Goal: Task Accomplishment & Management: Manage account settings

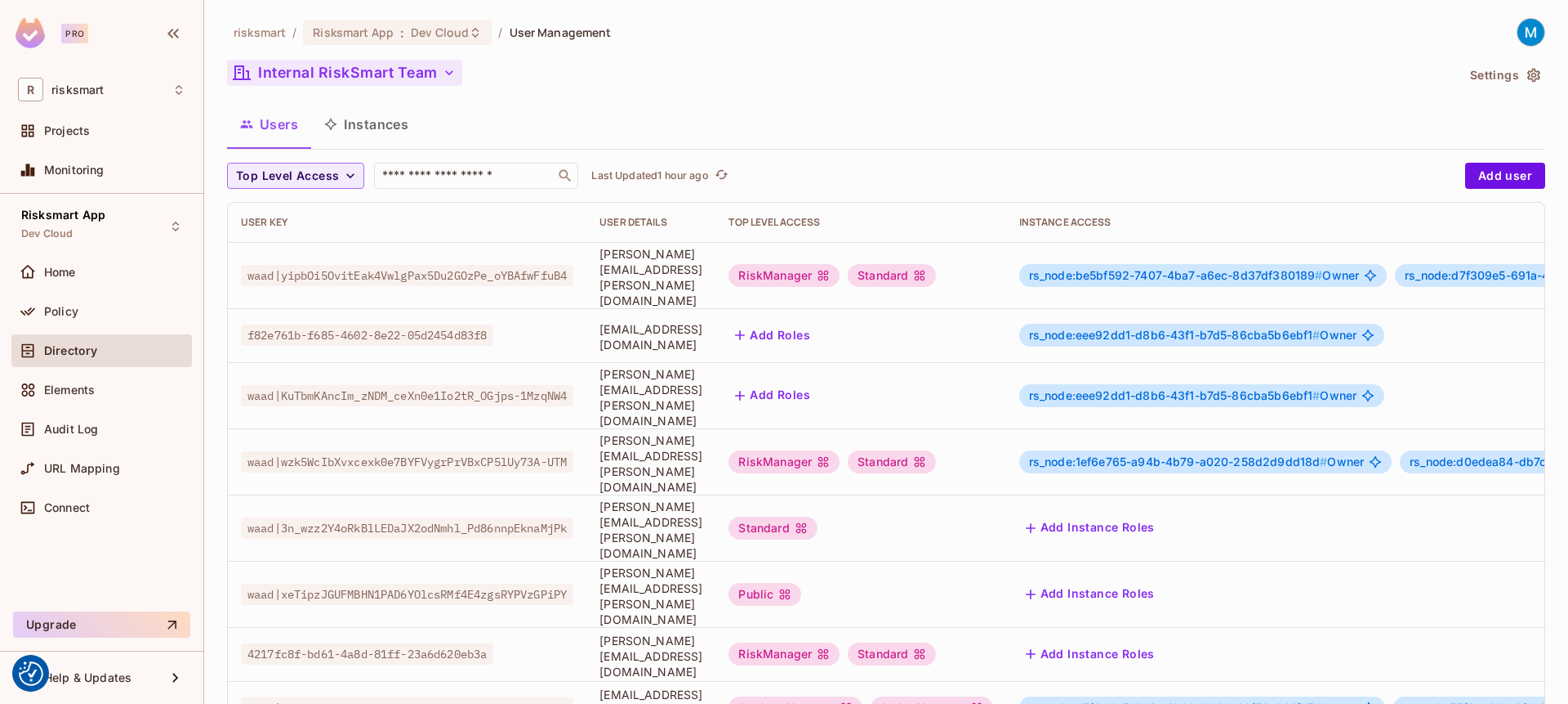
click at [364, 64] on button "Internal RiskSmart Team" at bounding box center [345, 73] width 235 height 26
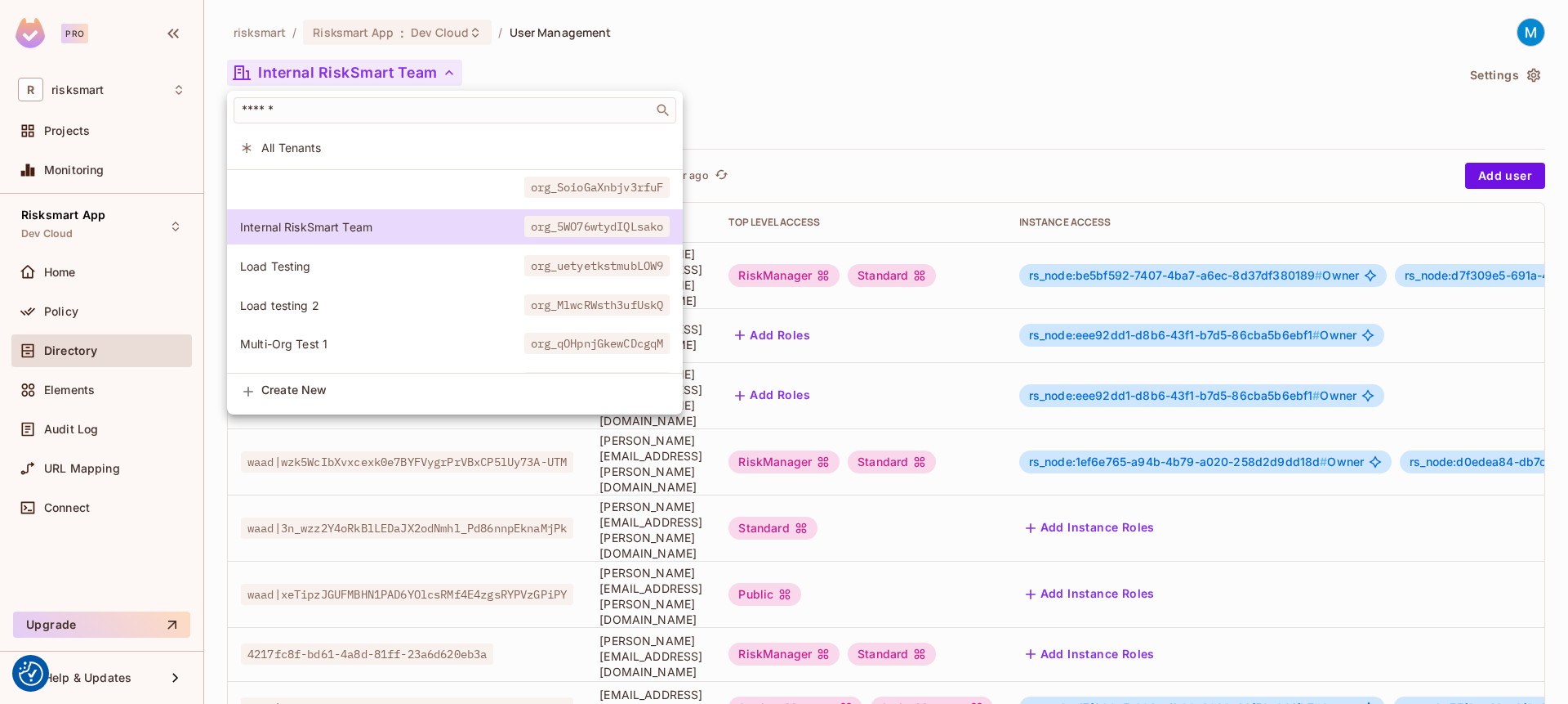
scroll to position [436, 0]
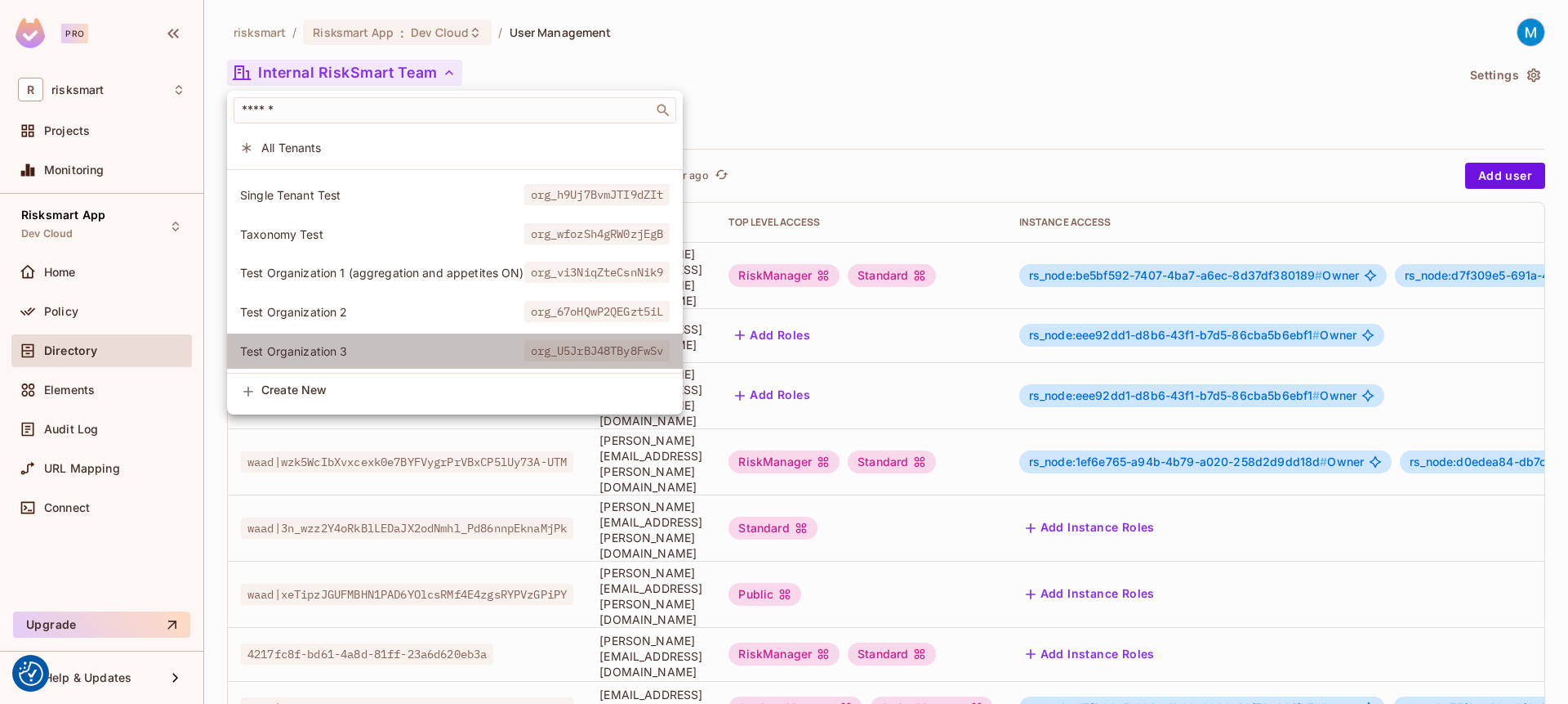
click at [333, 343] on span "Test Organization 3" at bounding box center [382, 351] width 285 height 15
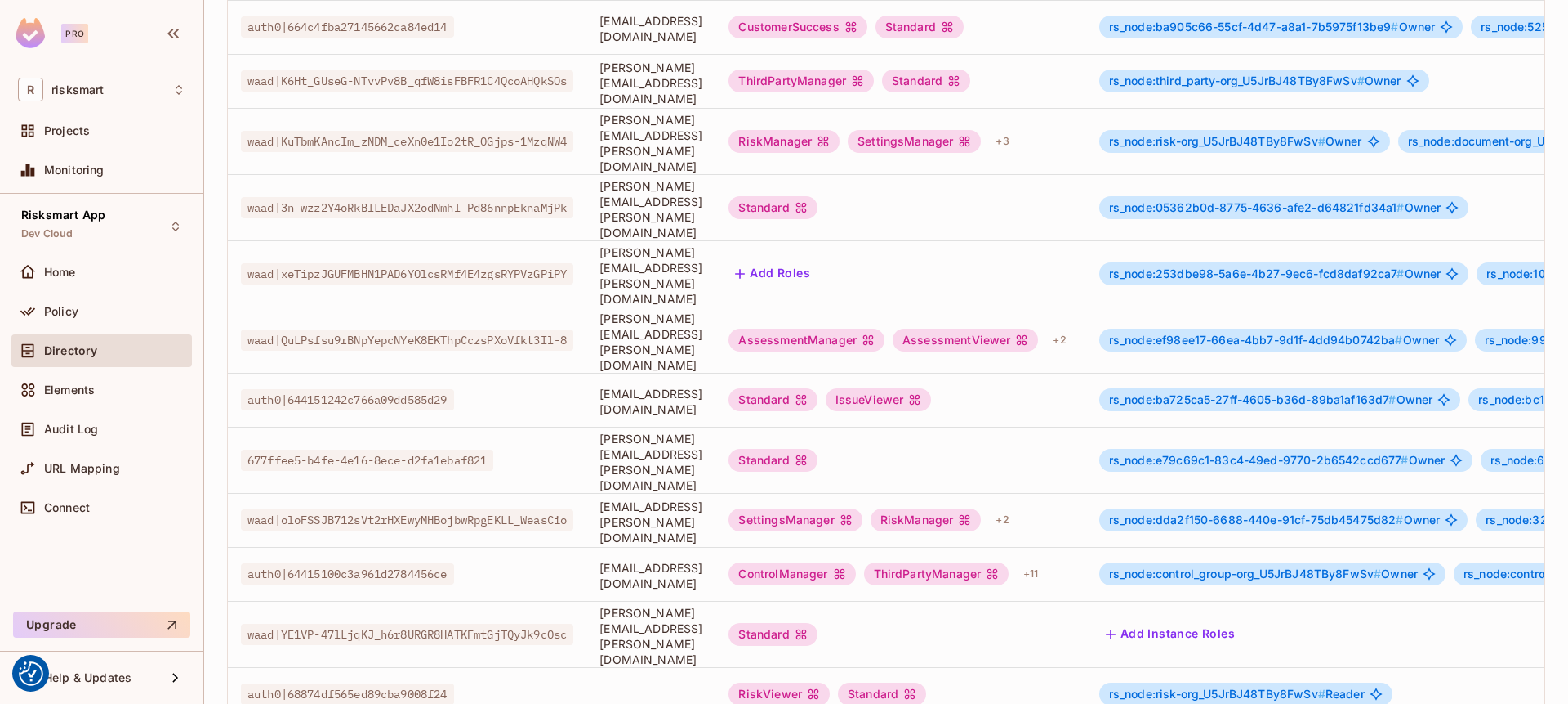
scroll to position [228, 0]
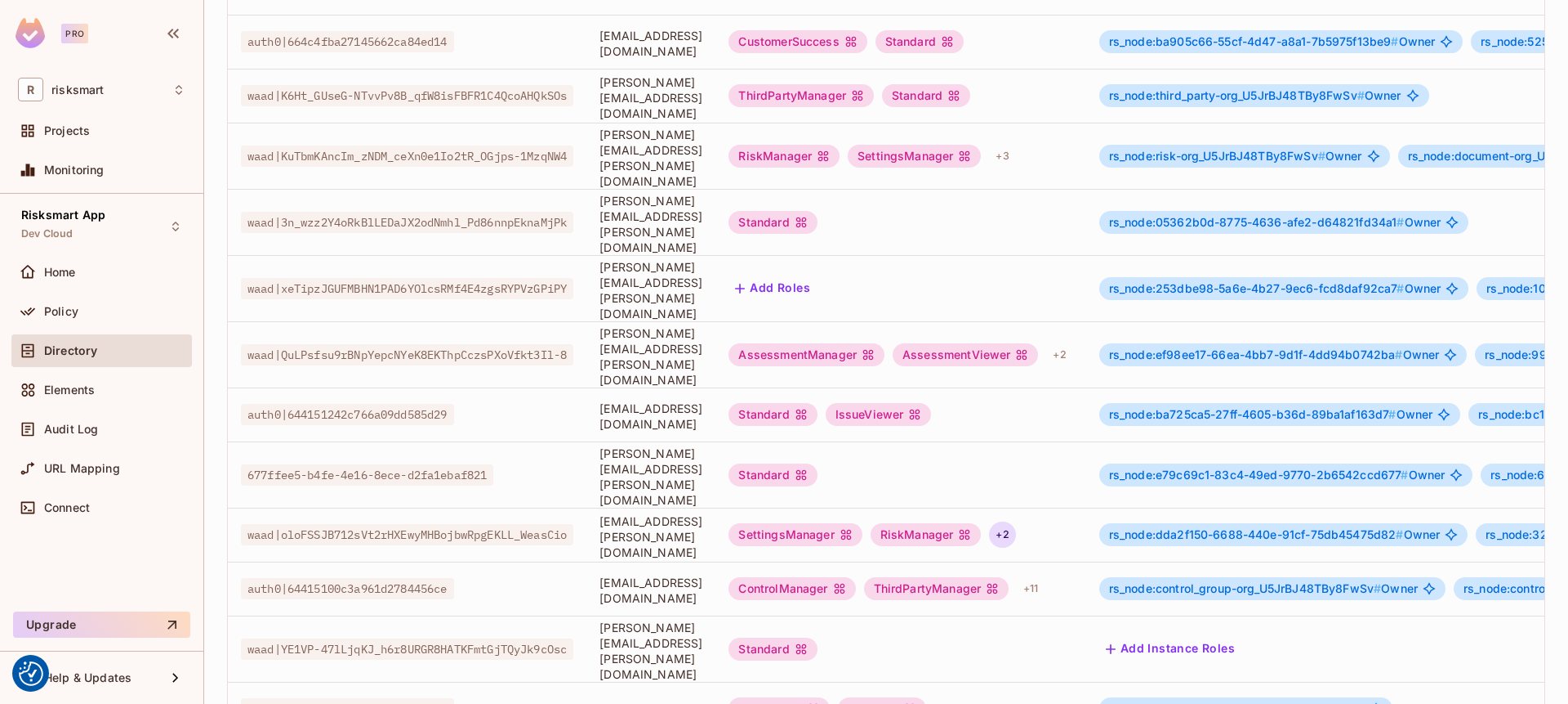
click at [1015, 521] on div "+ 2" at bounding box center [1002, 534] width 26 height 26
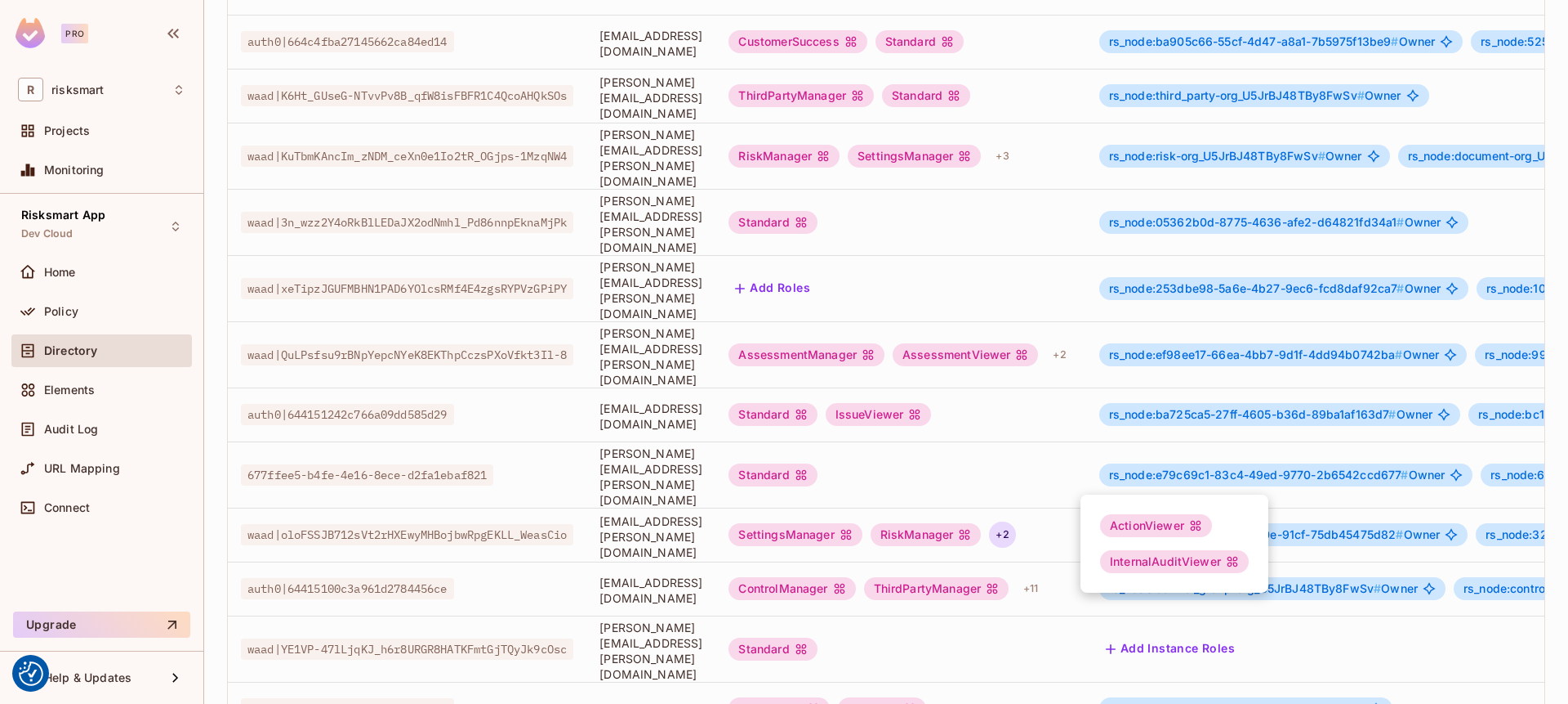
drag, startPoint x: 1287, startPoint y: 571, endPoint x: 1274, endPoint y: 536, distance: 37.3
click at [1287, 563] on div at bounding box center [784, 352] width 1568 height 704
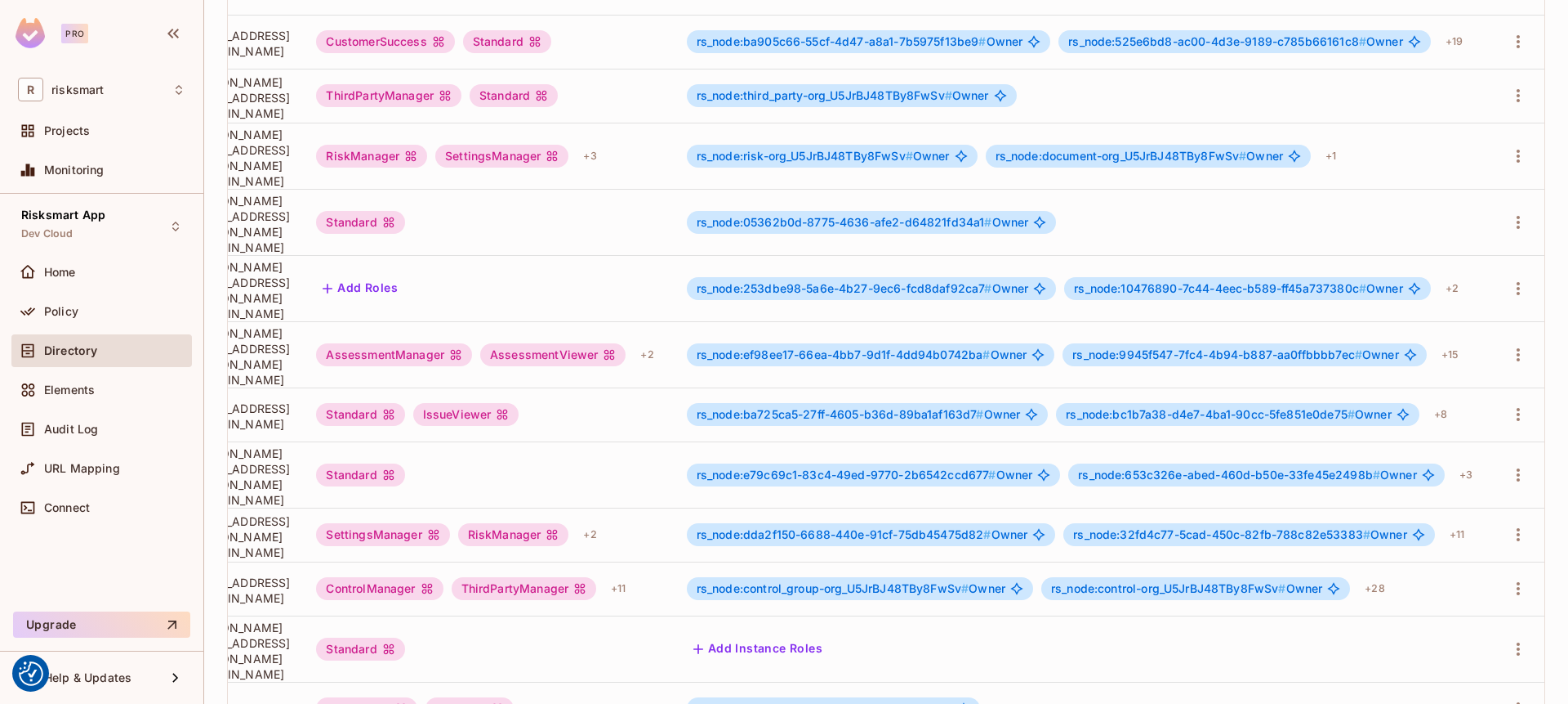
scroll to position [0, 519]
click at [1452, 521] on div "+ 11" at bounding box center [1457, 534] width 28 height 26
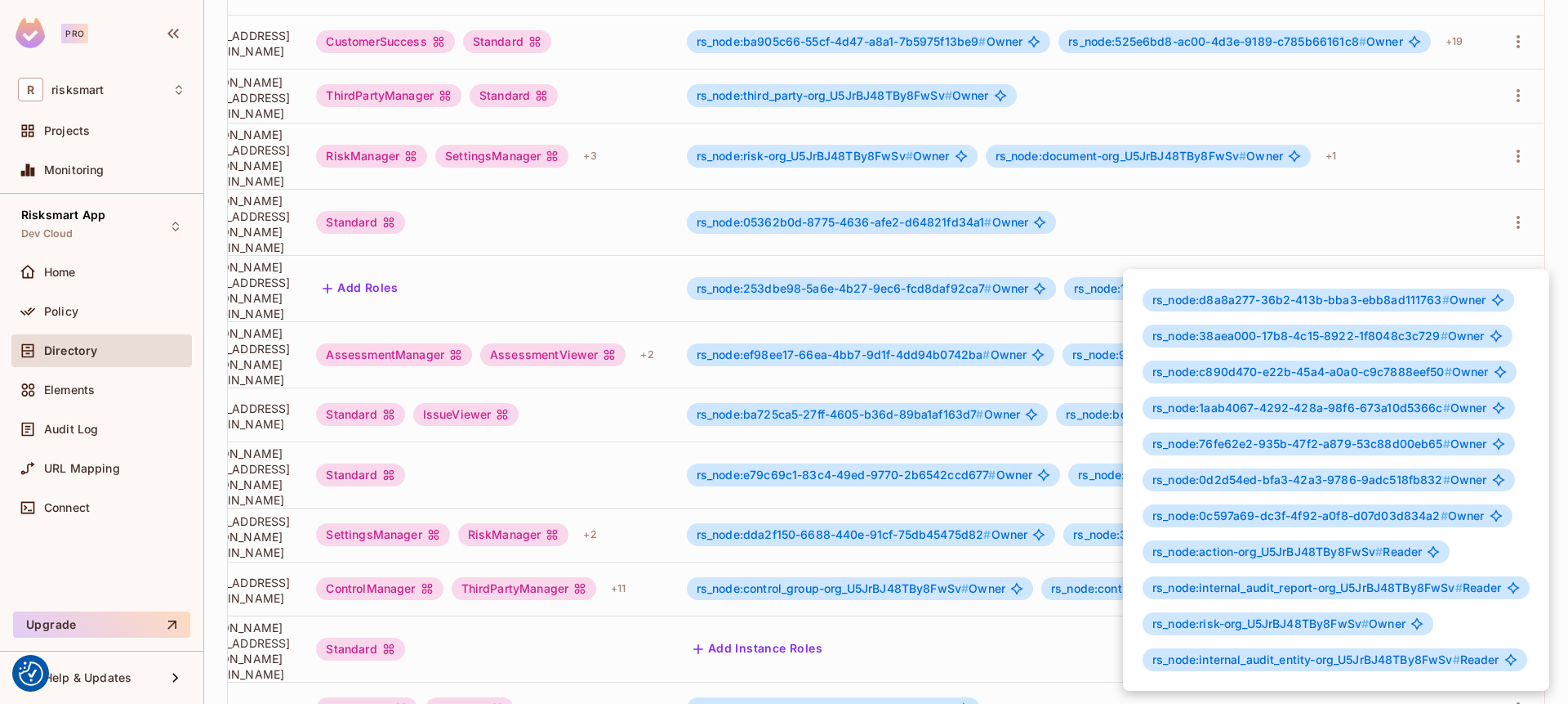
click at [1410, 93] on div at bounding box center [784, 352] width 1568 height 704
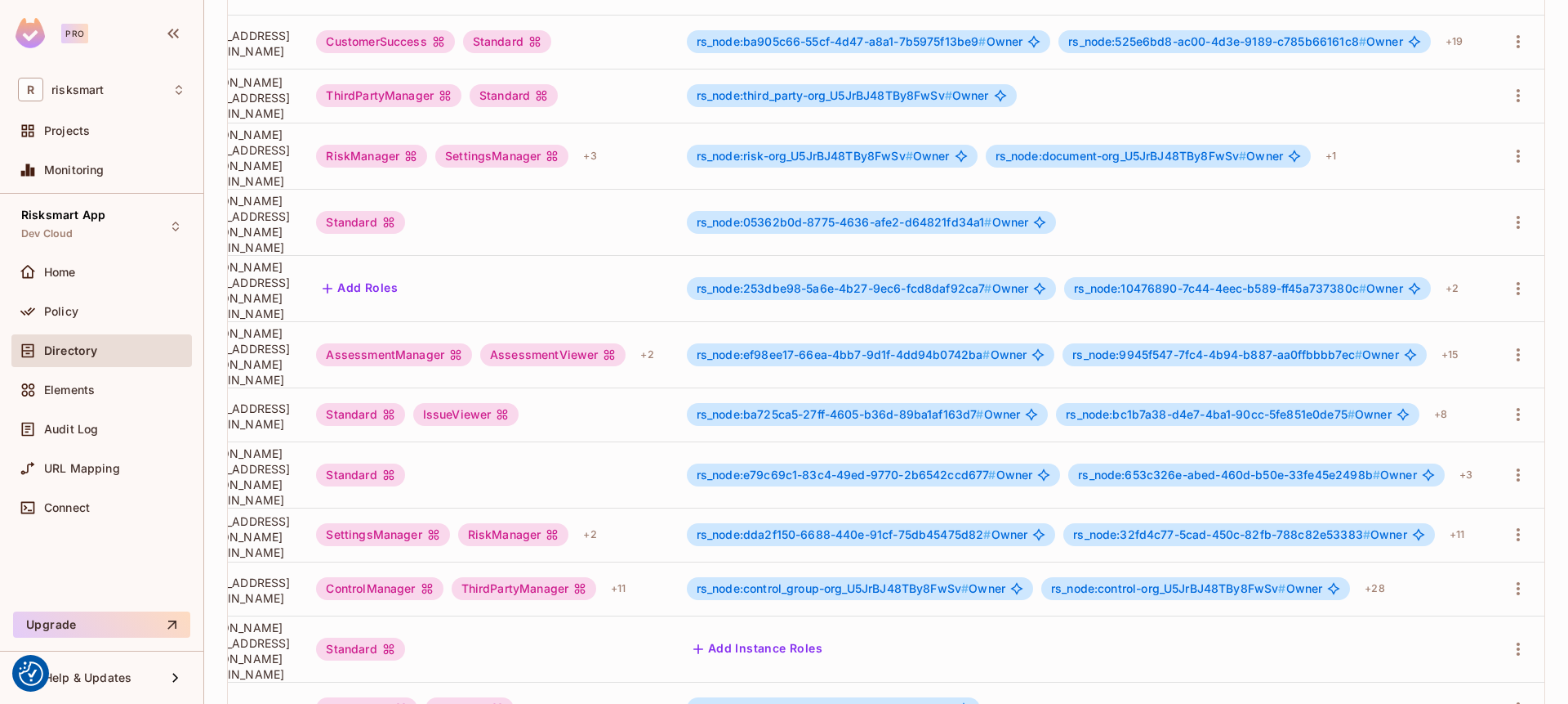
scroll to position [0, 0]
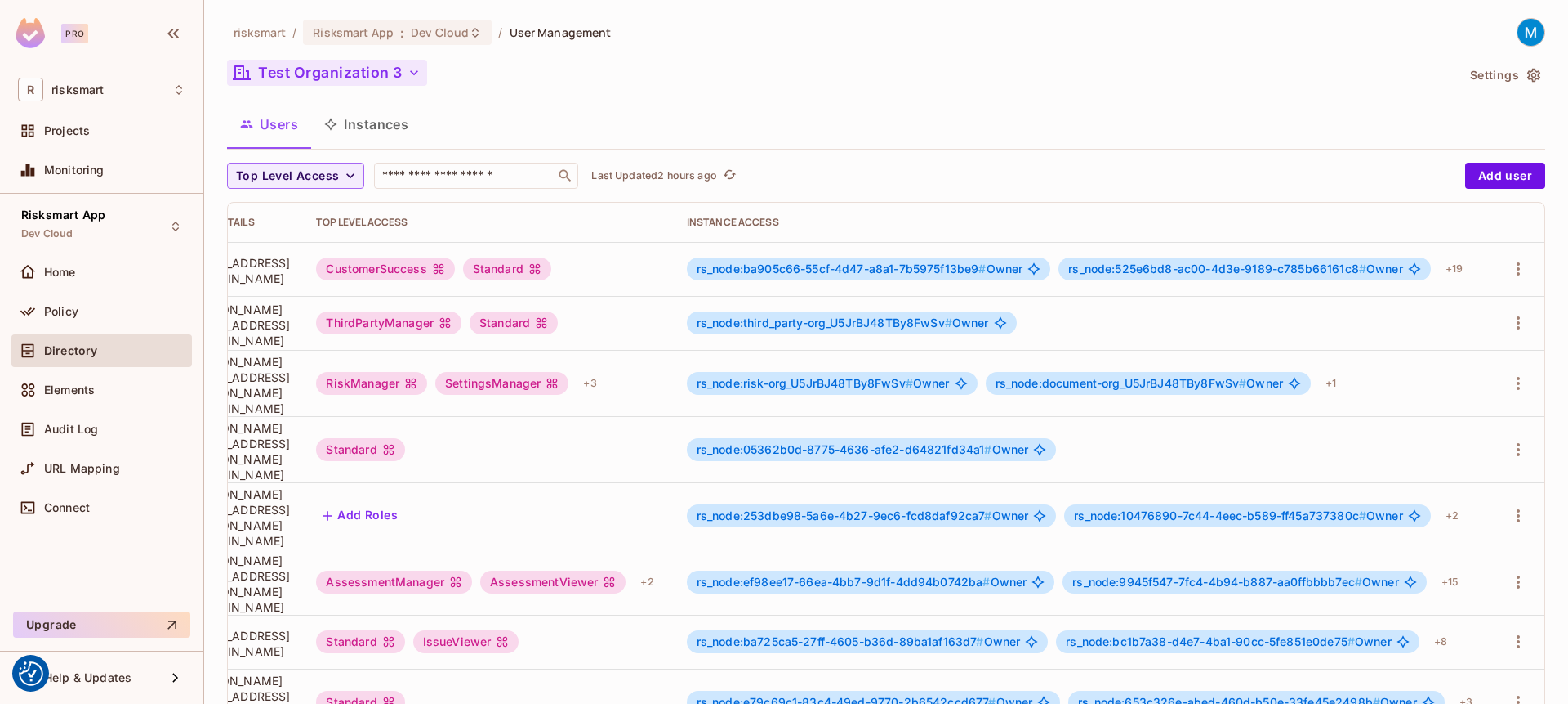
click at [379, 78] on button "Test Organization 3" at bounding box center [327, 73] width 200 height 26
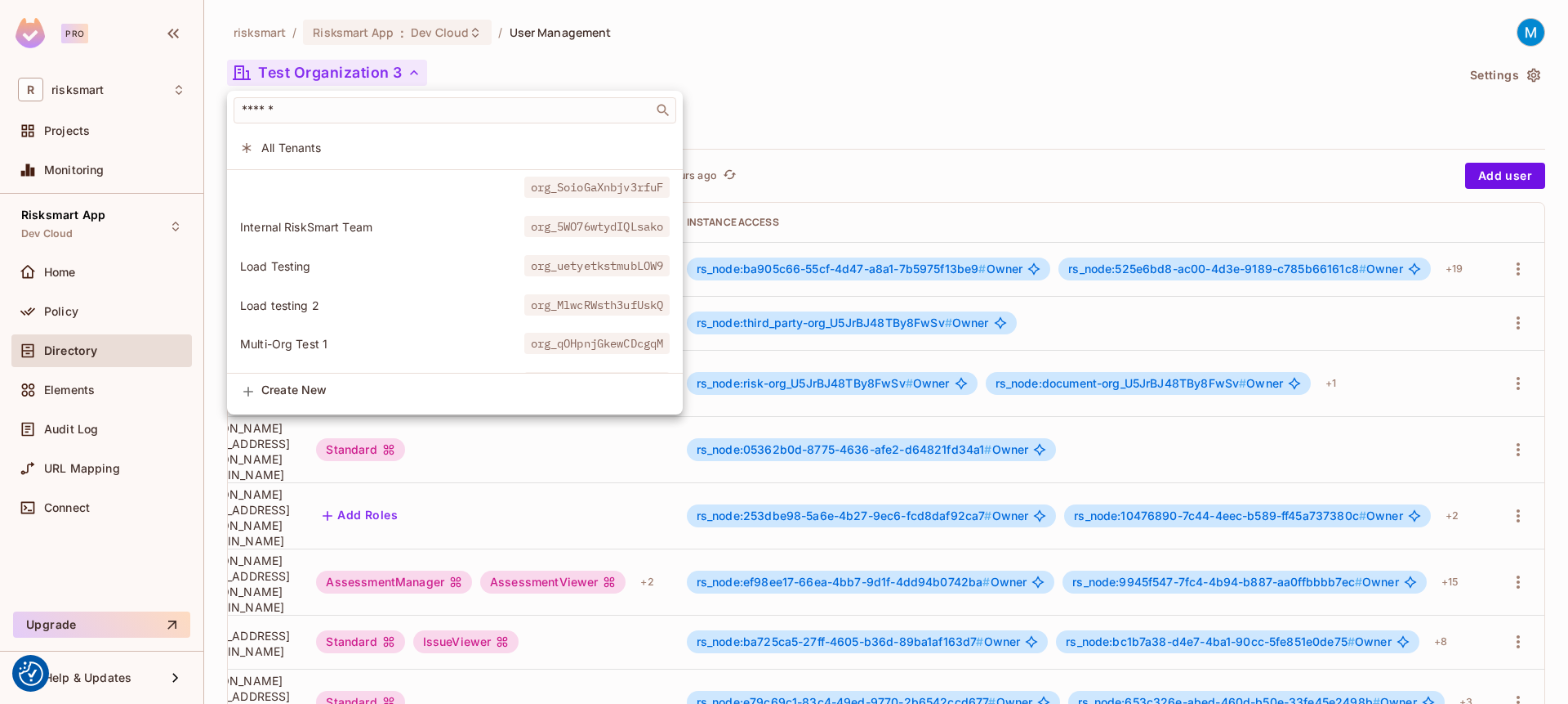
click at [369, 221] on span "Internal RiskSmart Team" at bounding box center [382, 227] width 285 height 15
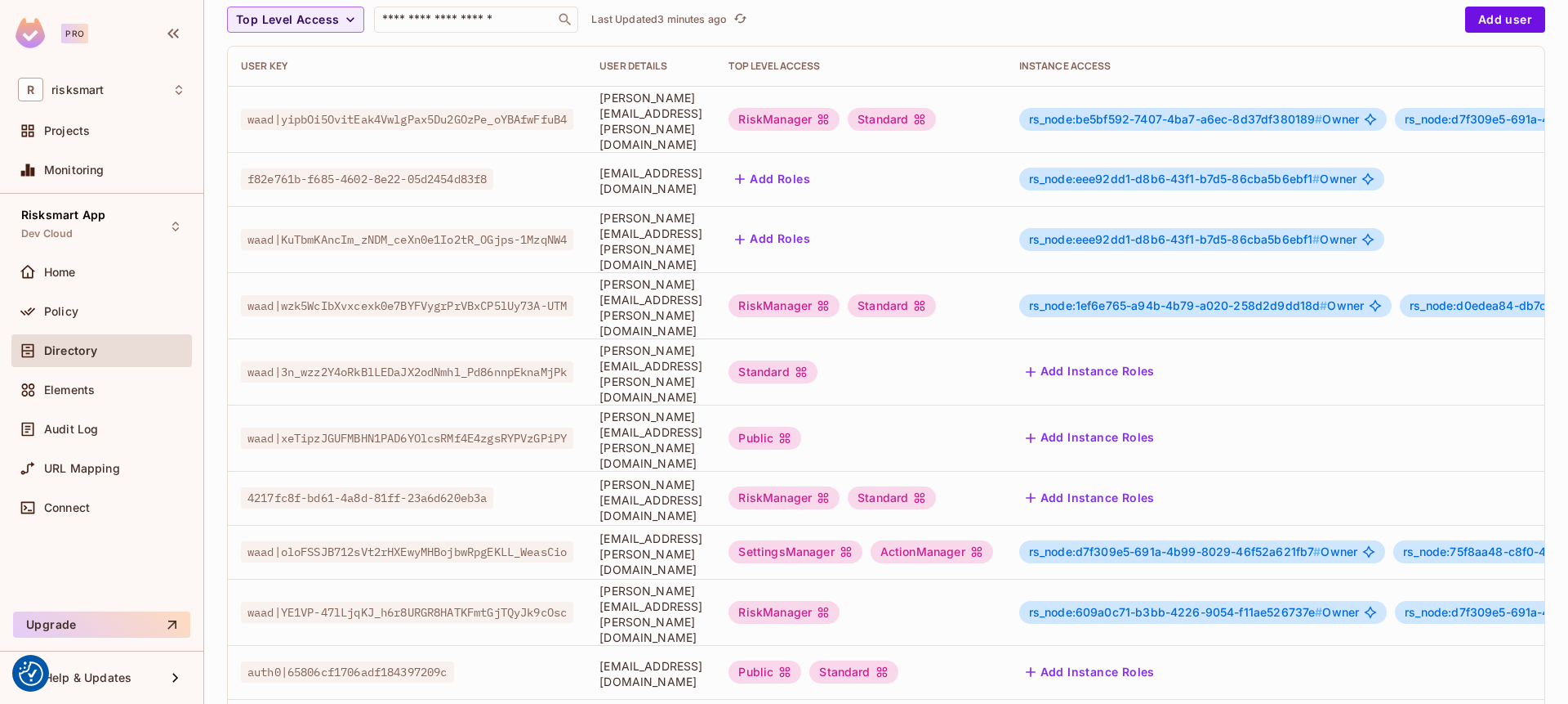
scroll to position [181, 0]
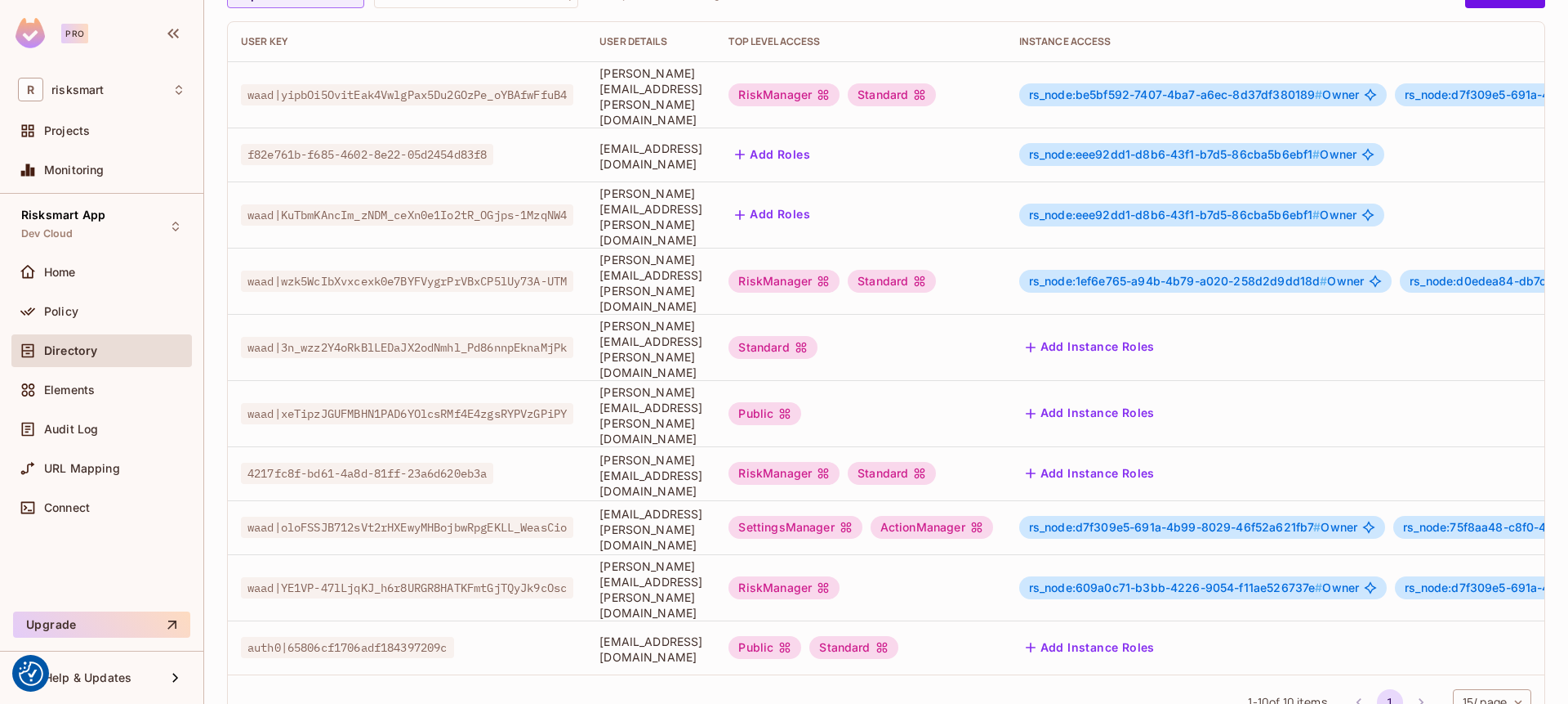
click at [1227, 520] on span "rs_node:d7f309e5-691a-4b99-8029-46f52a621fb7 #" at bounding box center [1175, 527] width 292 height 14
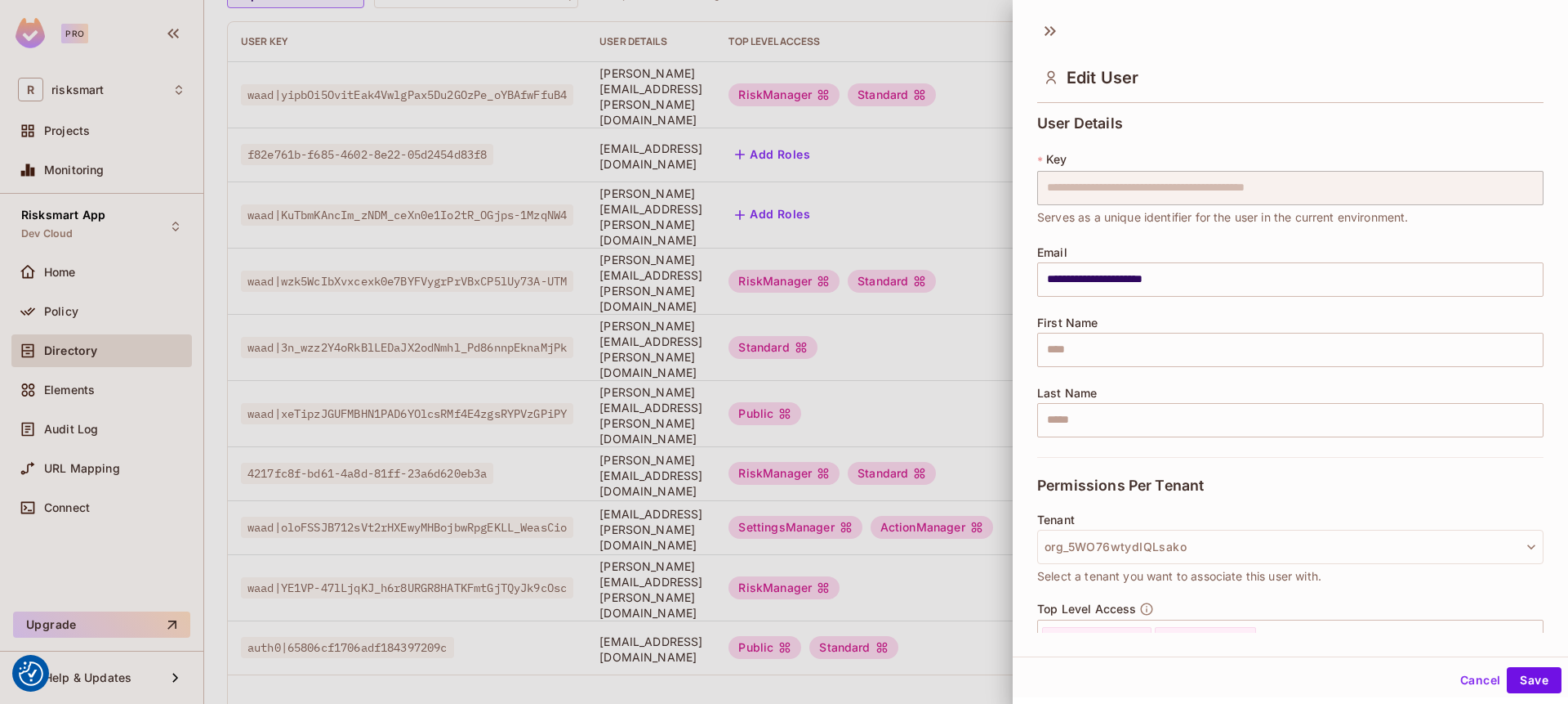
click at [1283, 469] on div "Permissions Per Tenant" at bounding box center [1290, 485] width 506 height 56
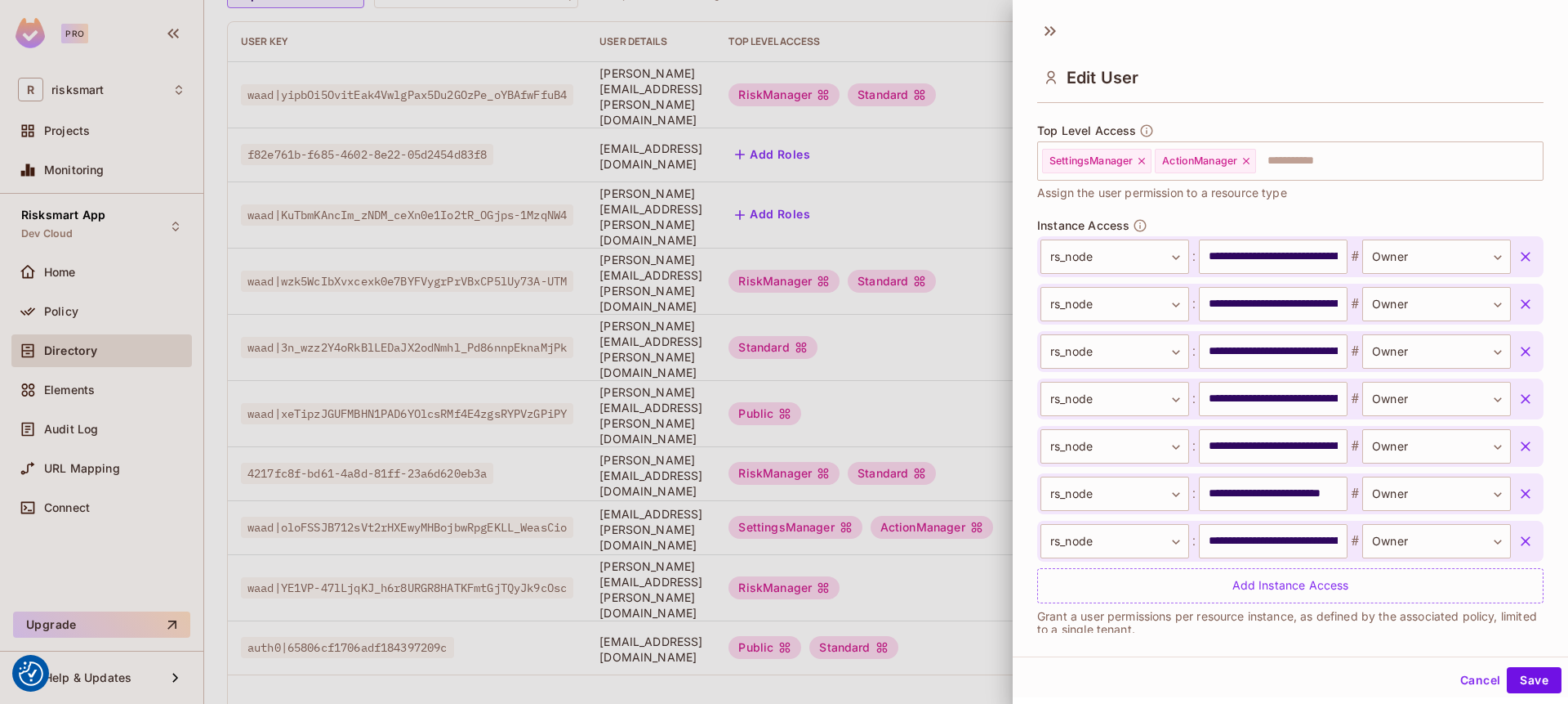
scroll to position [498, 0]
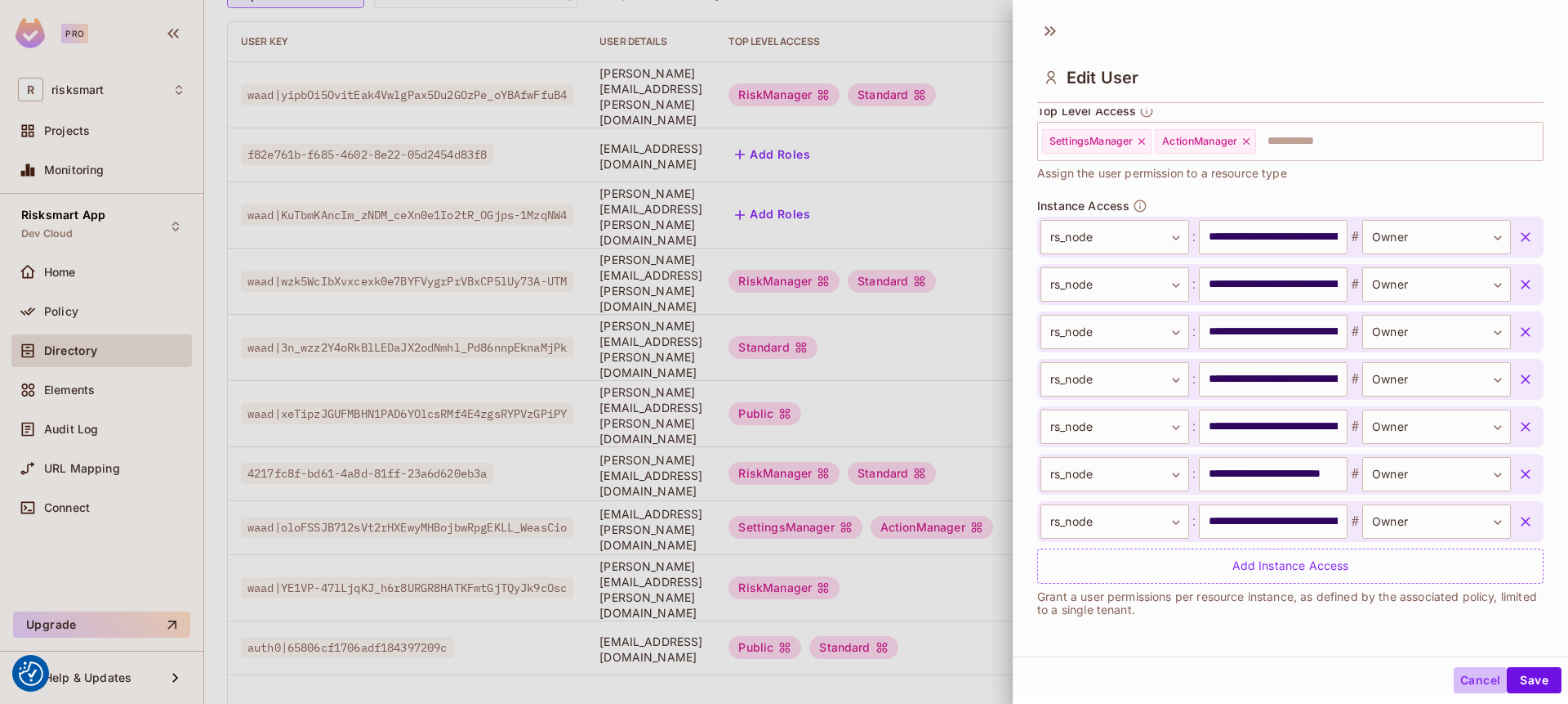
click at [1462, 677] on button "Cancel" at bounding box center [1480, 680] width 53 height 26
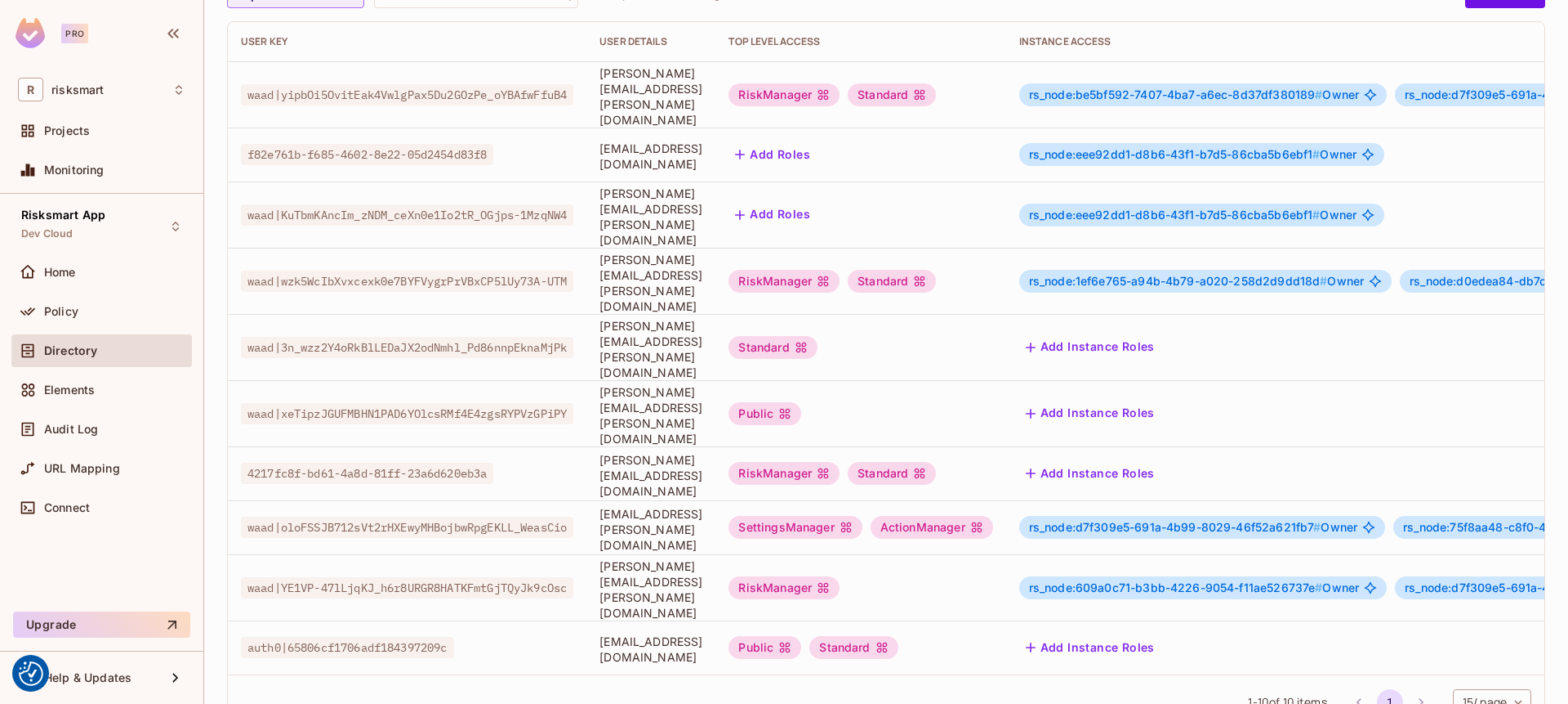
scroll to position [0, 0]
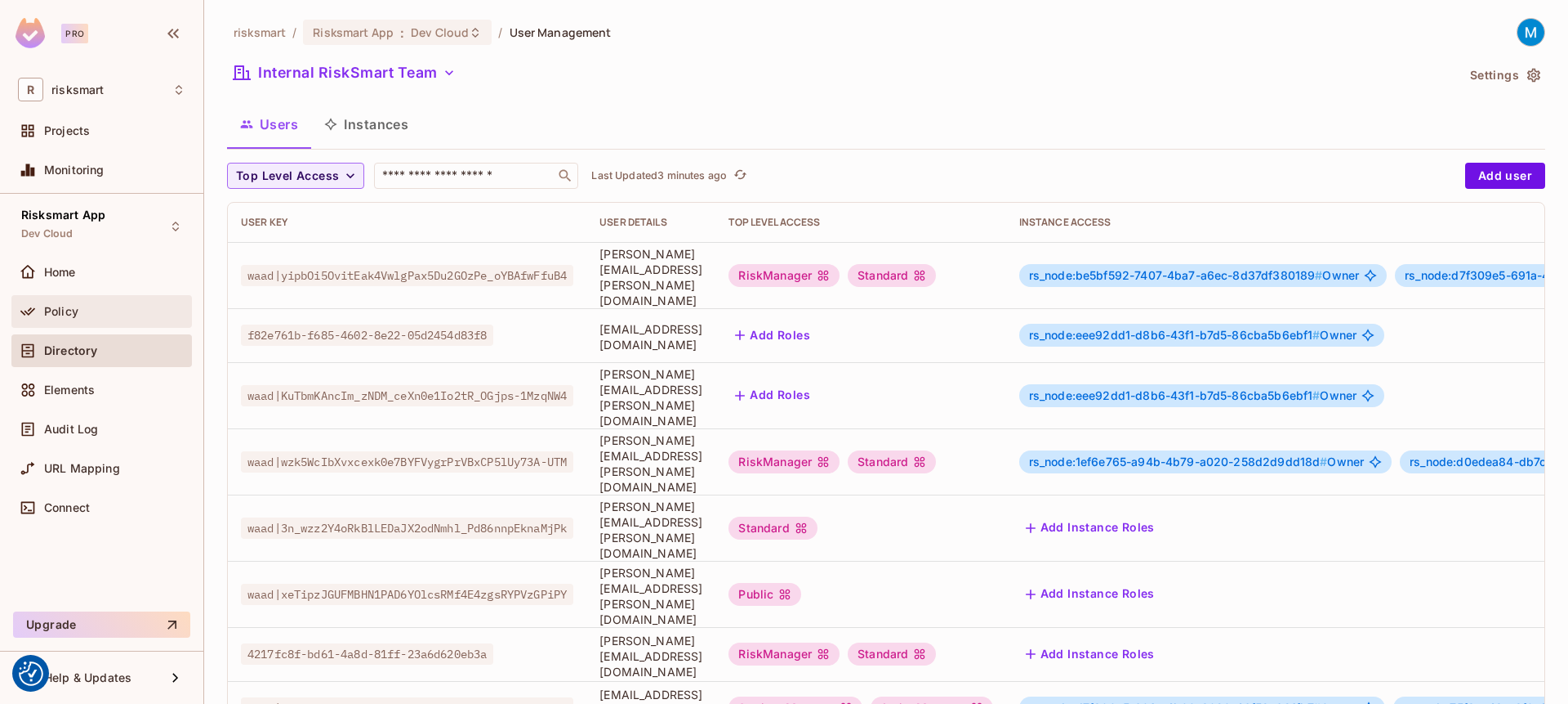
click at [146, 321] on div "Policy" at bounding box center [102, 311] width 167 height 19
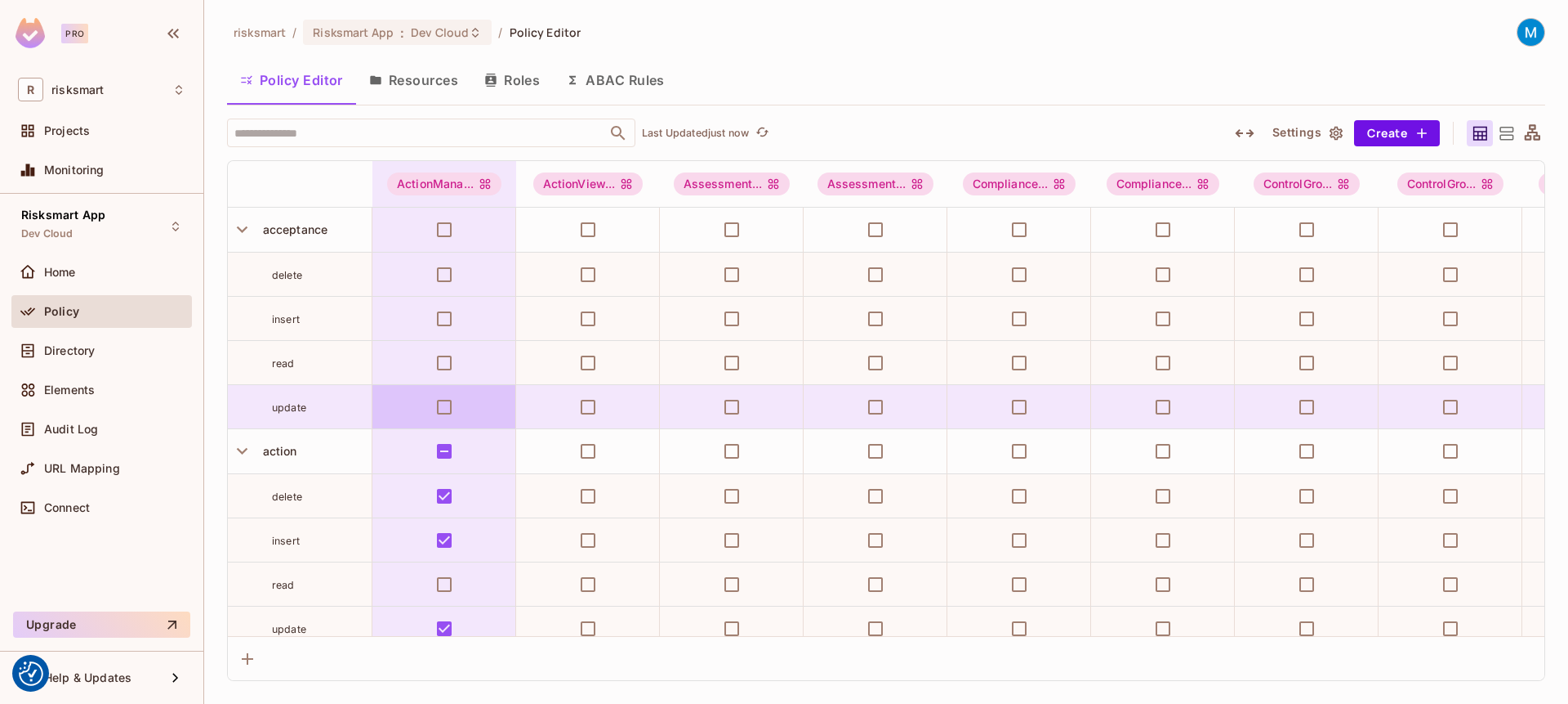
scroll to position [100, 0]
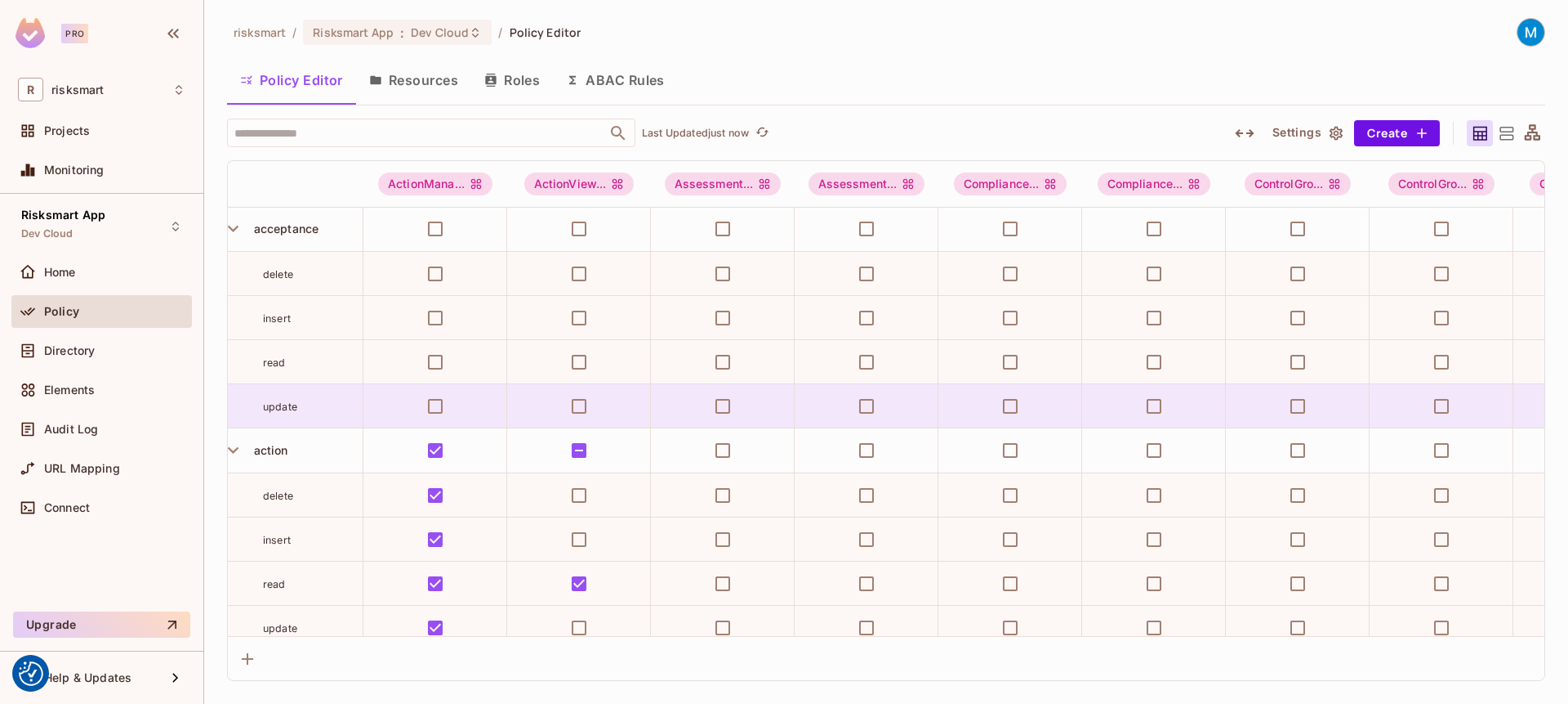
scroll to position [1, 0]
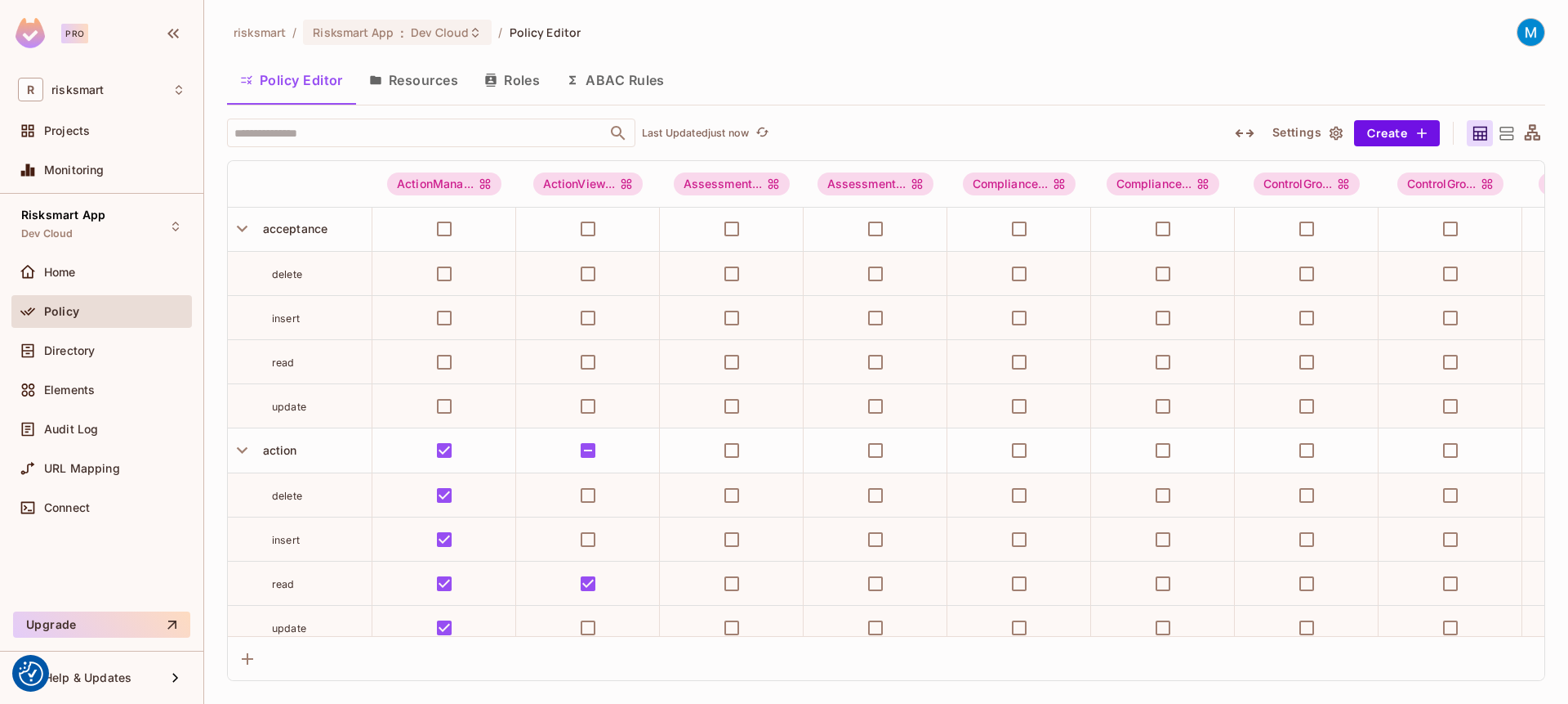
click at [75, 312] on span "Policy" at bounding box center [62, 312] width 35 height 14
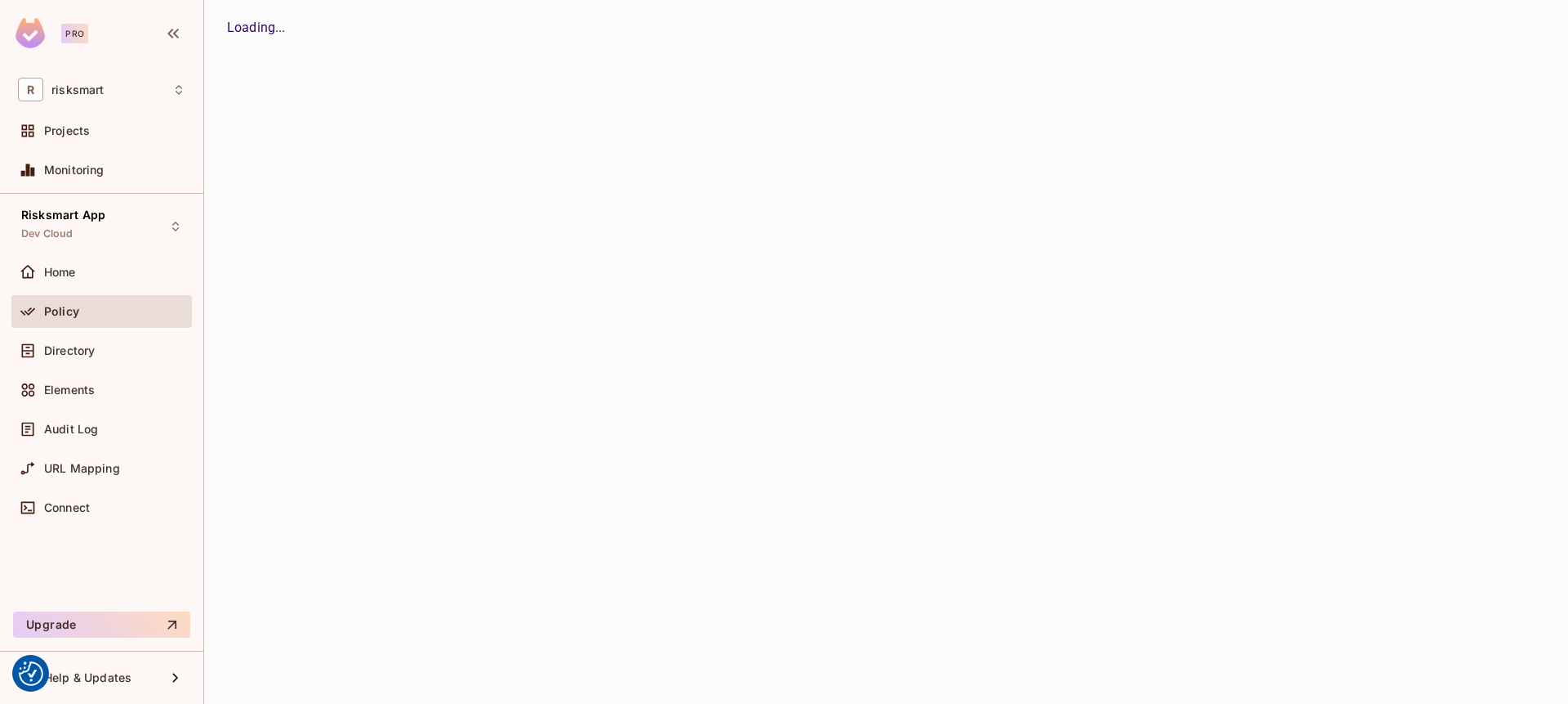
click at [0, 0] on div "Risksmart App : Dev Cloud" at bounding box center [0, 0] width 0 height 0
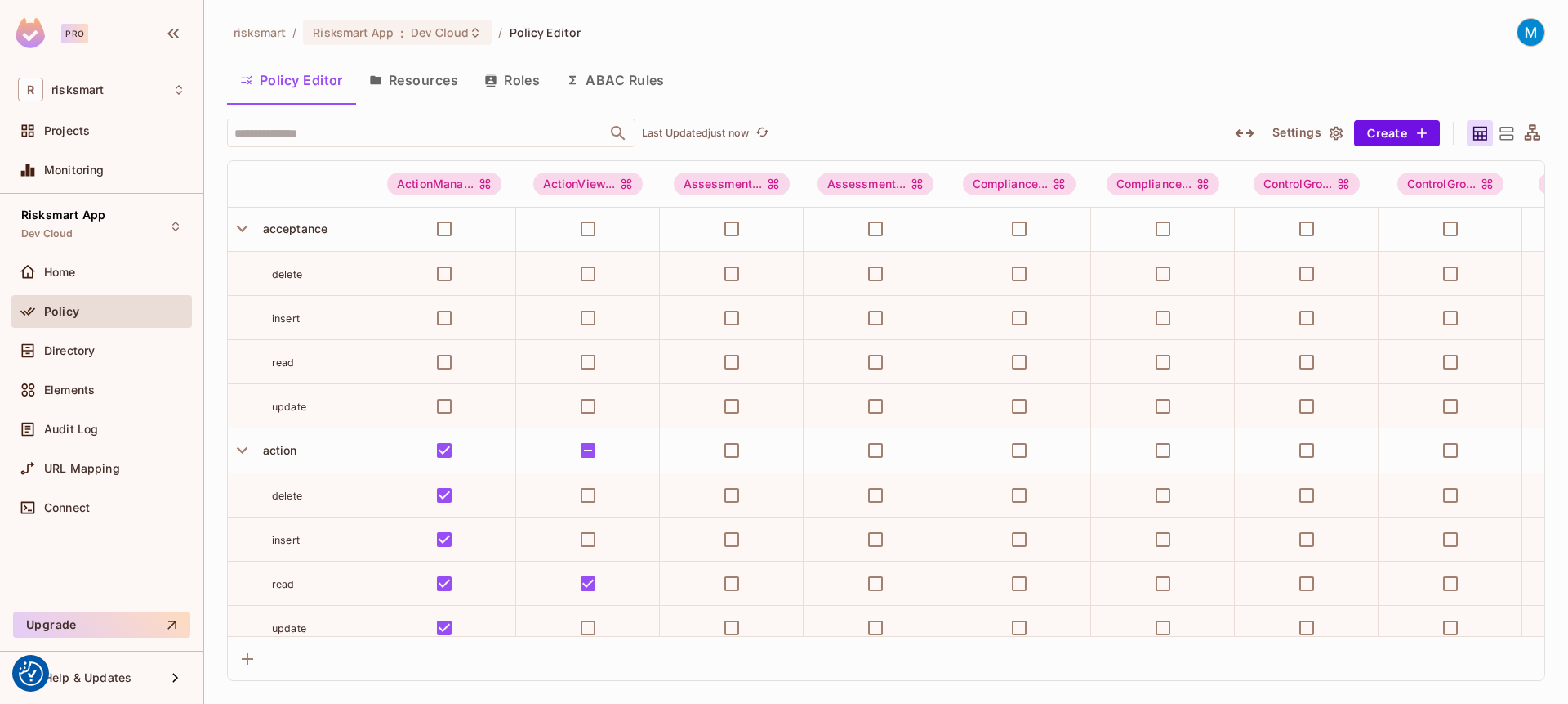
click at [463, 39] on span "Dev Cloud" at bounding box center [439, 32] width 58 height 15
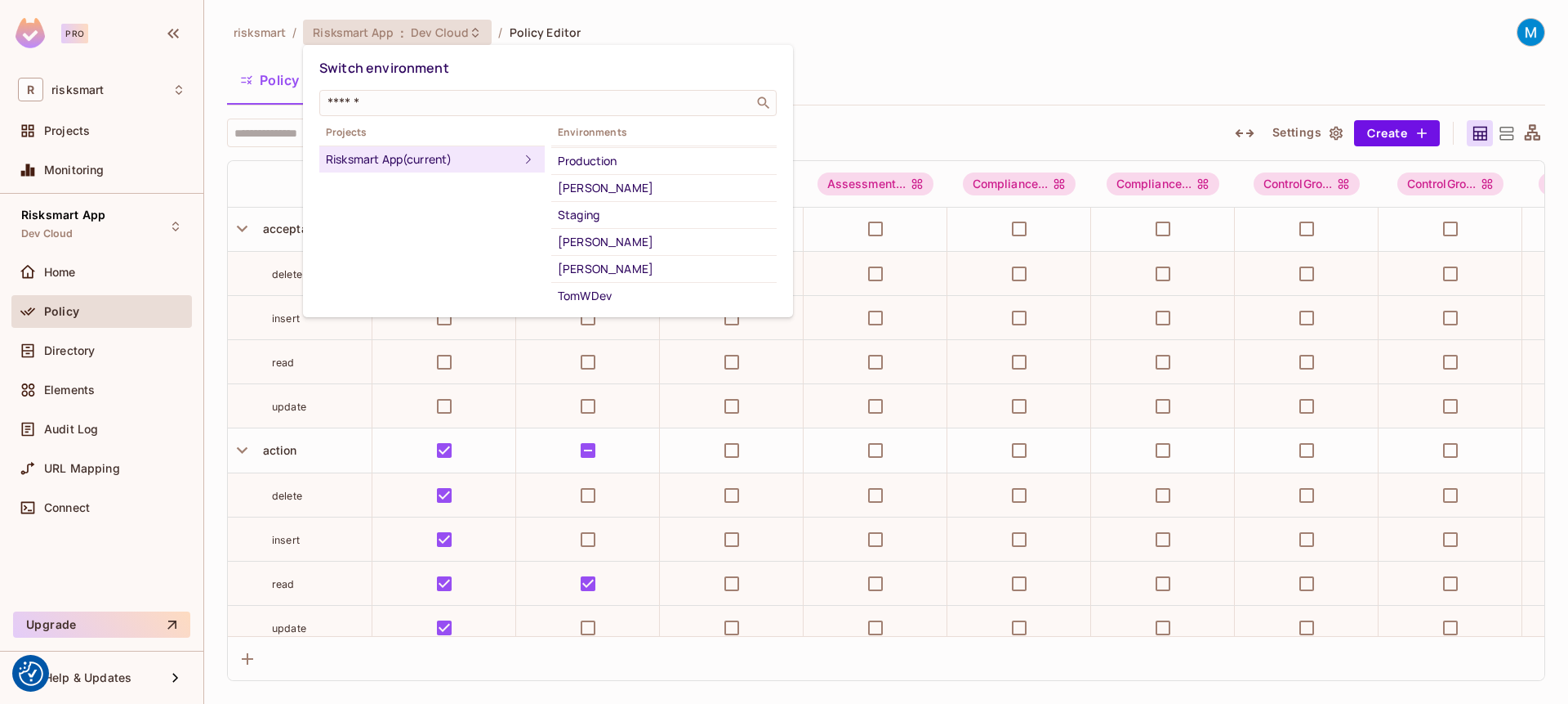
scroll to position [332, 0]
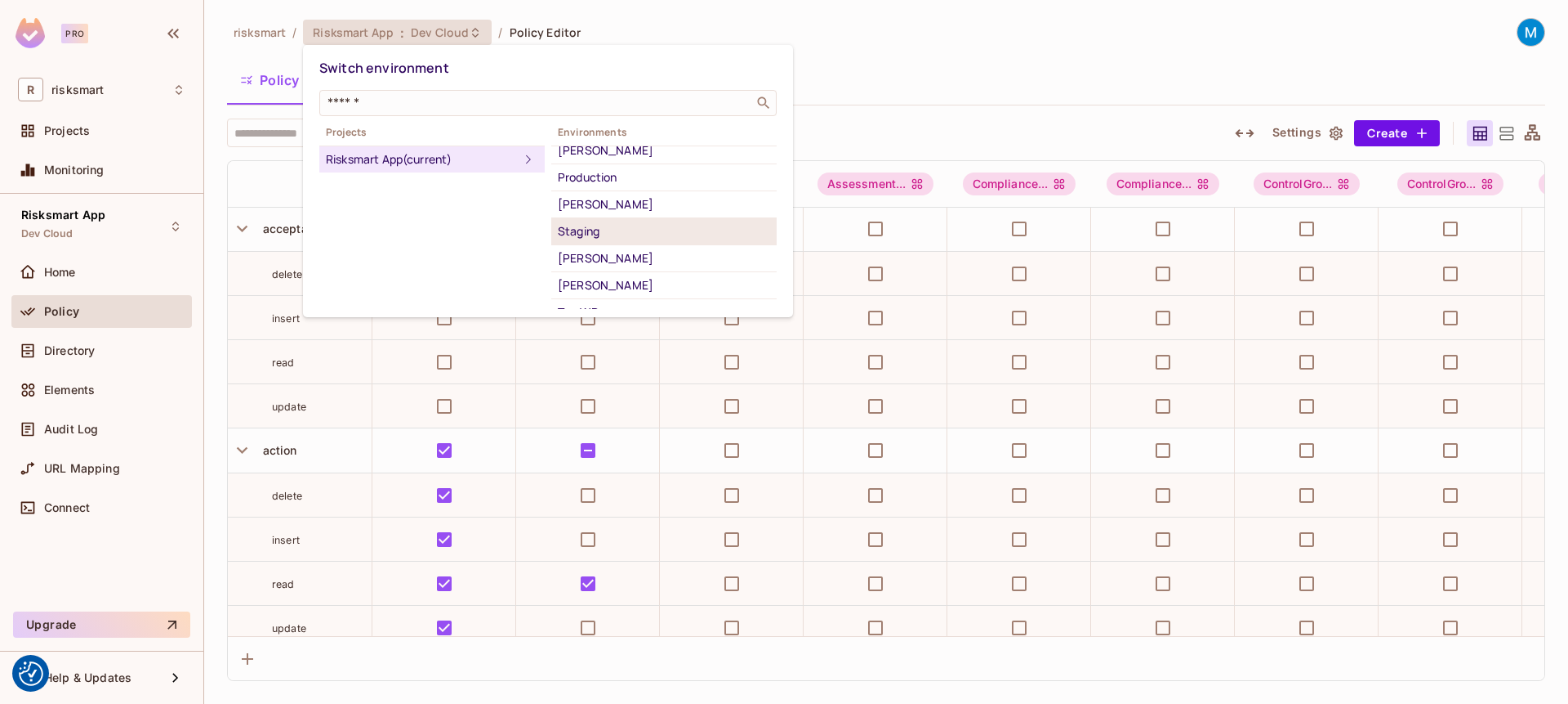
click at [610, 224] on div "Staging" at bounding box center [663, 231] width 212 height 19
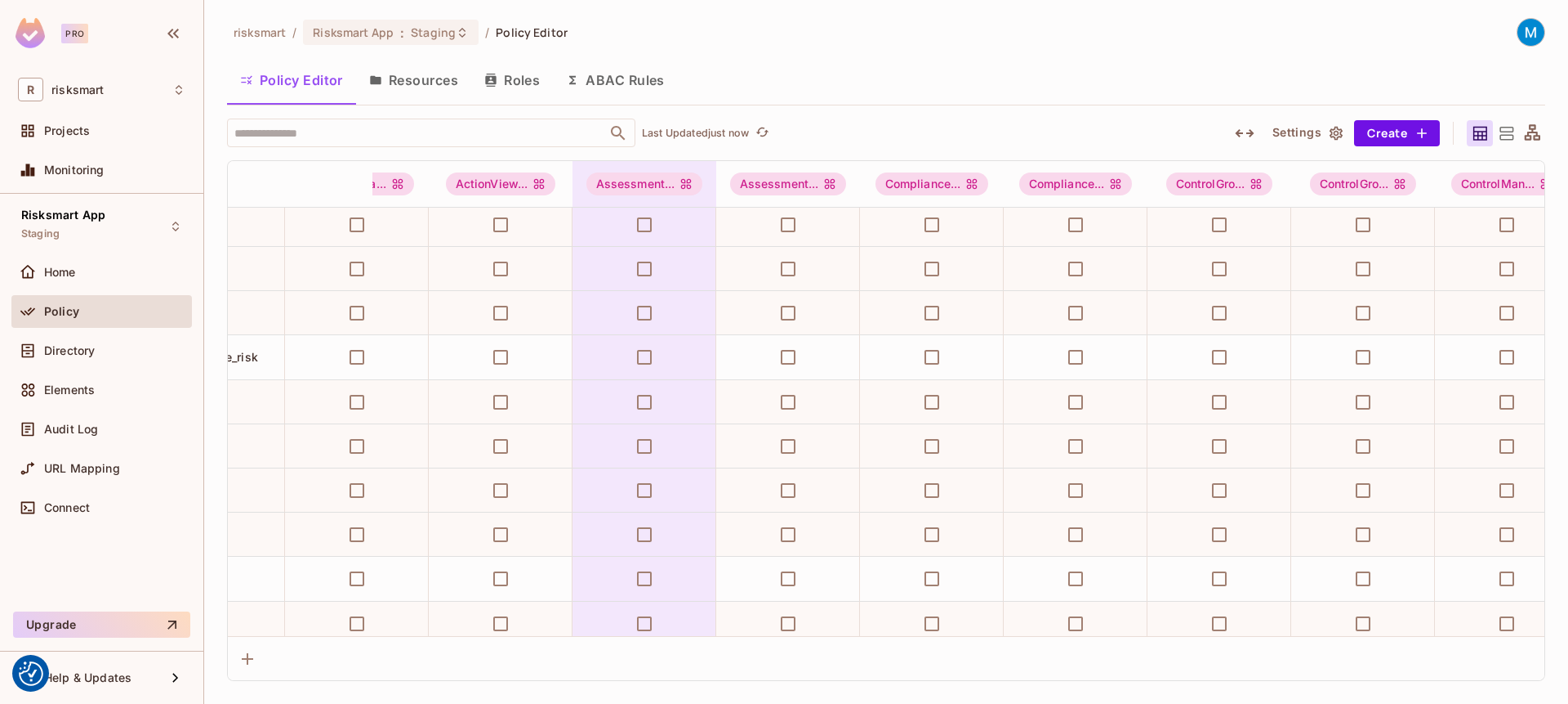
scroll to position [6297, 87]
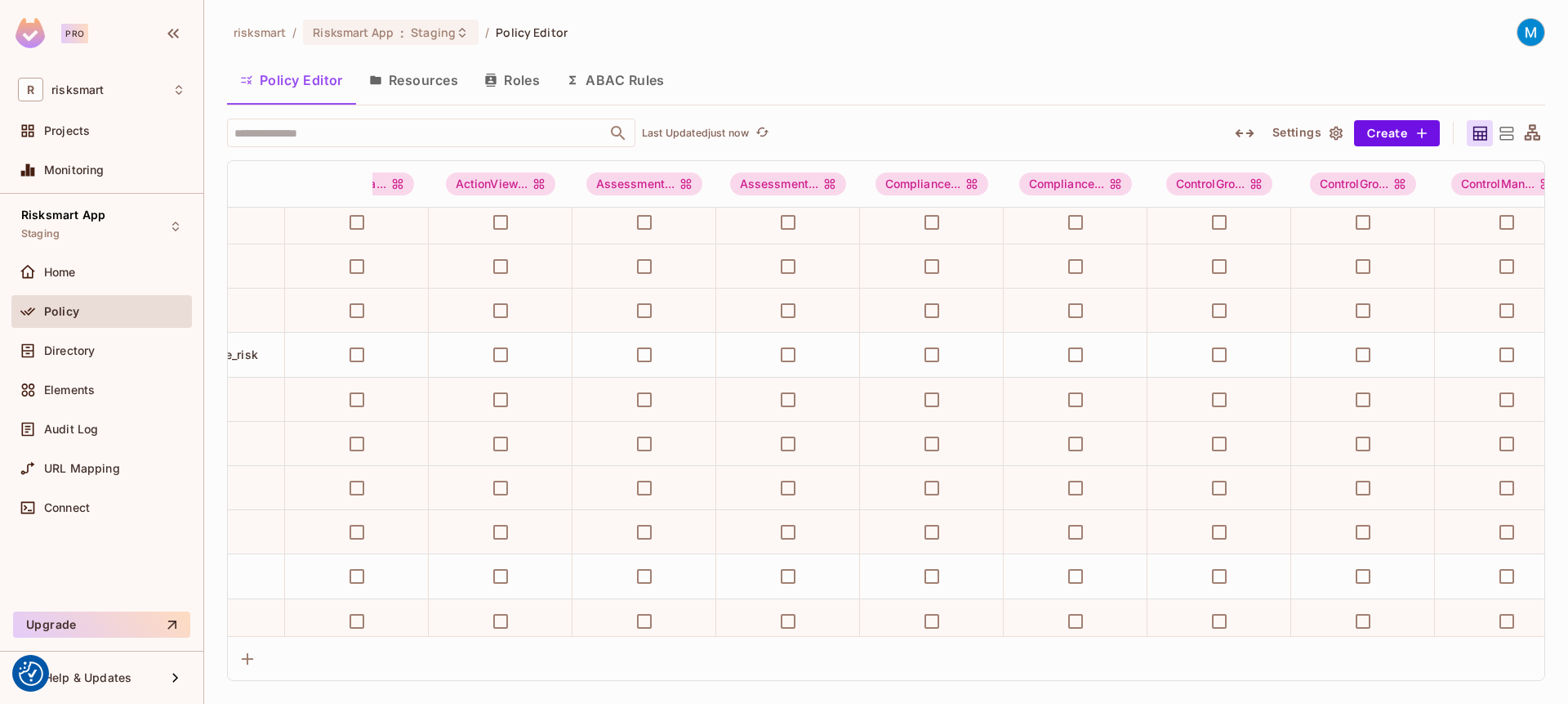
click at [1298, 136] on button "Settings" at bounding box center [1307, 133] width 81 height 26
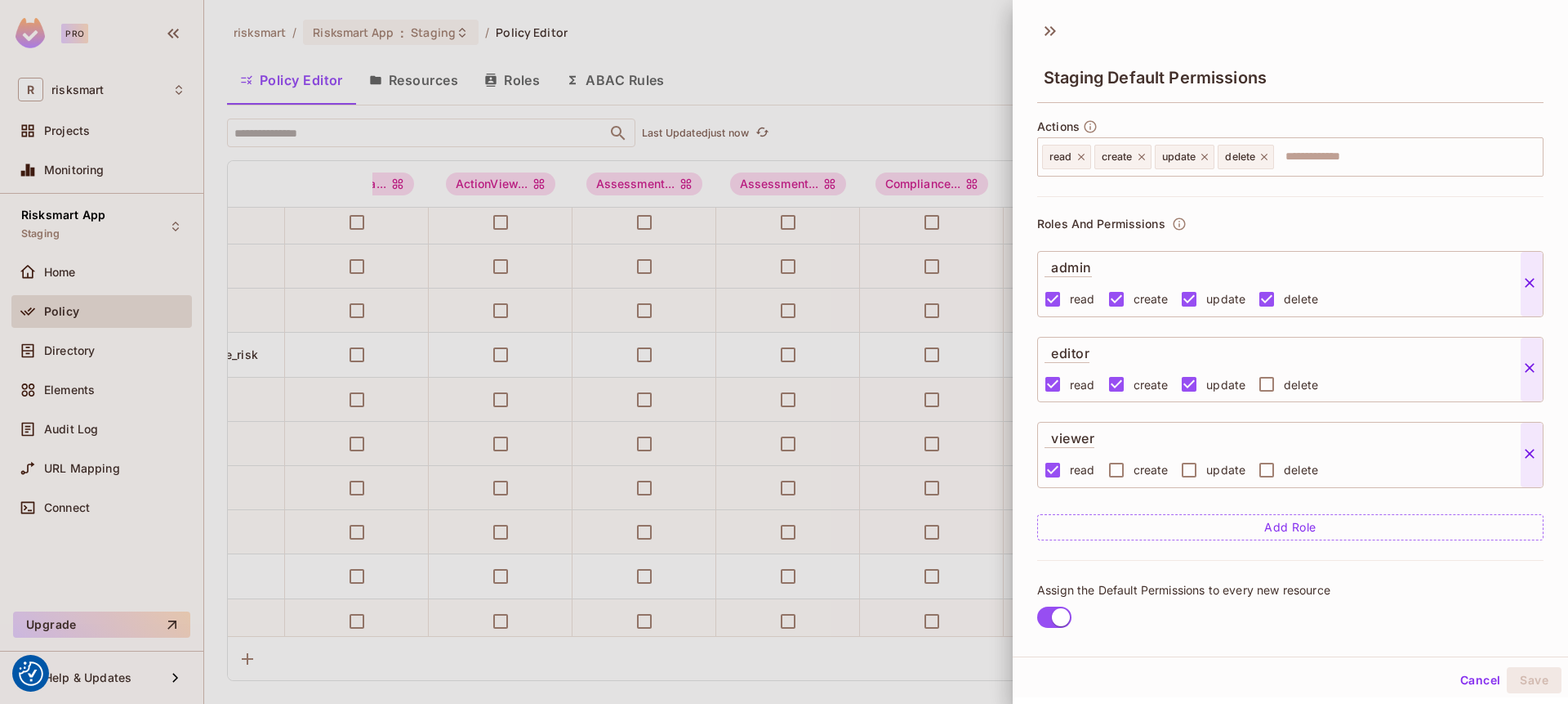
scroll to position [21, 0]
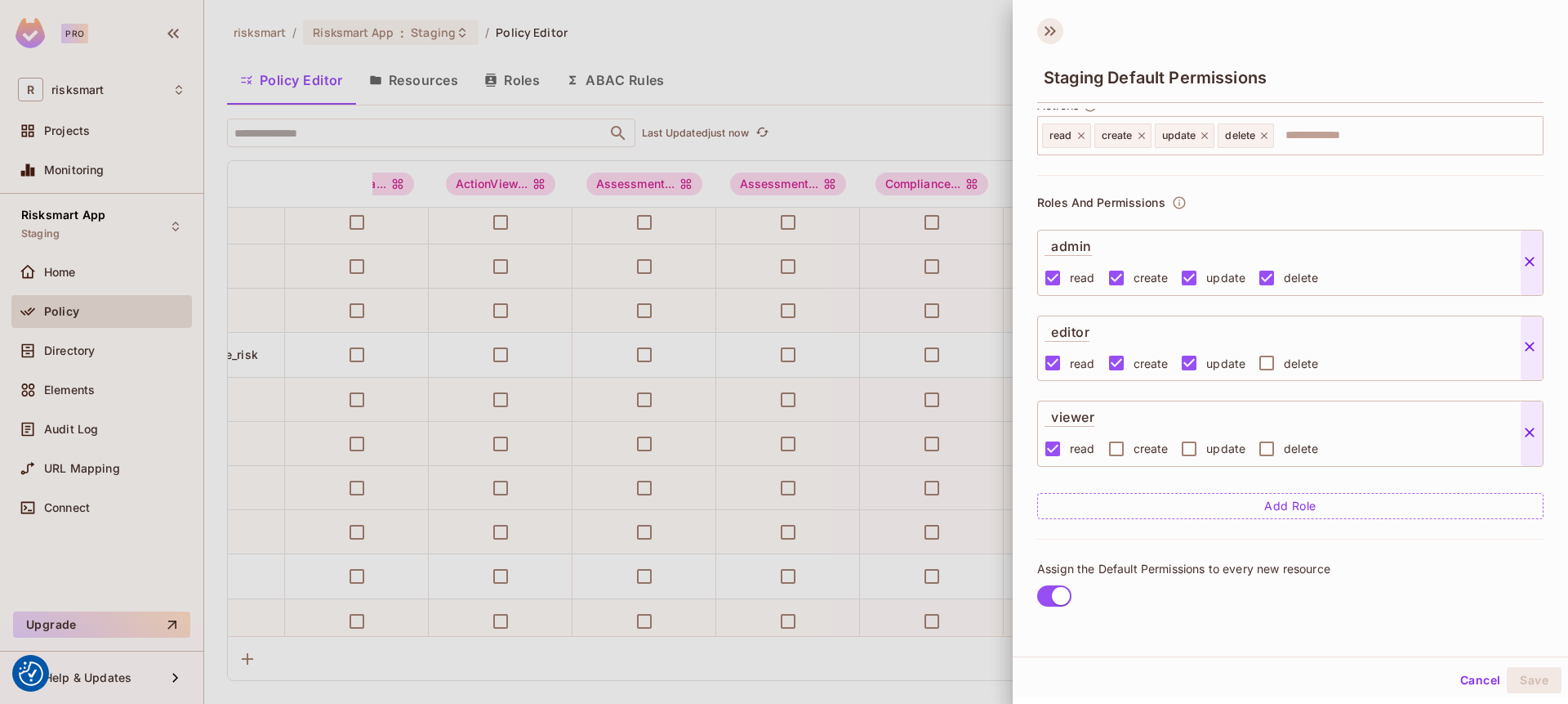
click at [1052, 31] on icon at bounding box center [1050, 31] width 26 height 26
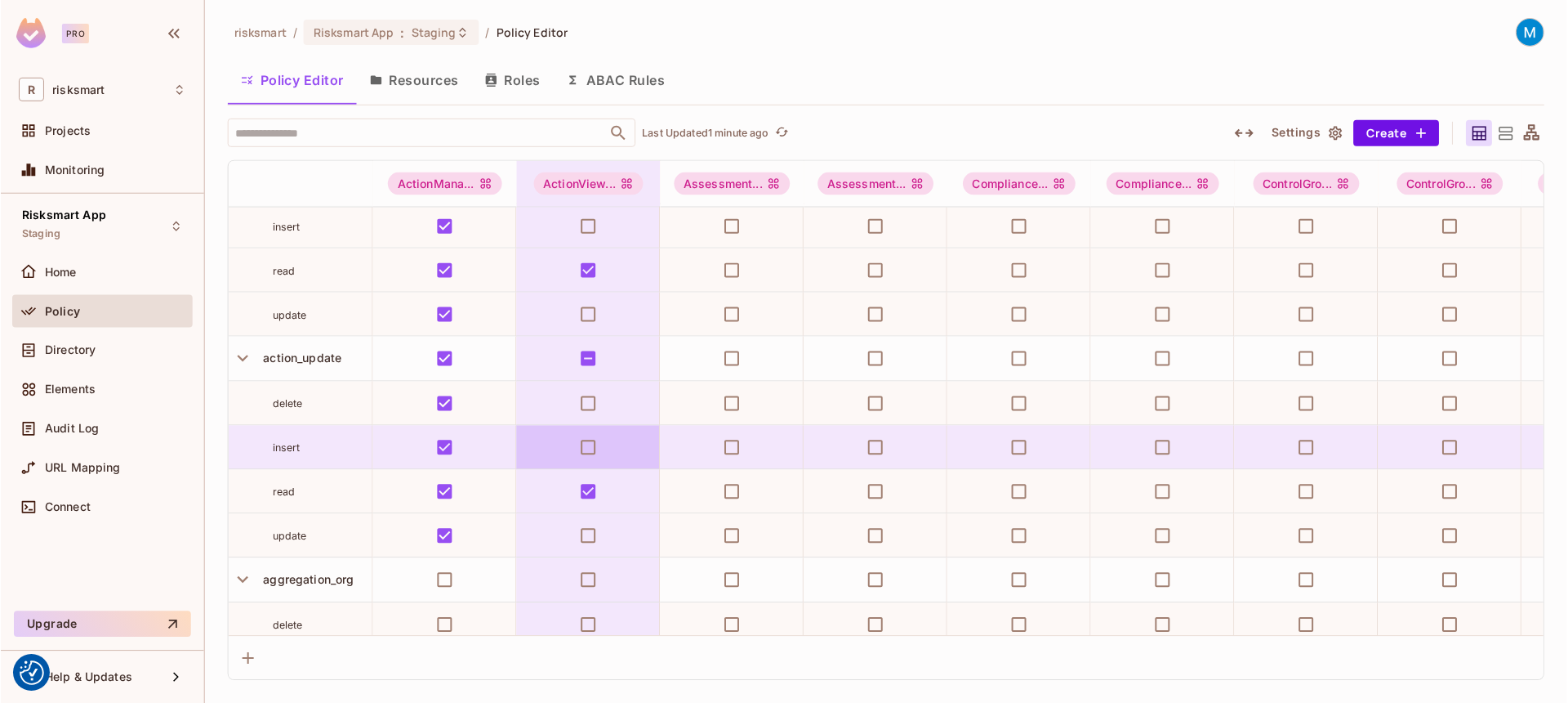
scroll to position [327, 0]
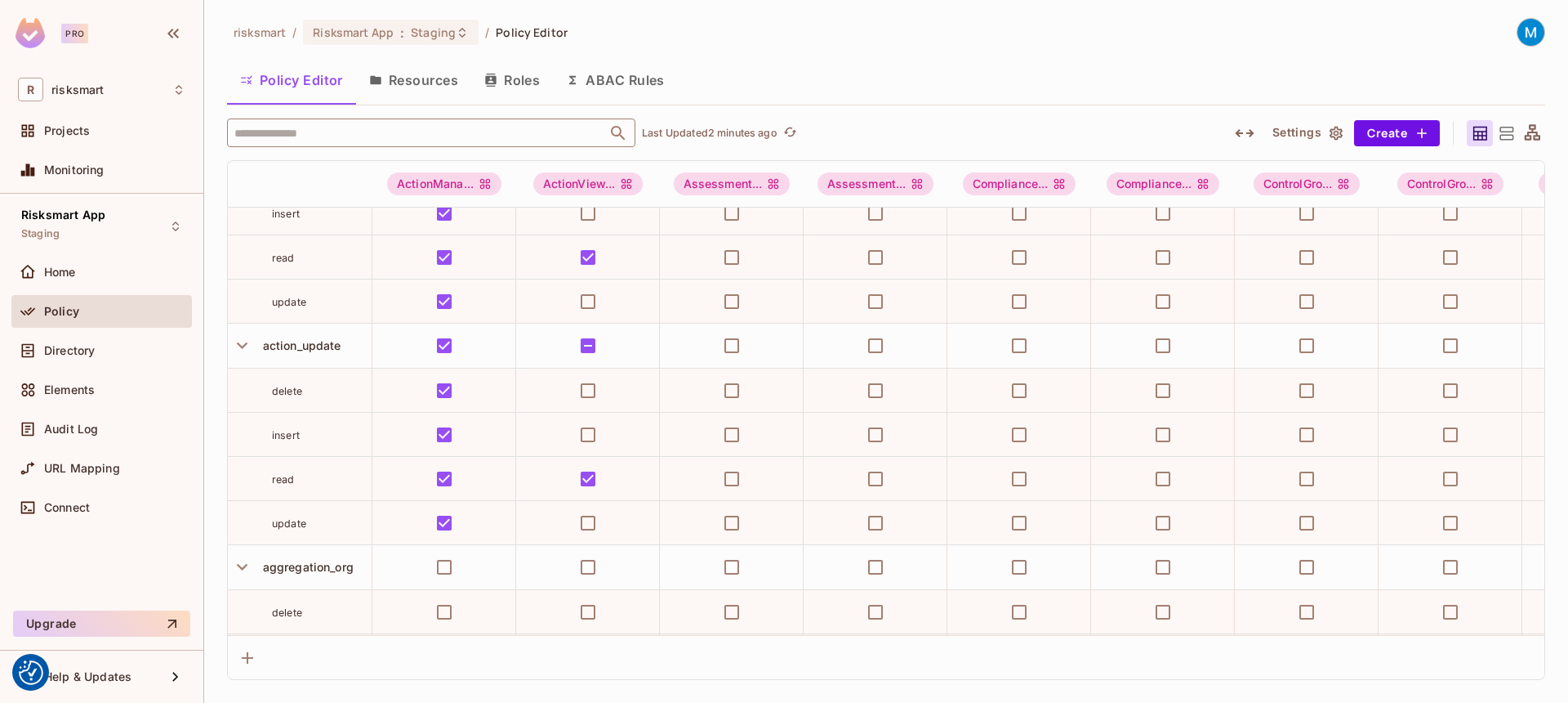
click at [392, 118] on input "text" at bounding box center [417, 133] width 374 height 29
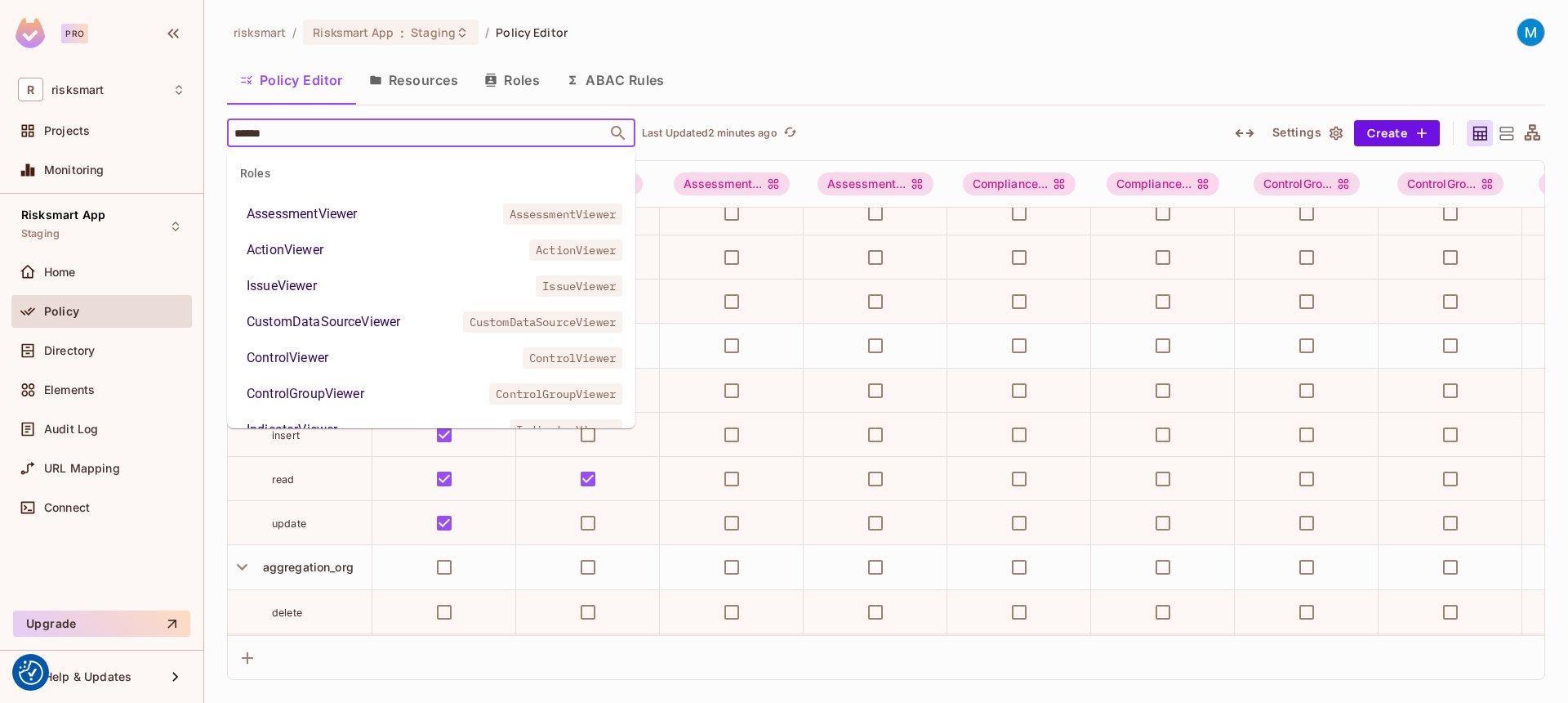
type input "******"
click at [928, 117] on div "risksmart / Risksmart App : Staging / Policy Editor Policy Editor Resources Rol…" at bounding box center [887, 350] width 1318 height 662
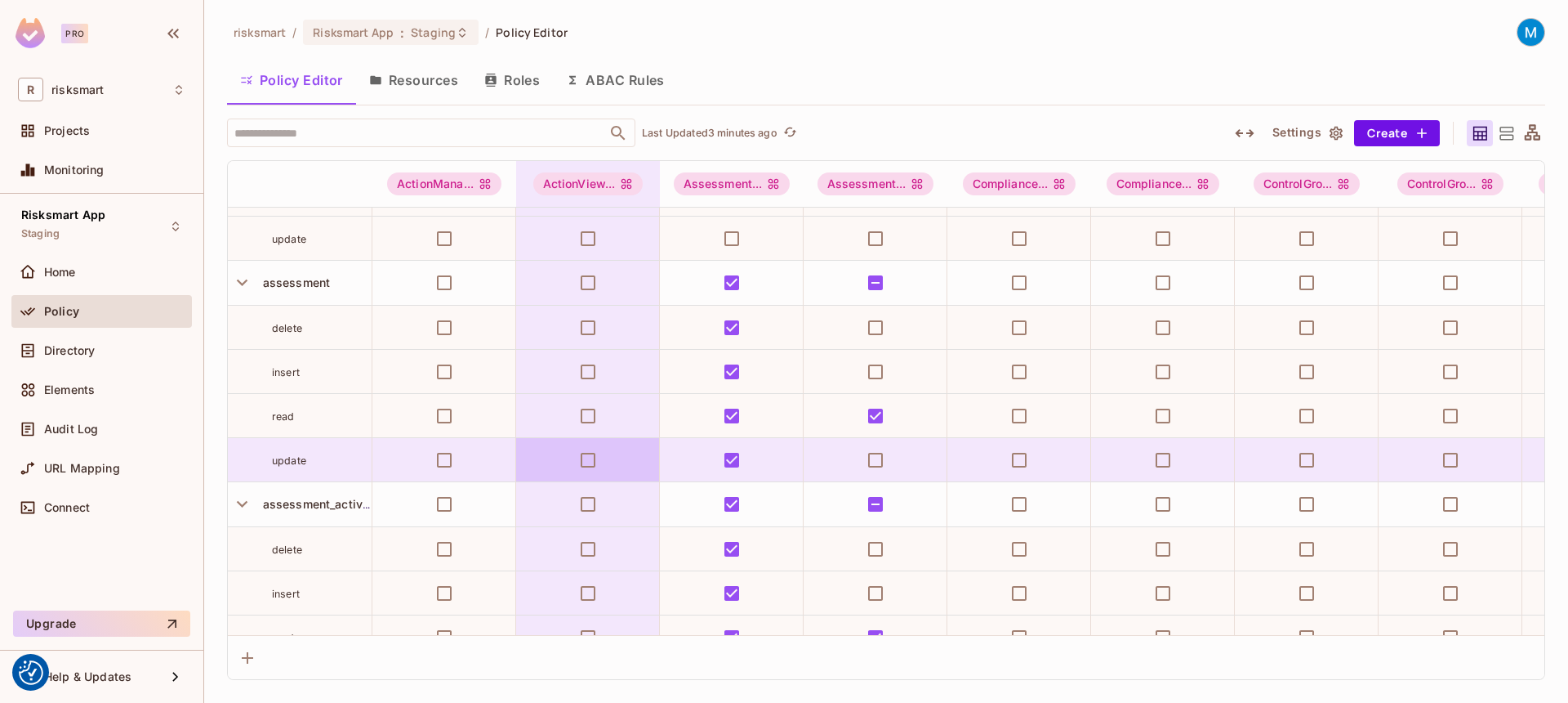
scroll to position [1286, 0]
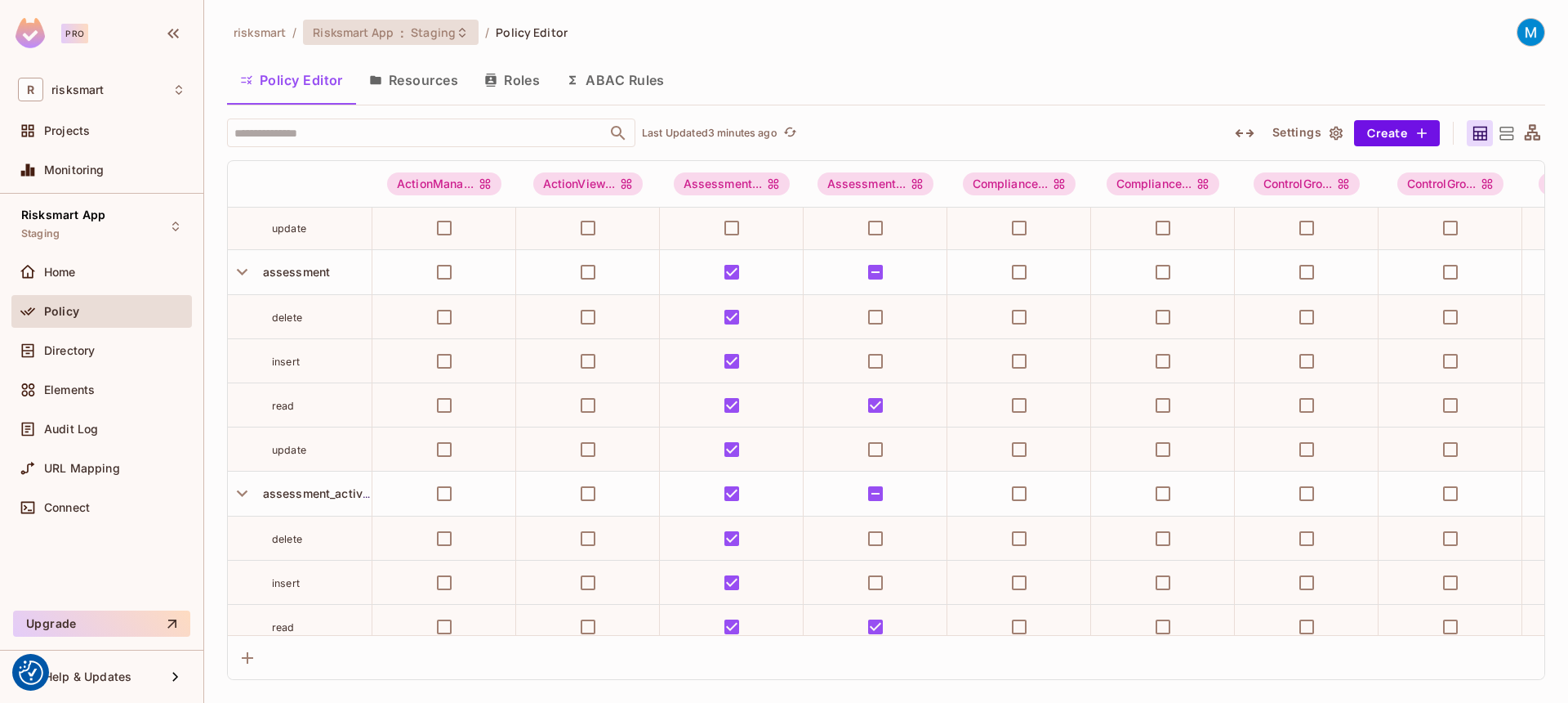
click at [390, 23] on div "Risksmart App : Staging" at bounding box center [390, 32] width 175 height 25
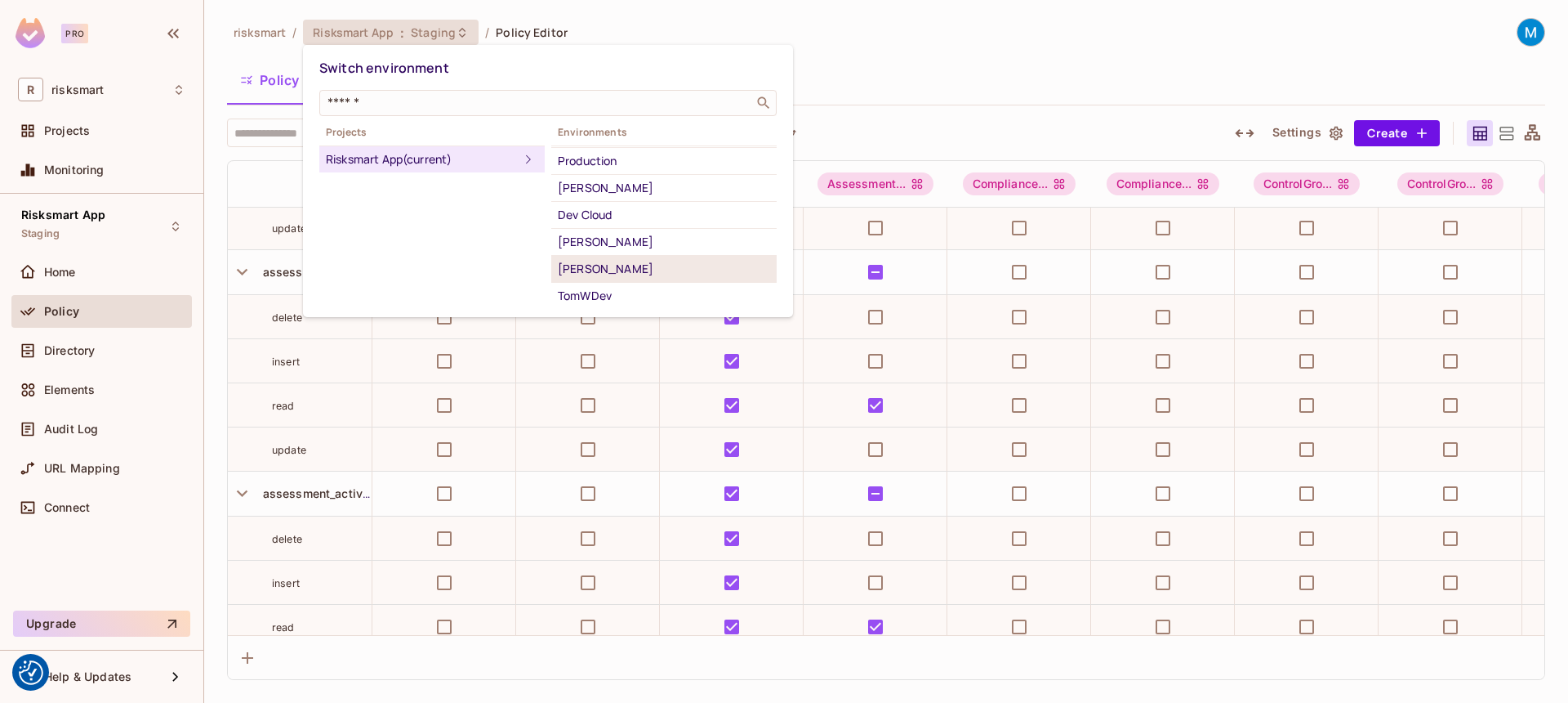
scroll to position [0, 0]
drag, startPoint x: 647, startPoint y: 261, endPoint x: 647, endPoint y: 213, distance: 48.0
click at [647, 260] on div "ProductTesting" at bounding box center [663, 267] width 212 height 19
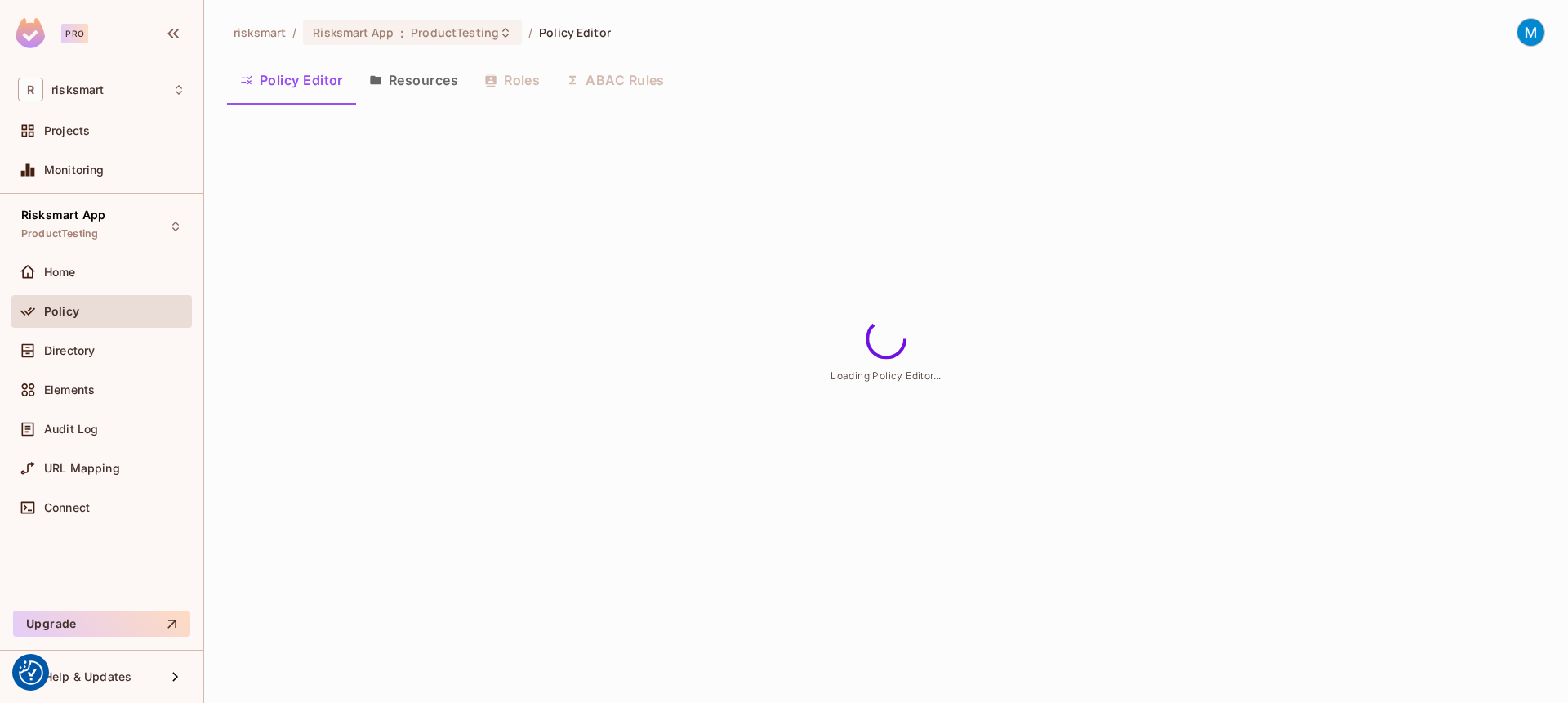
click at [467, 16] on div "risksmart / Risksmart App : ProductTesting / Policy Editor Policy Editor Resour…" at bounding box center [886, 352] width 1364 height 703
click at [467, 31] on span "ProductTesting" at bounding box center [454, 32] width 88 height 15
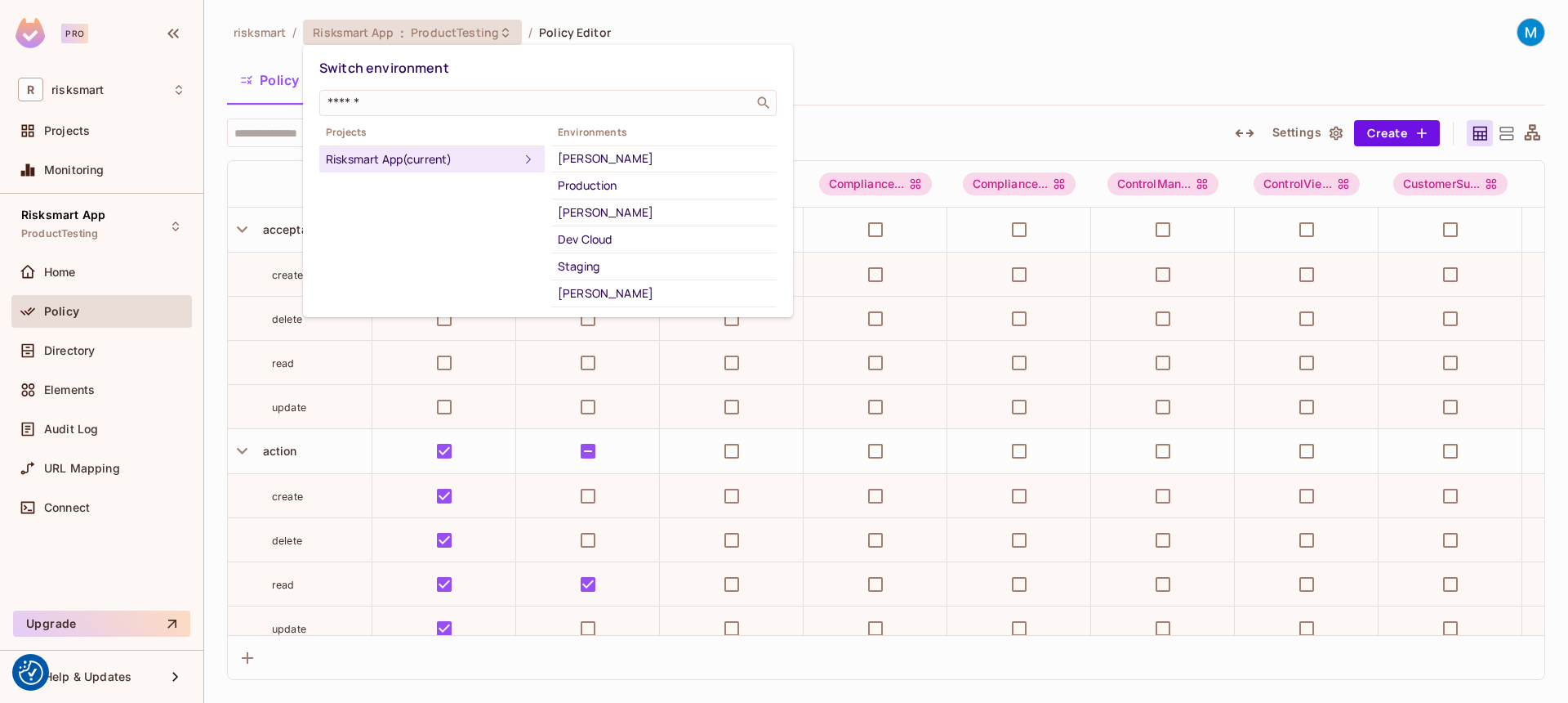
scroll to position [301, 0]
click at [598, 238] on div "Dev Cloud" at bounding box center [663, 235] width 212 height 19
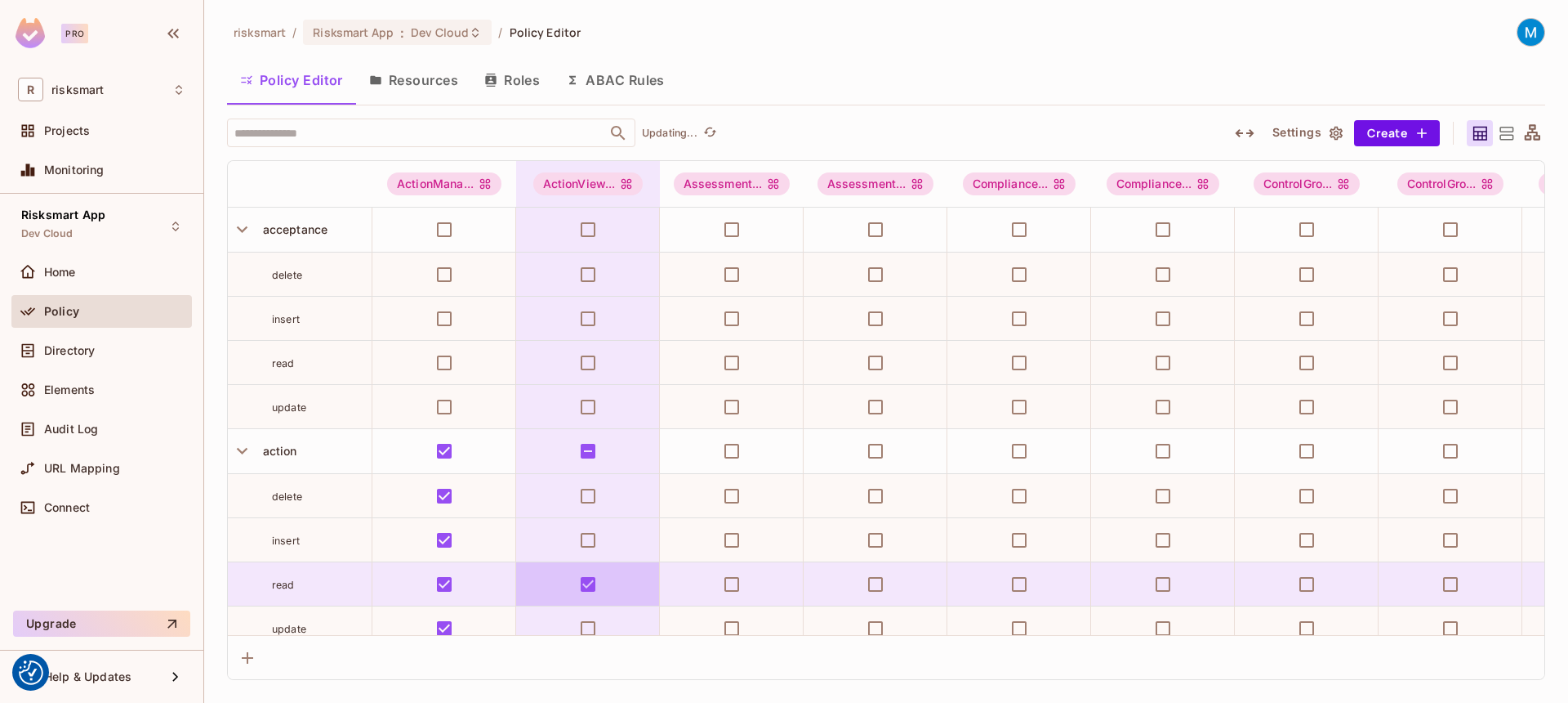
scroll to position [341, 0]
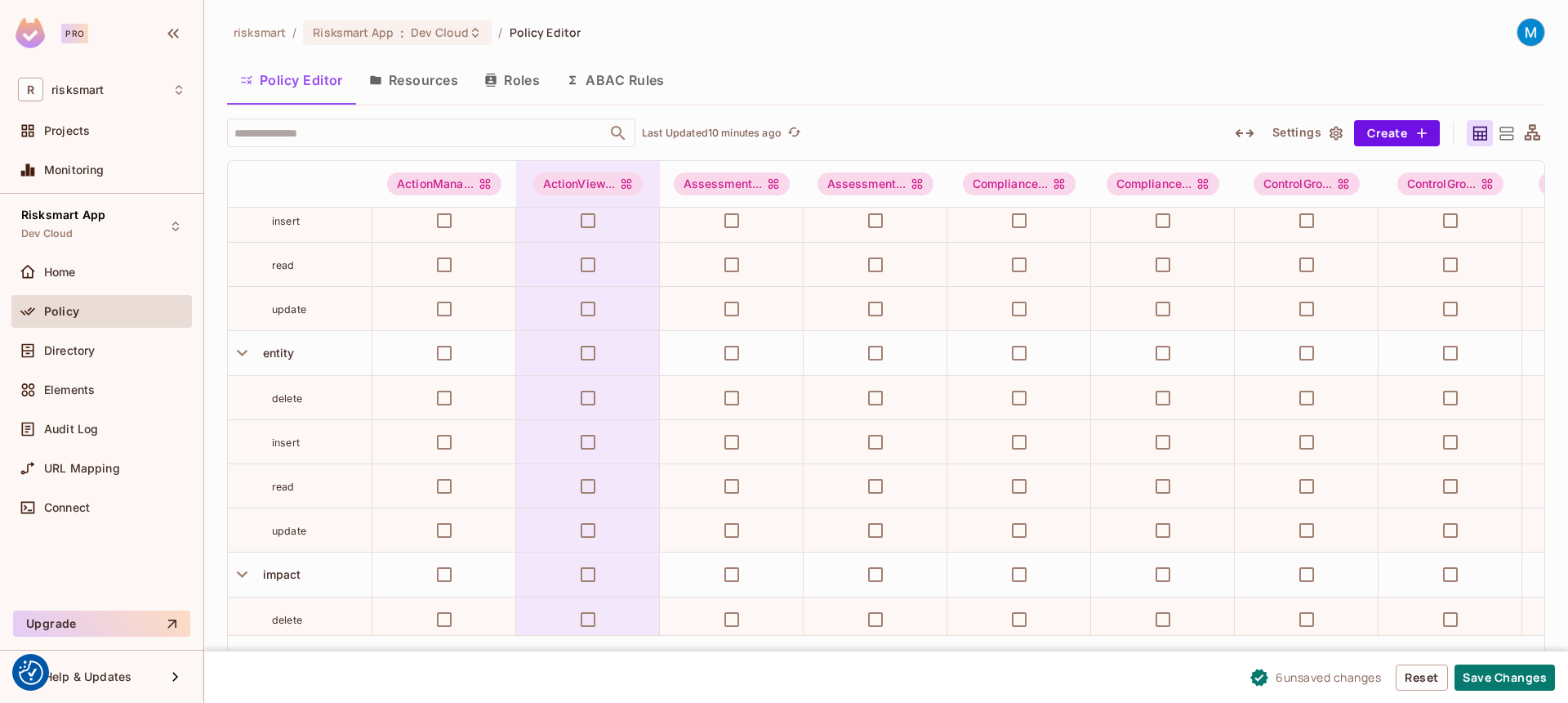
scroll to position [6771, 0]
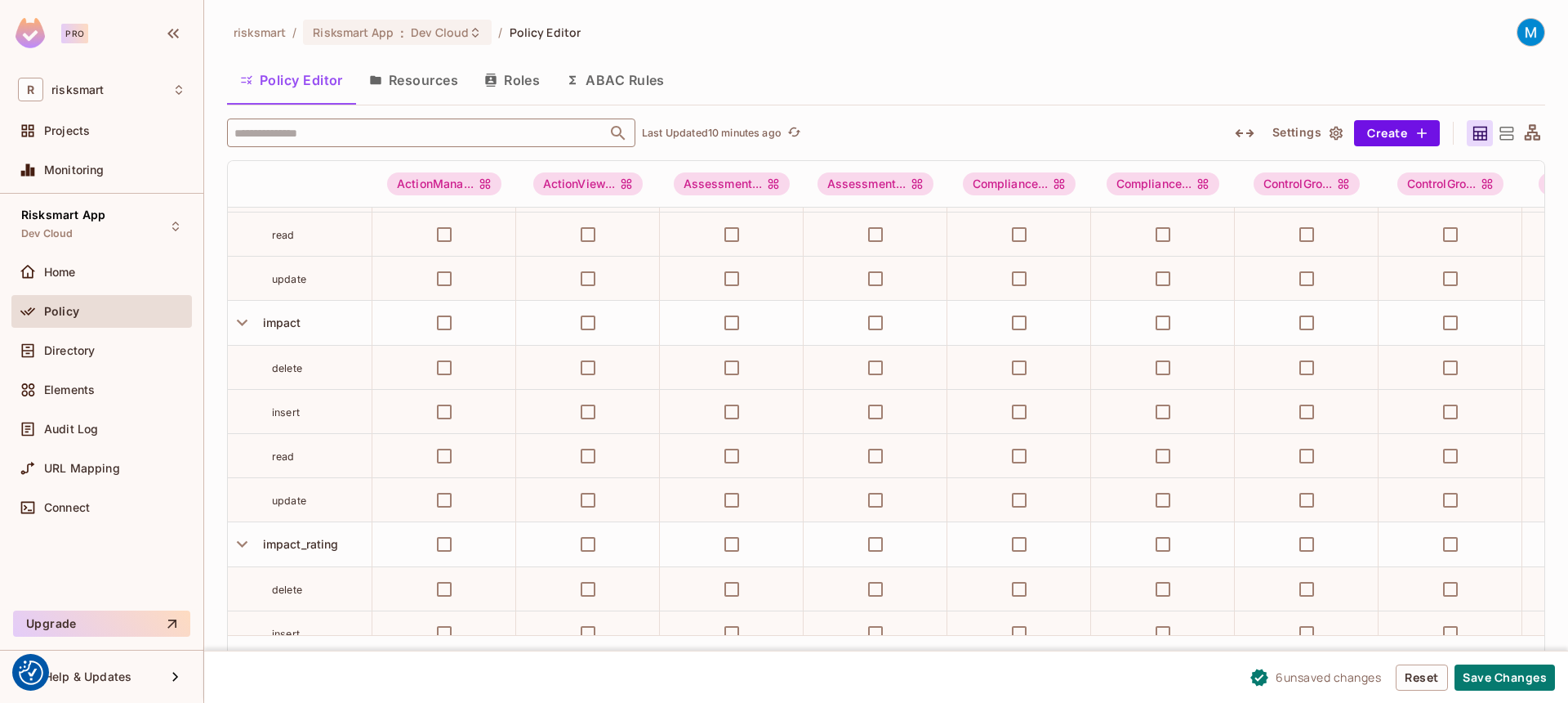
click at [465, 131] on input "text" at bounding box center [417, 133] width 374 height 29
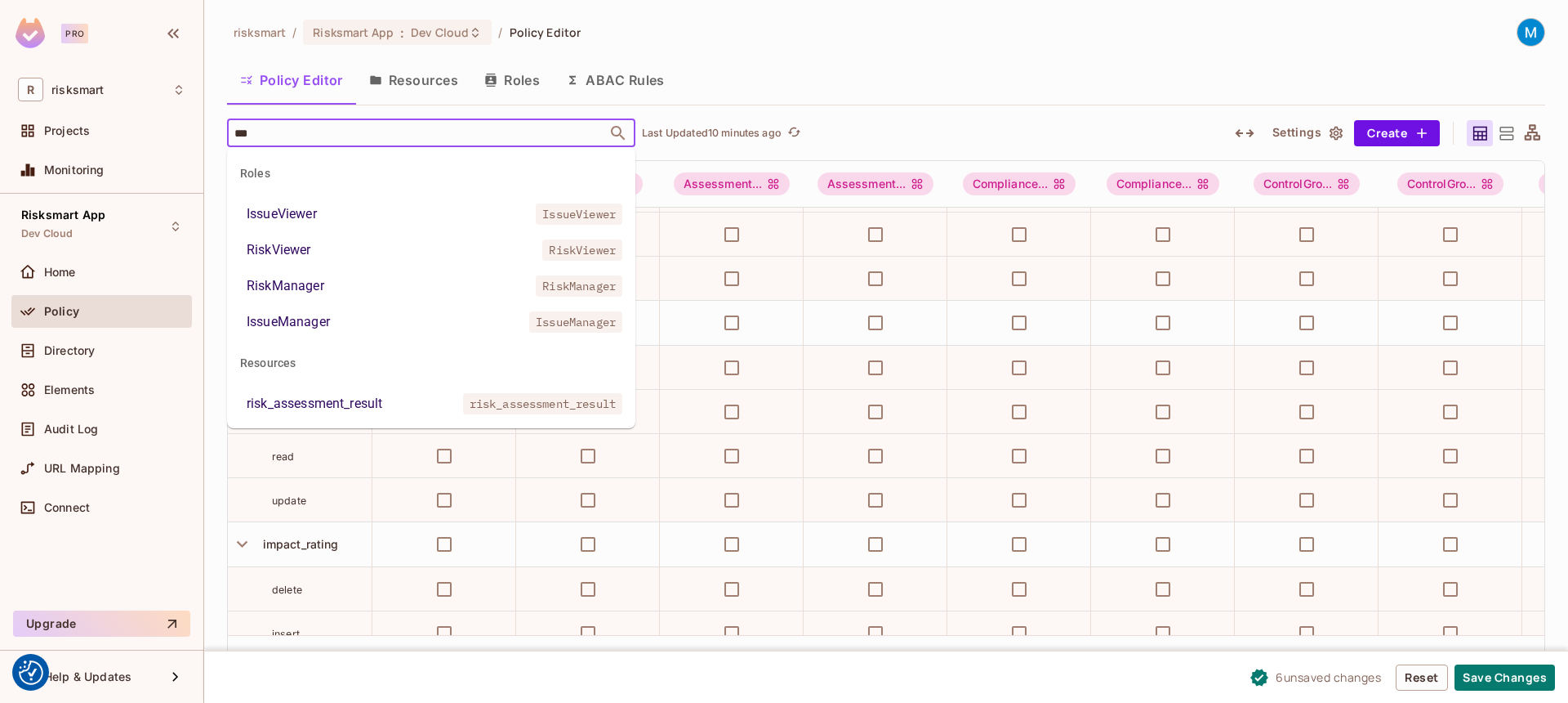
type input "****"
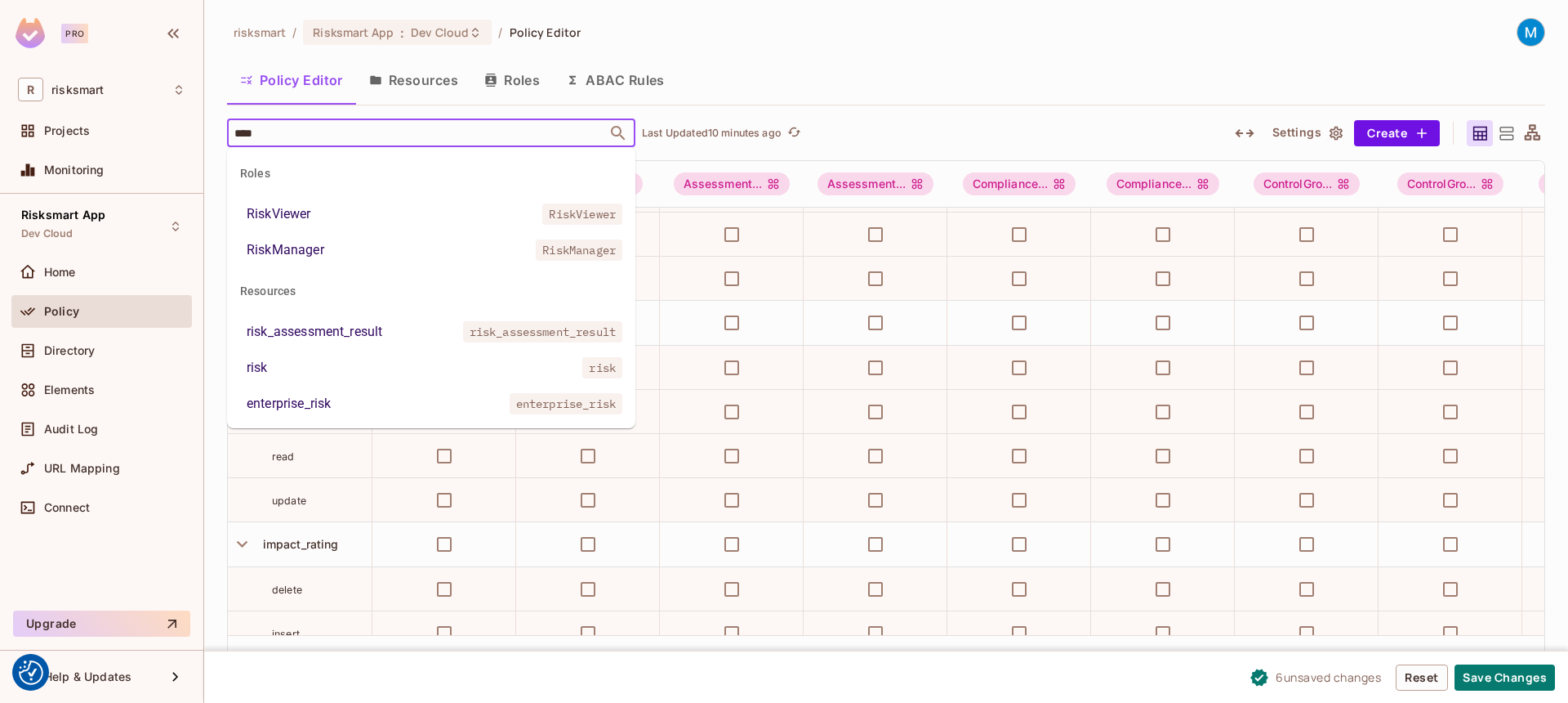
click at [318, 252] on div "RiskManager" at bounding box center [286, 250] width 77 height 19
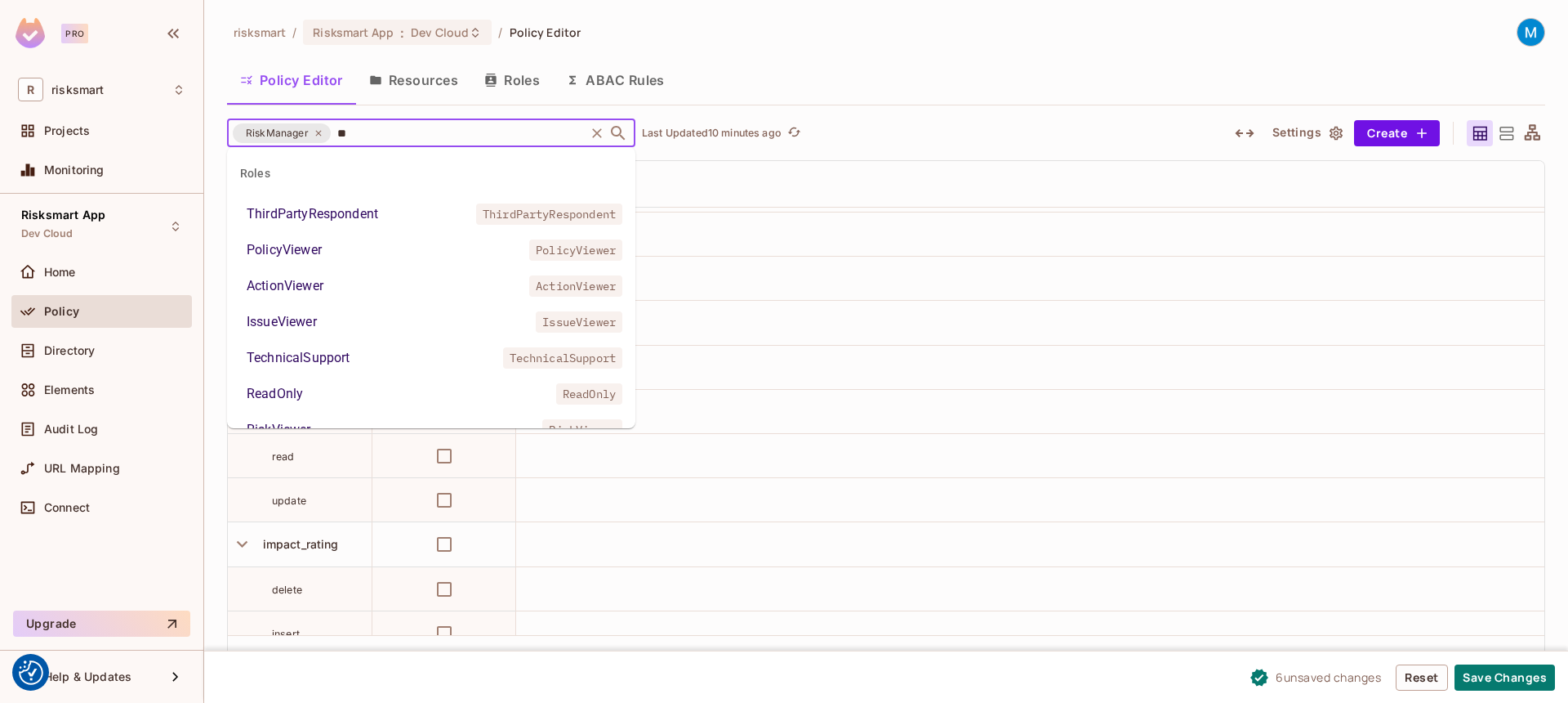
scroll to position [16, 0]
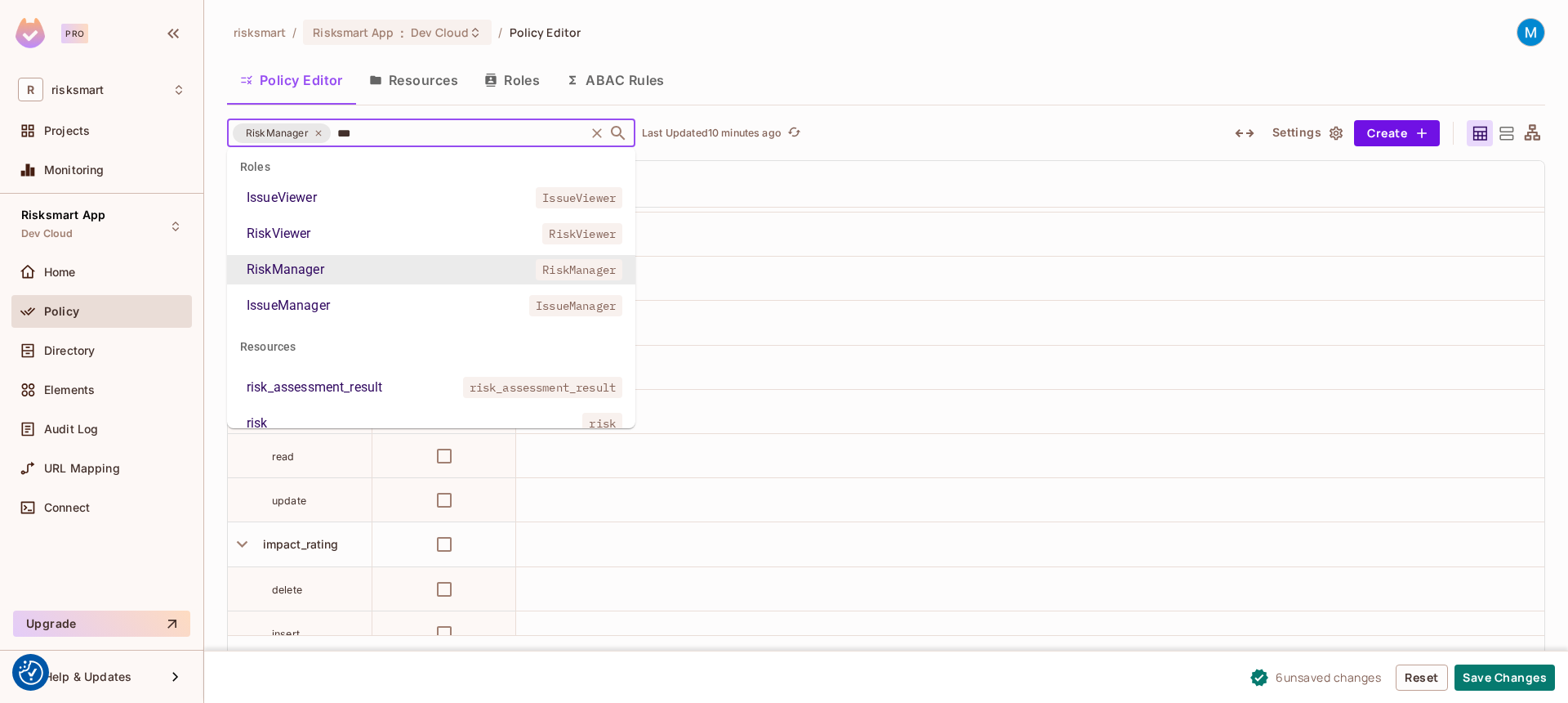
type input "****"
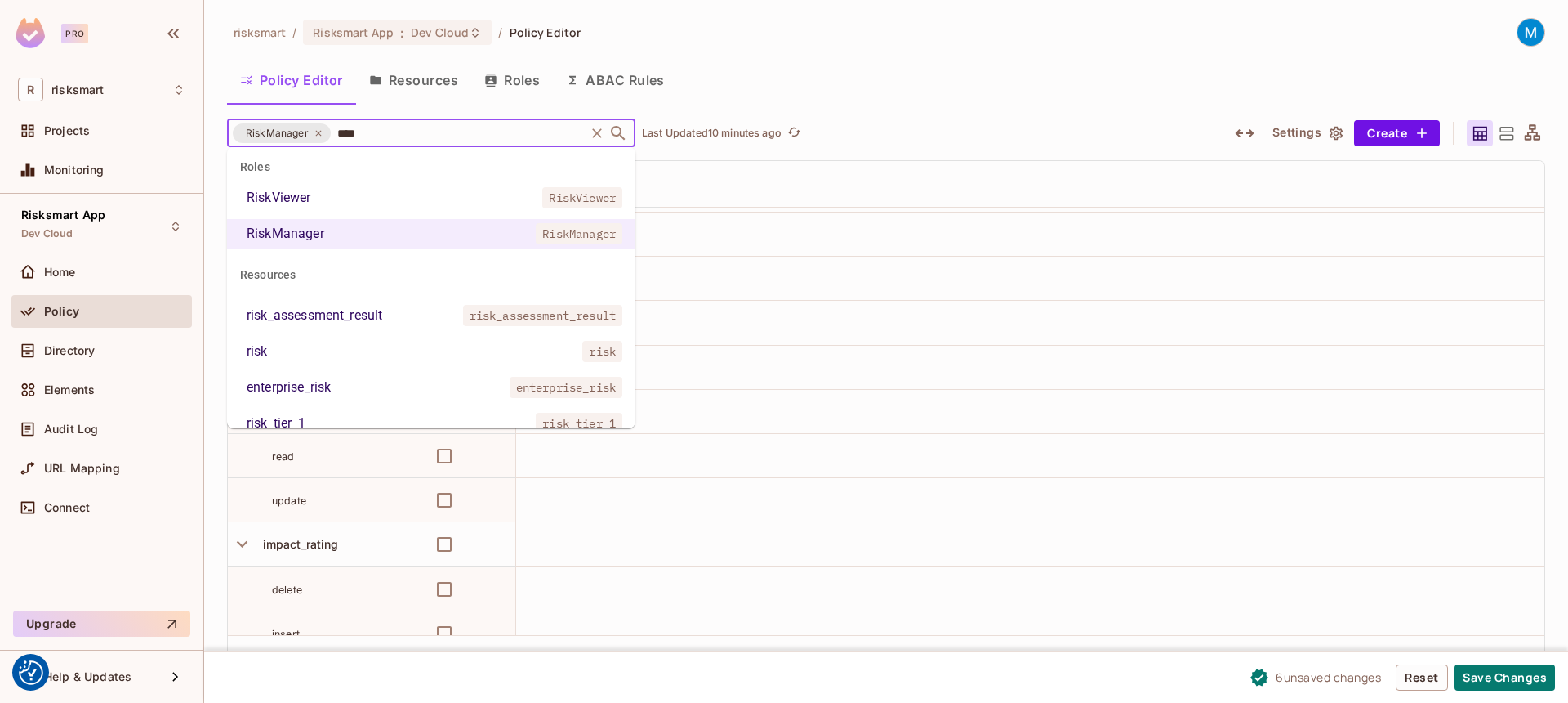
click at [316, 197] on li "RiskViewer RiskViewer" at bounding box center [432, 198] width 408 height 29
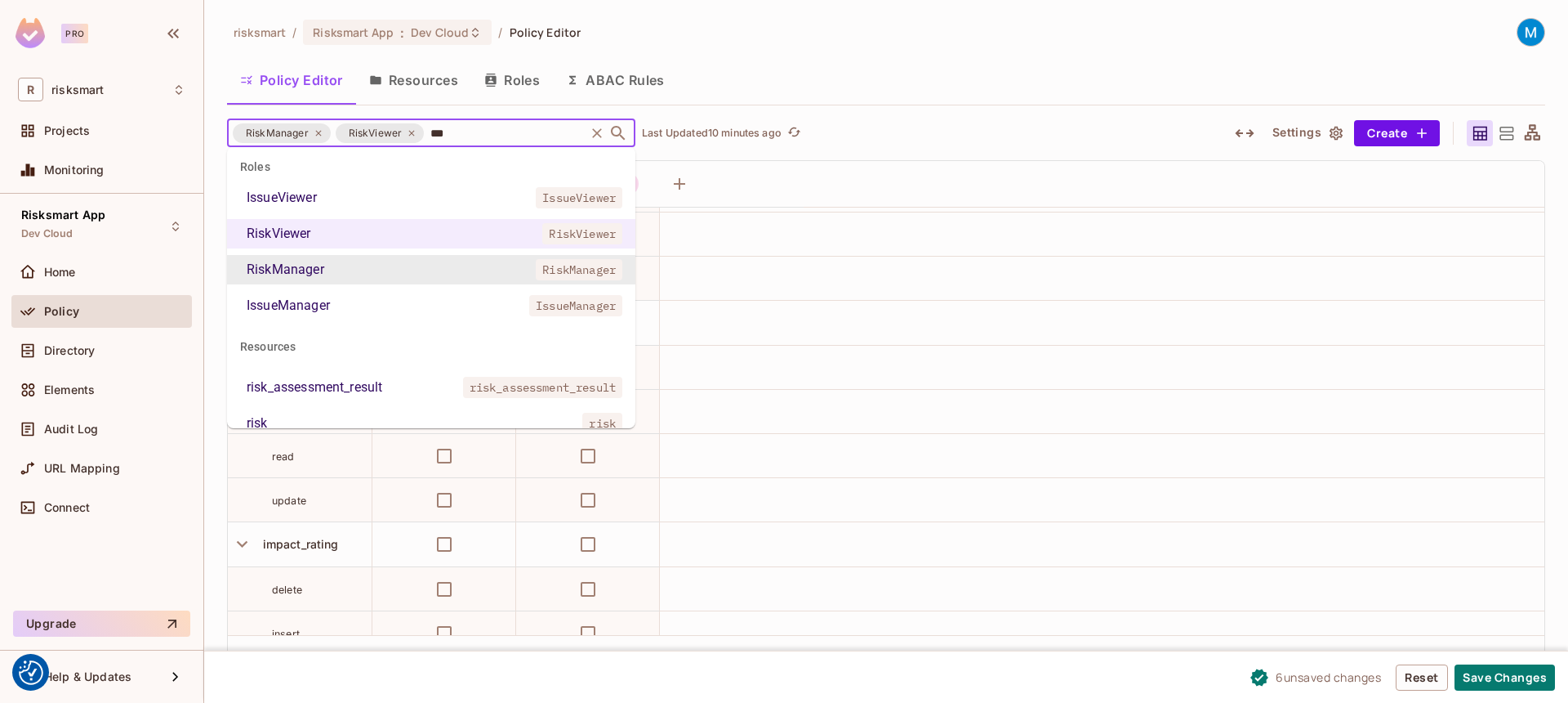
type input "****"
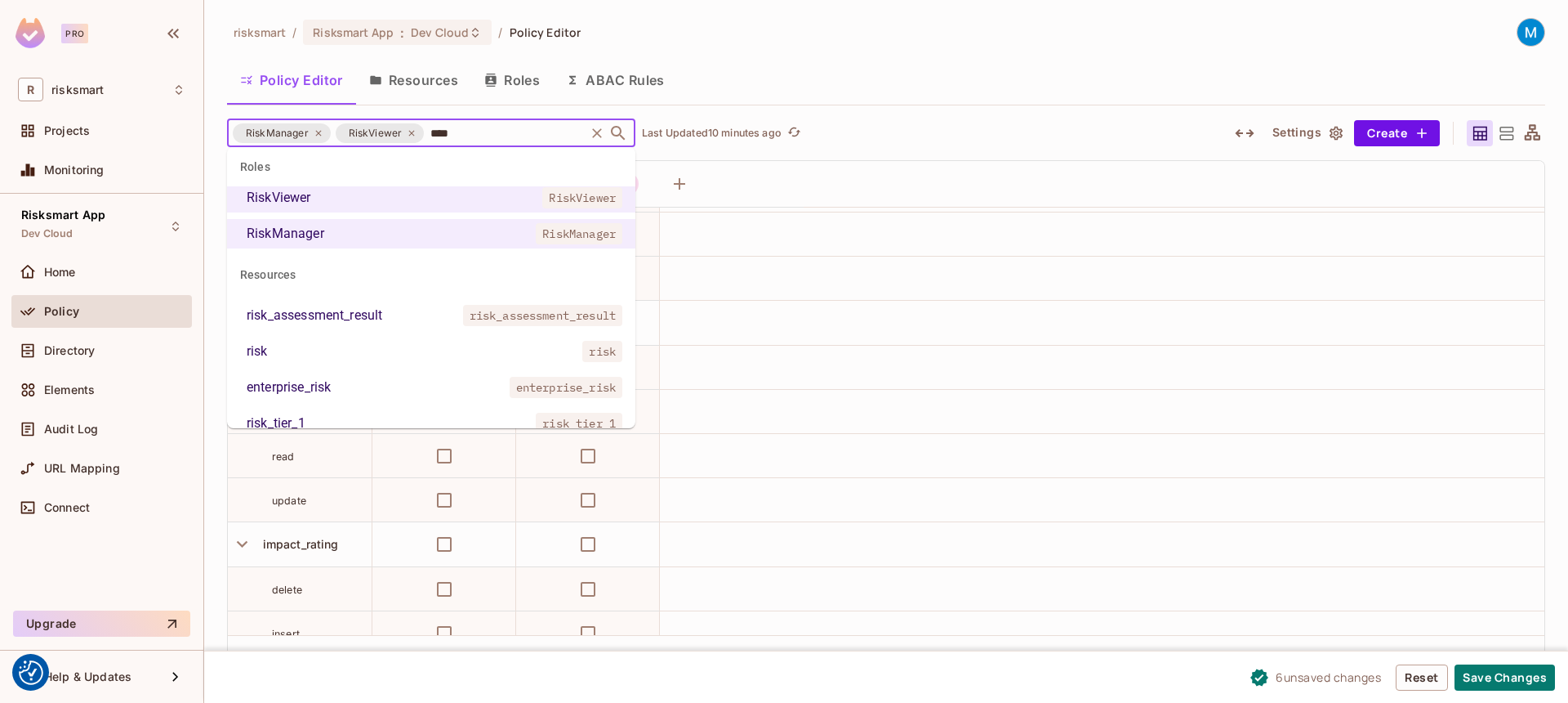
click at [354, 354] on li "risk risk" at bounding box center [432, 352] width 408 height 29
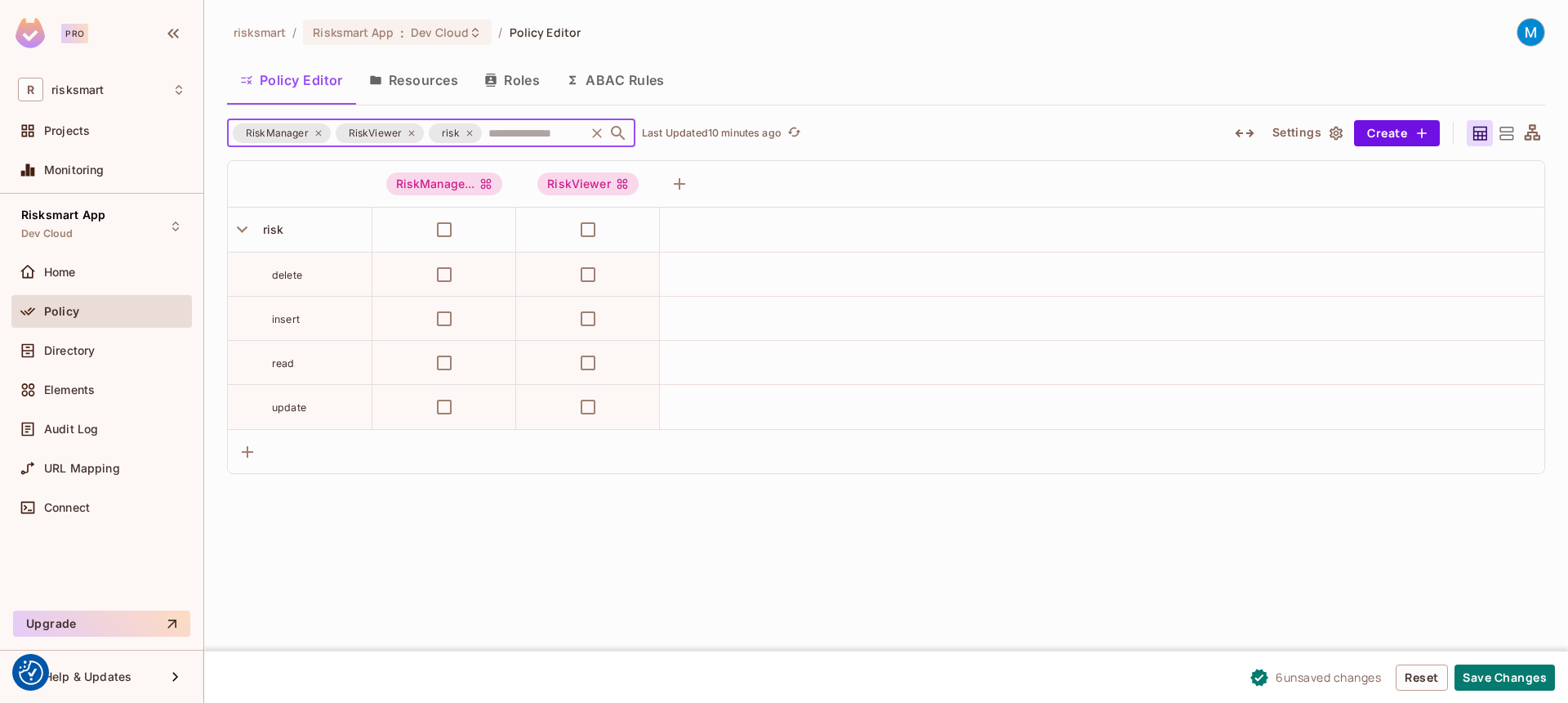
scroll to position [0, 0]
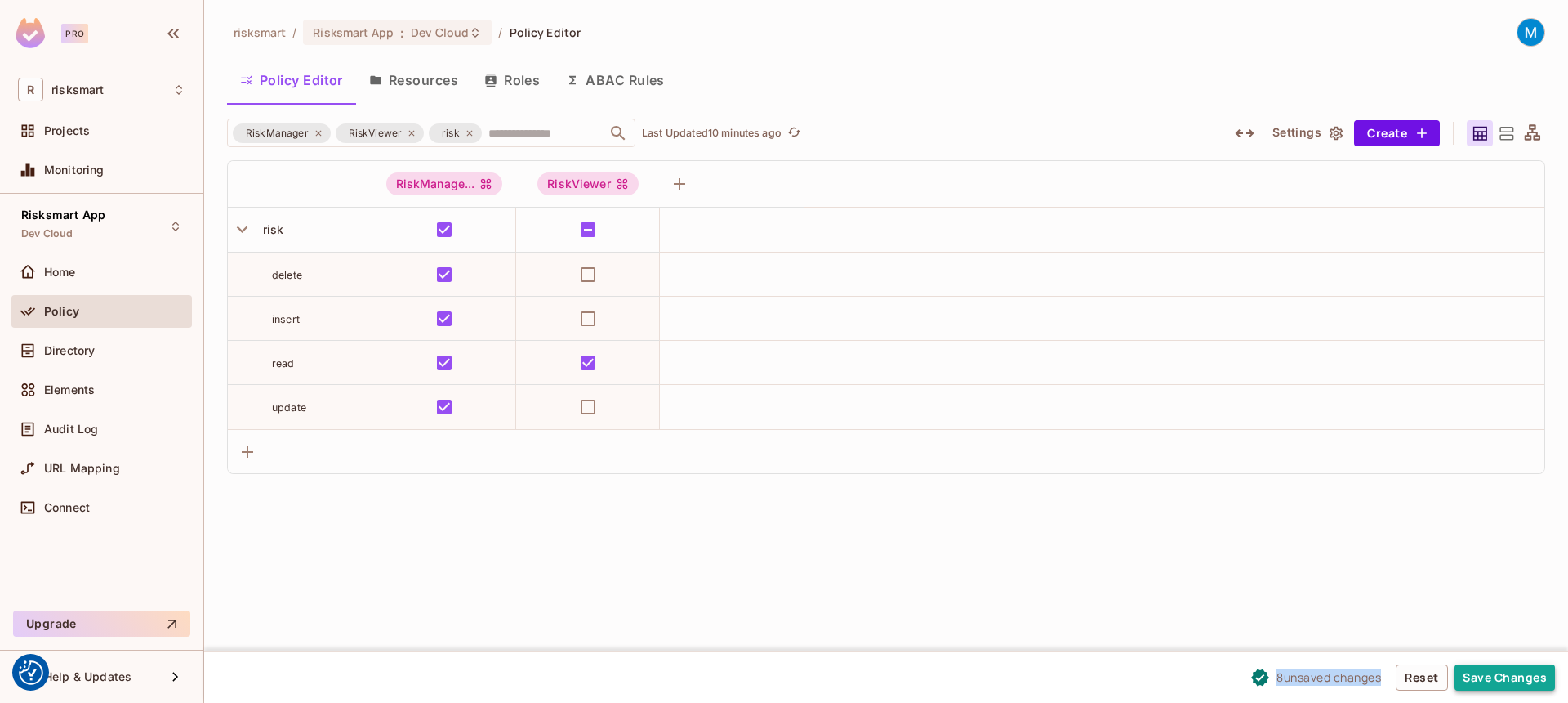
drag, startPoint x: 1315, startPoint y: 622, endPoint x: 1489, endPoint y: 678, distance: 182.8
click at [1489, 678] on div "Pro R risksmart Projects Monitoring Risksmart App Dev Cloud Home Policy Directo…" at bounding box center [784, 352] width 1568 height 703
click at [1489, 678] on button "Save Changes" at bounding box center [1505, 677] width 101 height 26
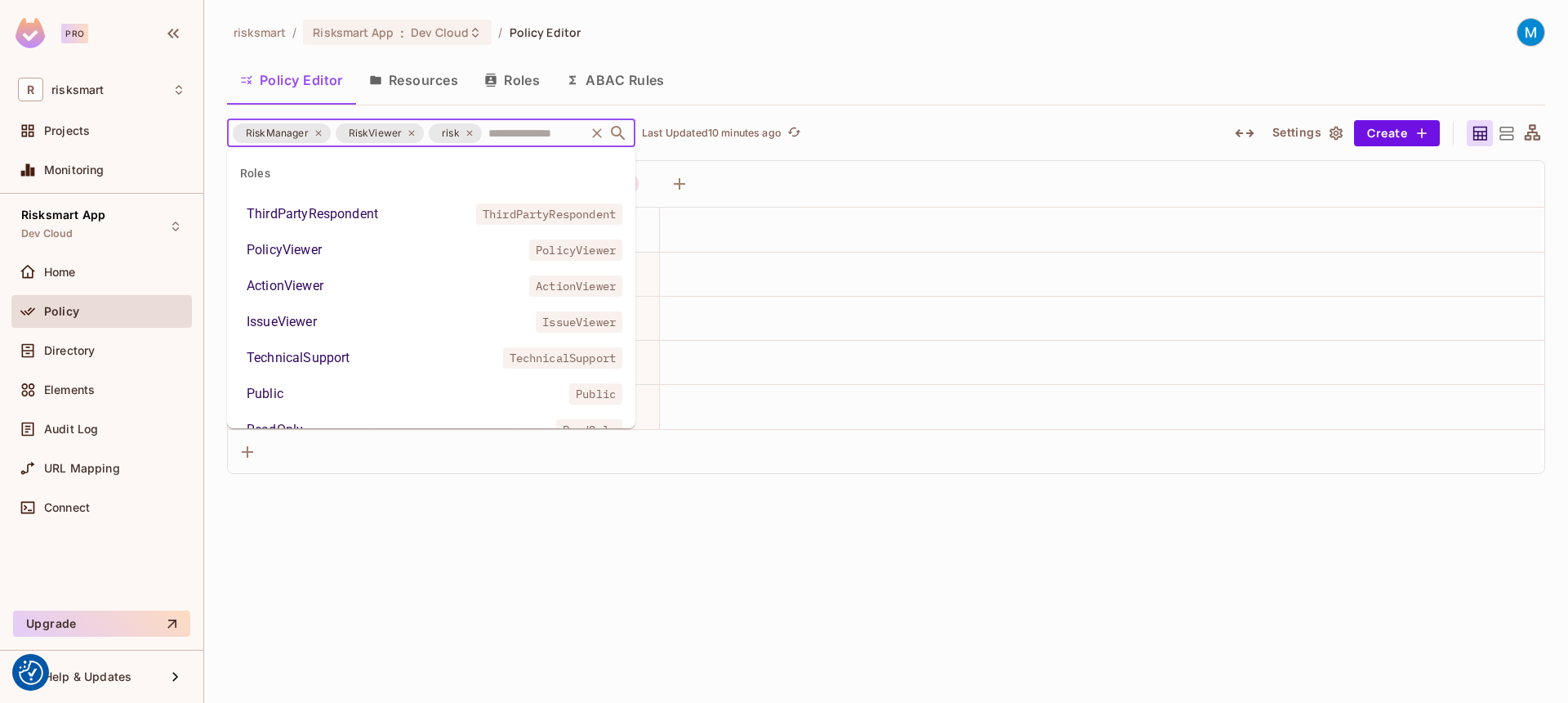
click at [494, 133] on input "text" at bounding box center [532, 133] width 98 height 29
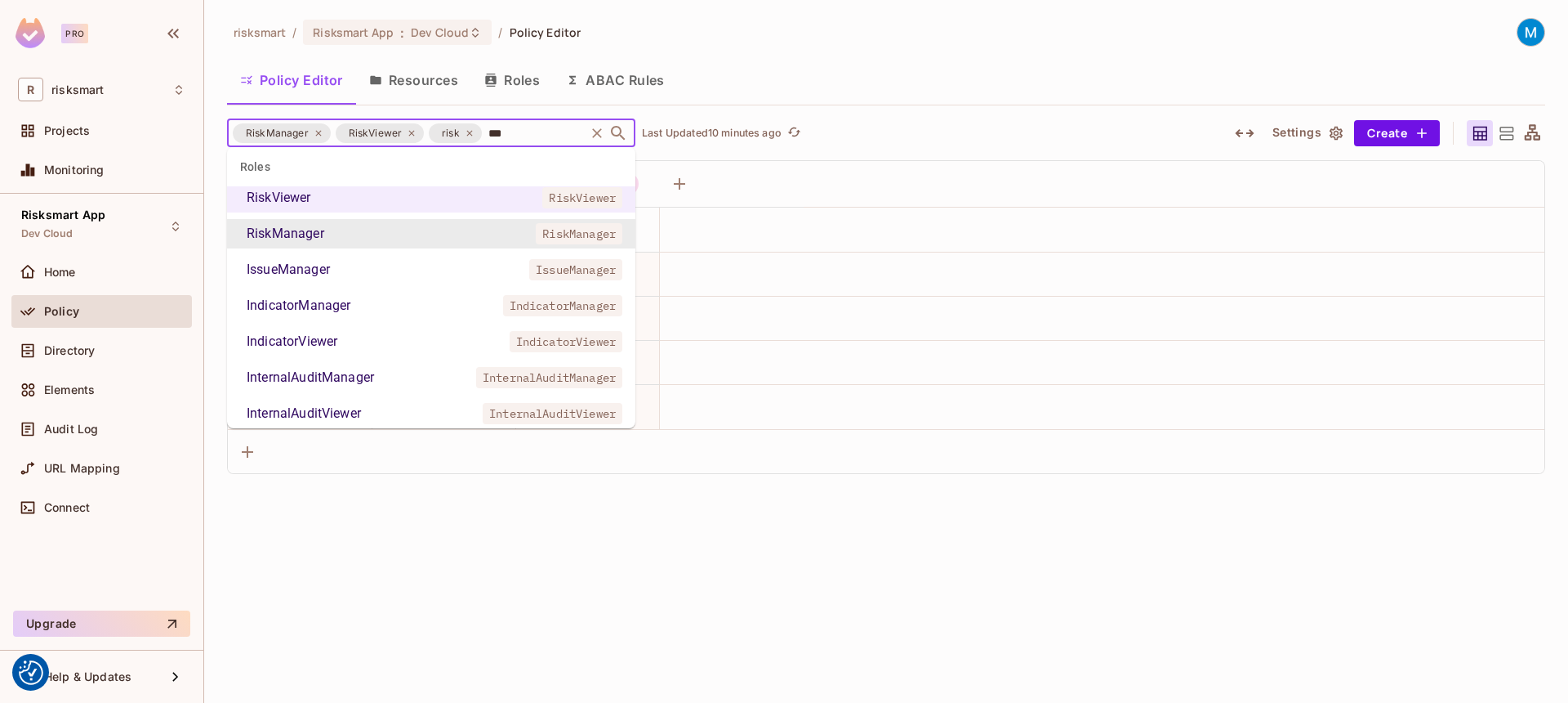
type input "****"
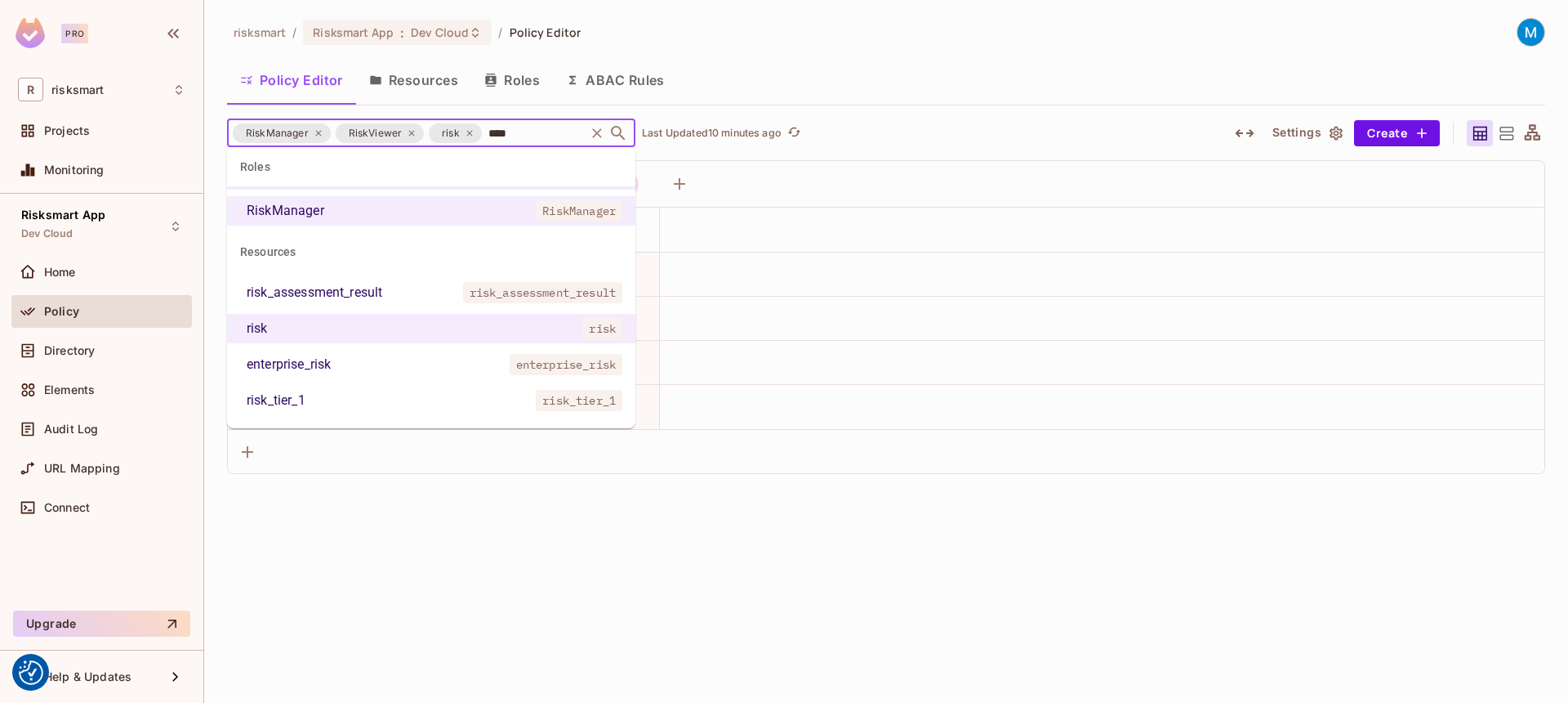
click at [322, 300] on div "risk_assessment_result" at bounding box center [315, 292] width 136 height 19
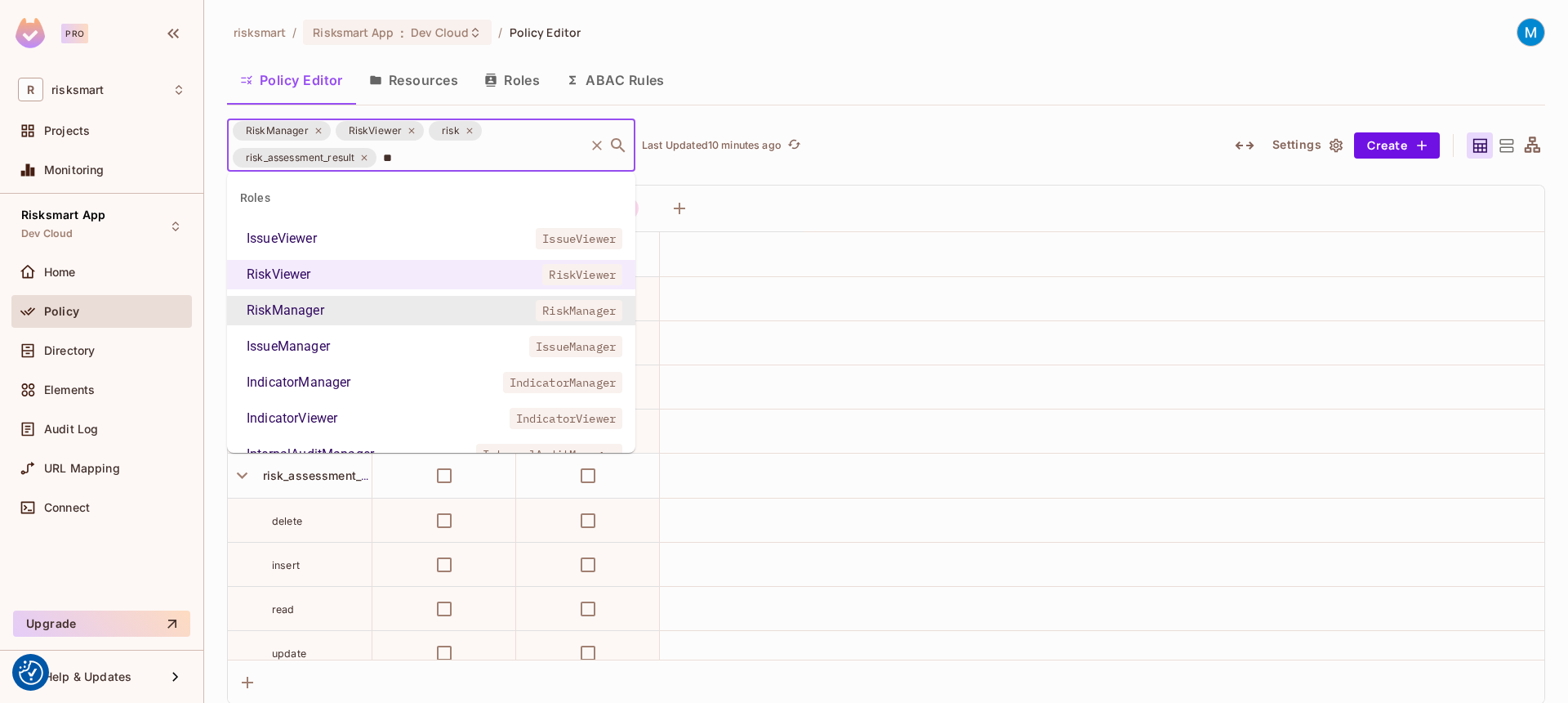
scroll to position [16, 0]
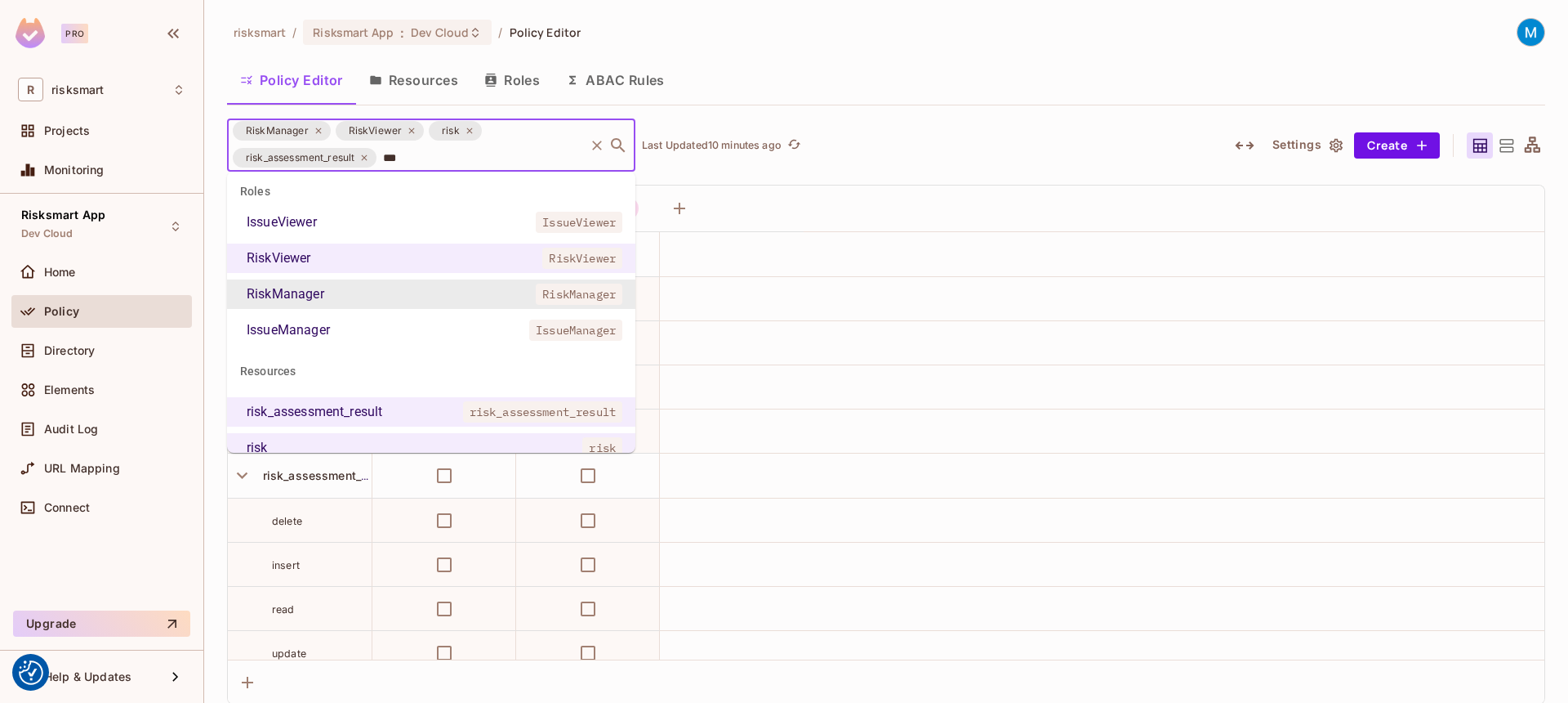
type input "****"
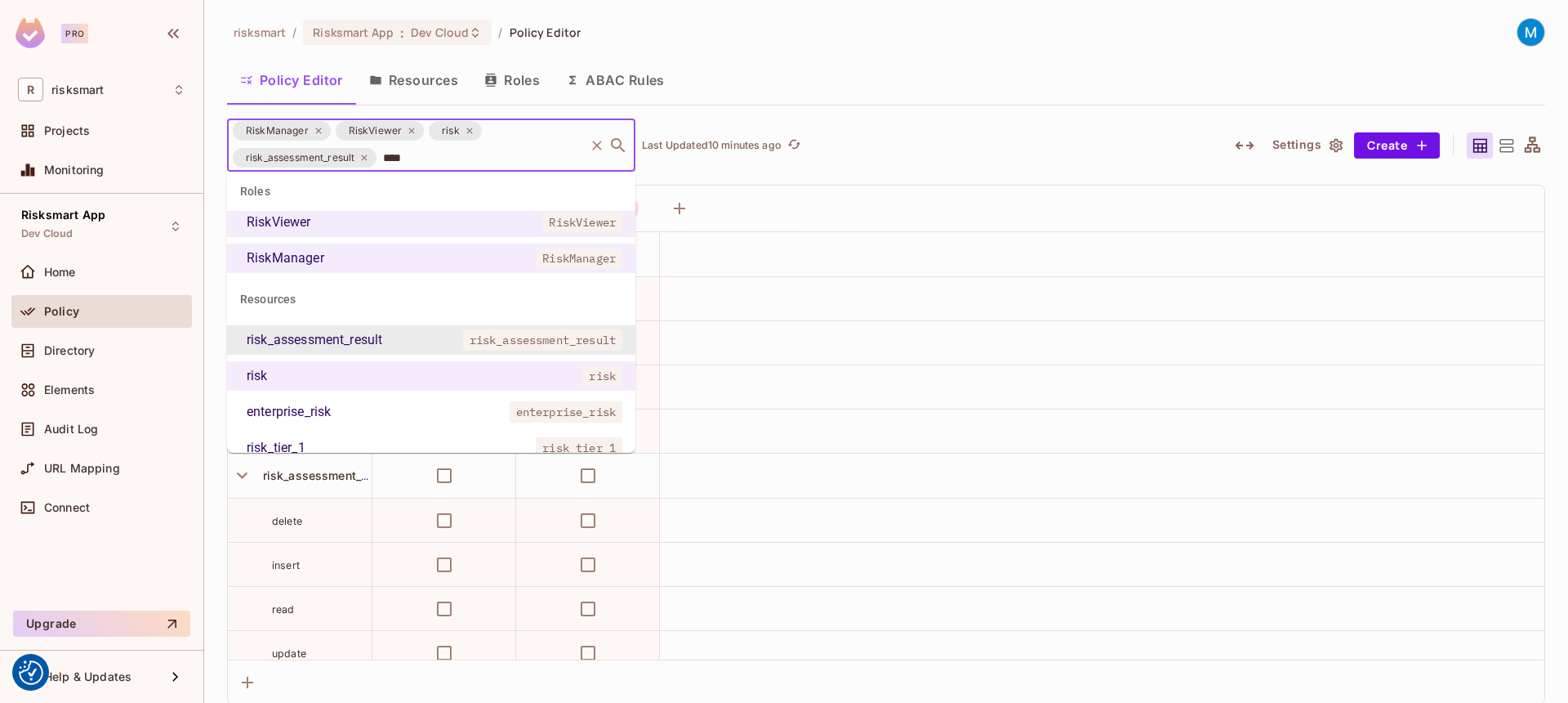
scroll to position [40, 0]
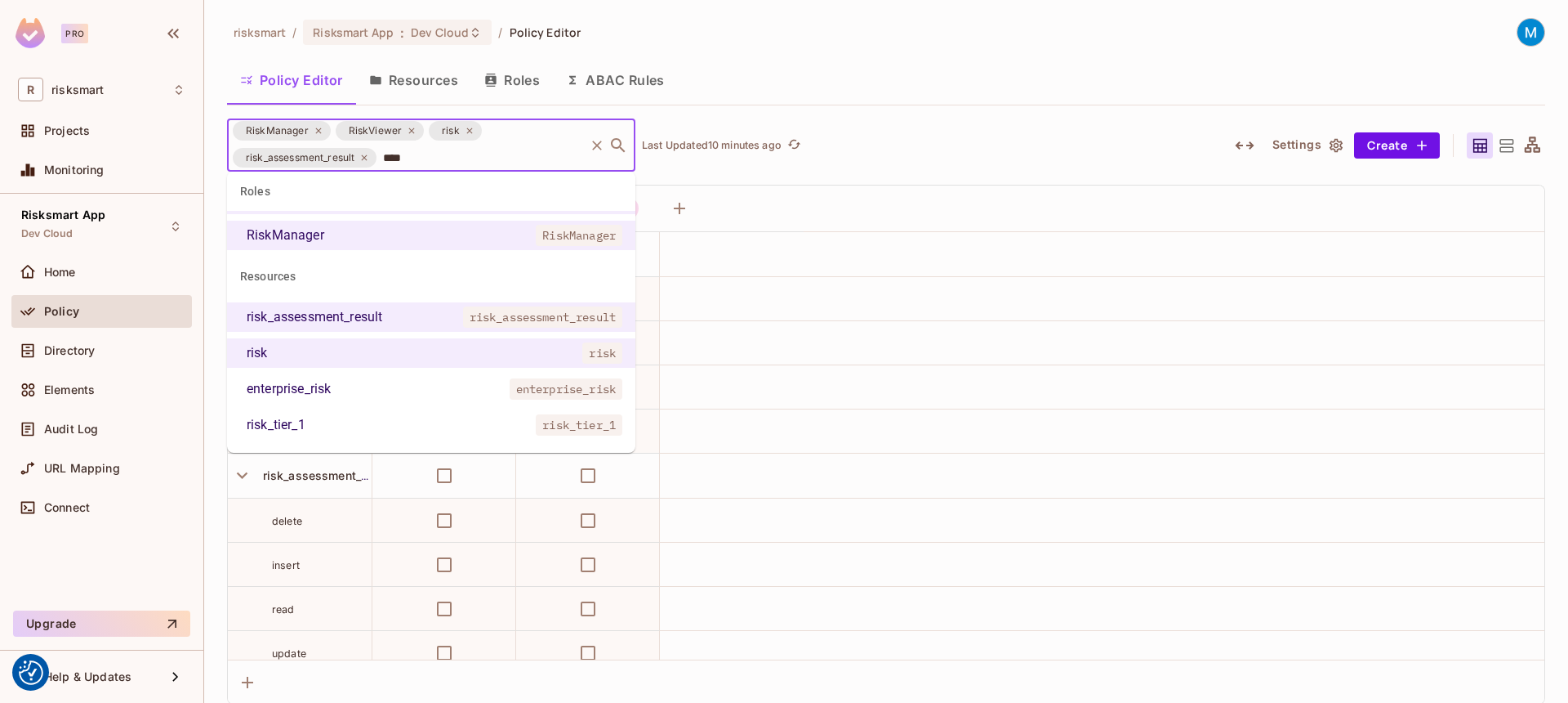
click at [407, 395] on li "enterprise_risk enterprise_risk" at bounding box center [432, 389] width 408 height 29
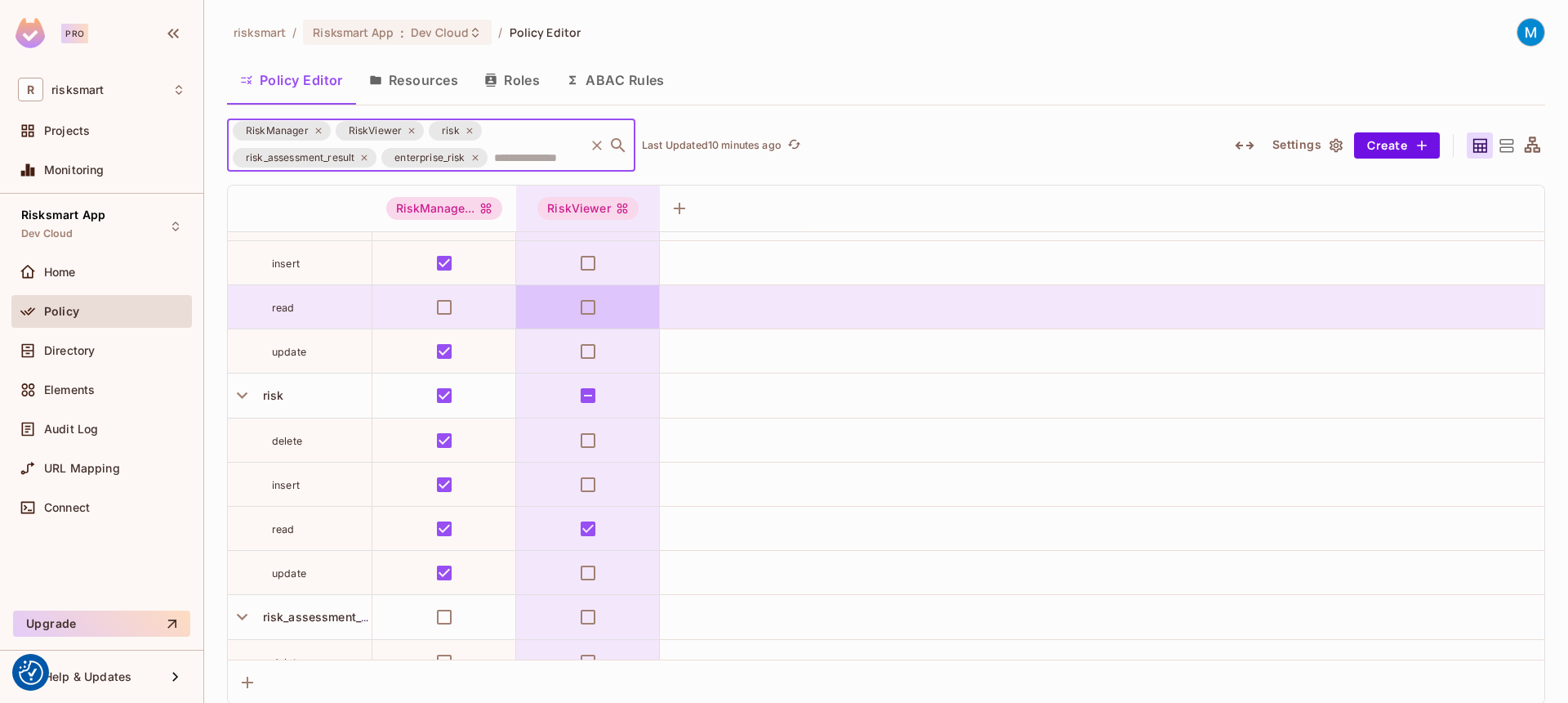
scroll to position [0, 0]
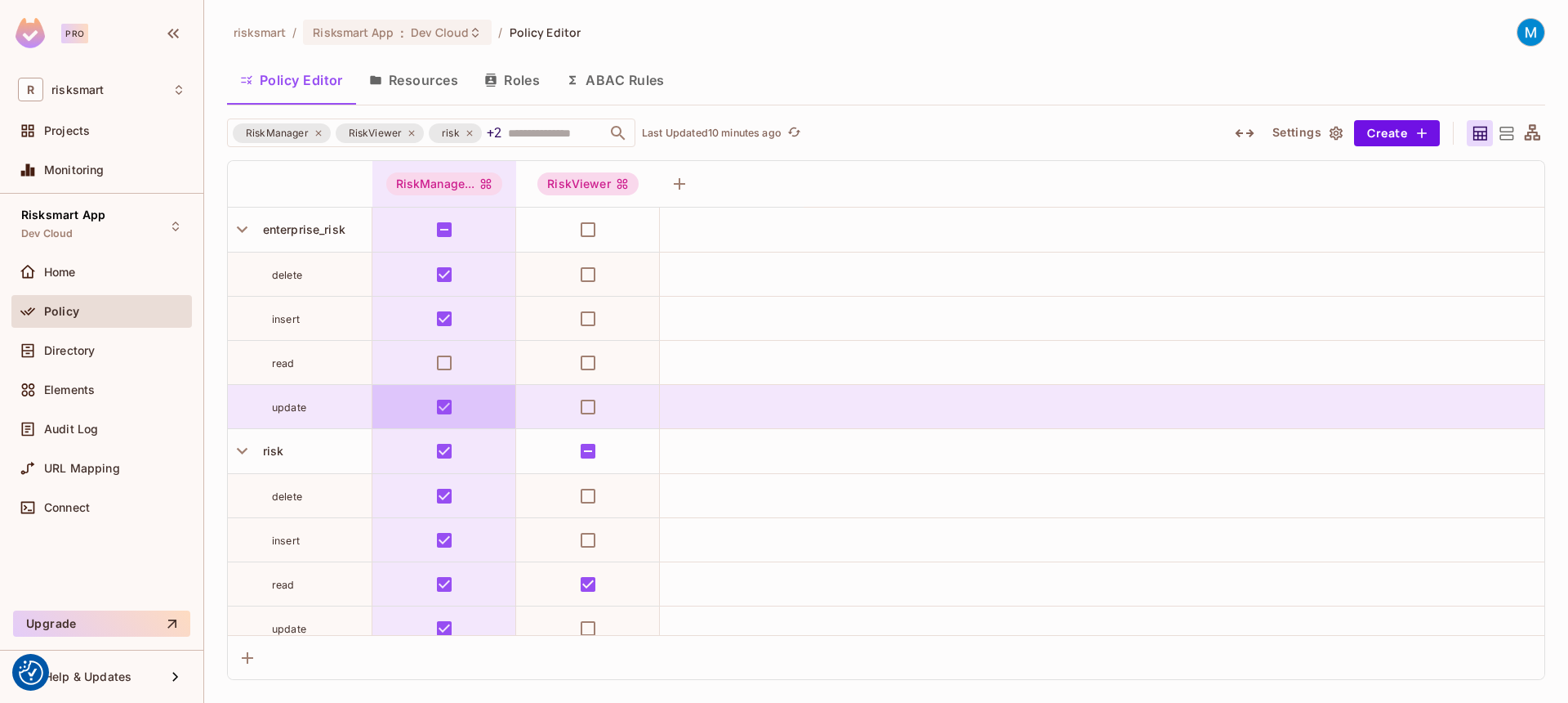
click at [441, 387] on tbody "enterprise_risk delete insert read update risk delete insert read update risk_a…" at bounding box center [886, 539] width 1316 height 664
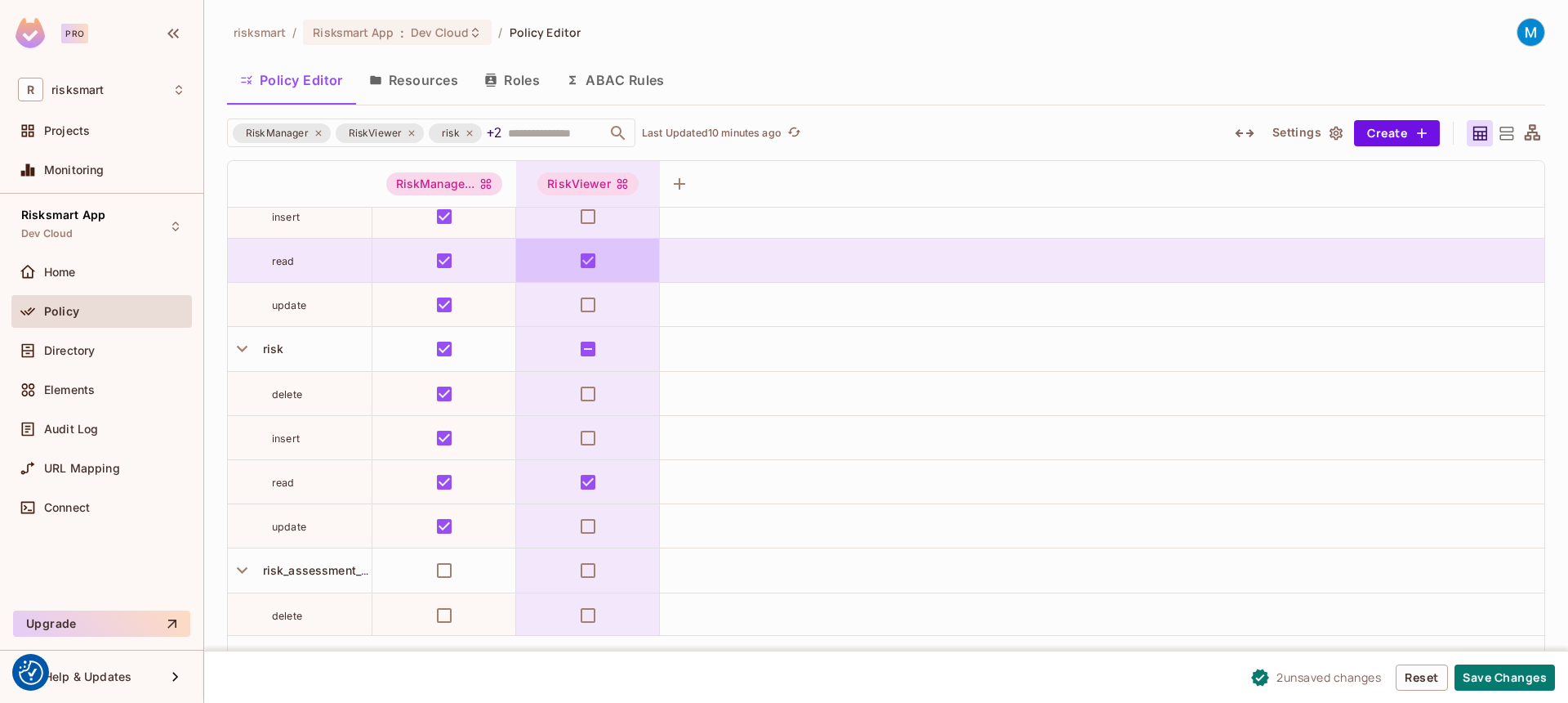
scroll to position [237, 0]
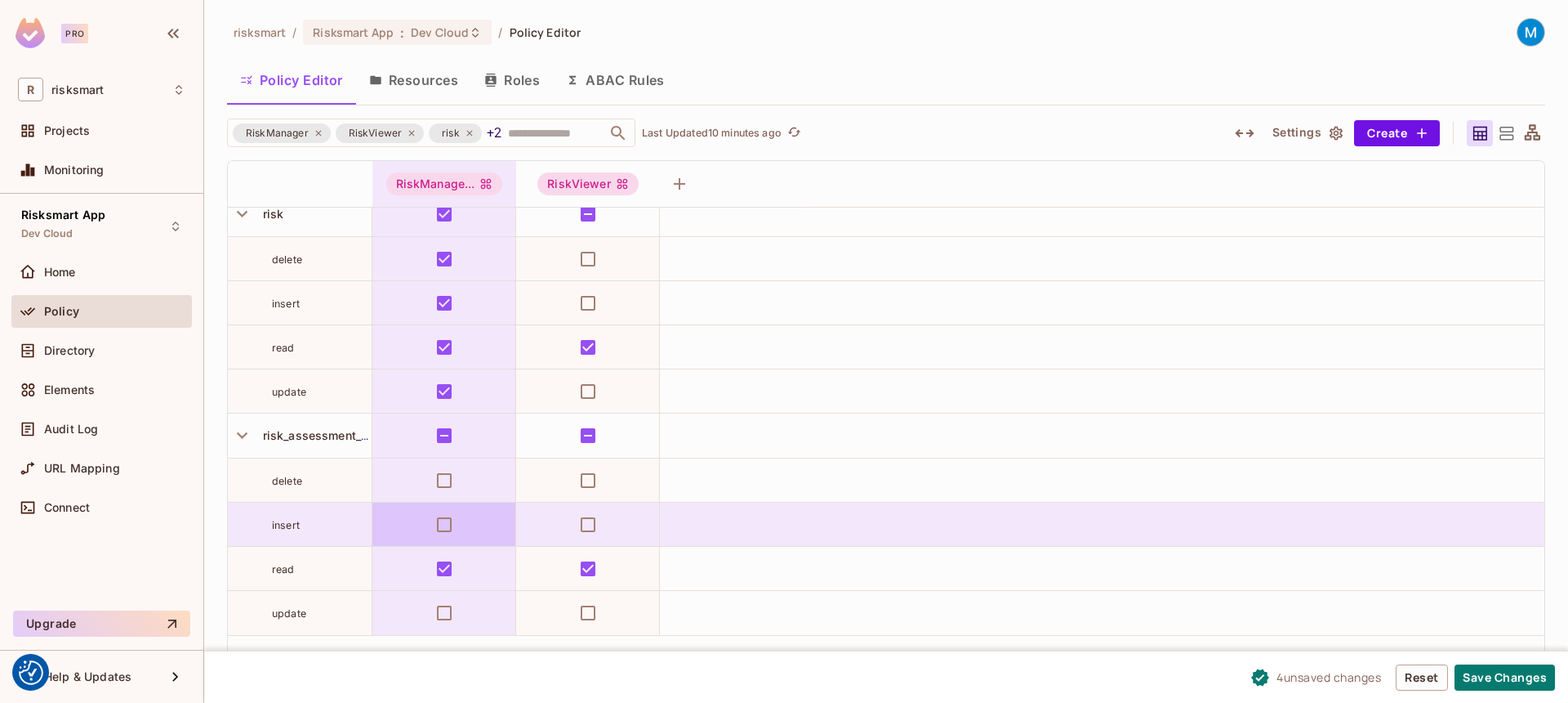
click at [468, 532] on td at bounding box center [444, 525] width 144 height 45
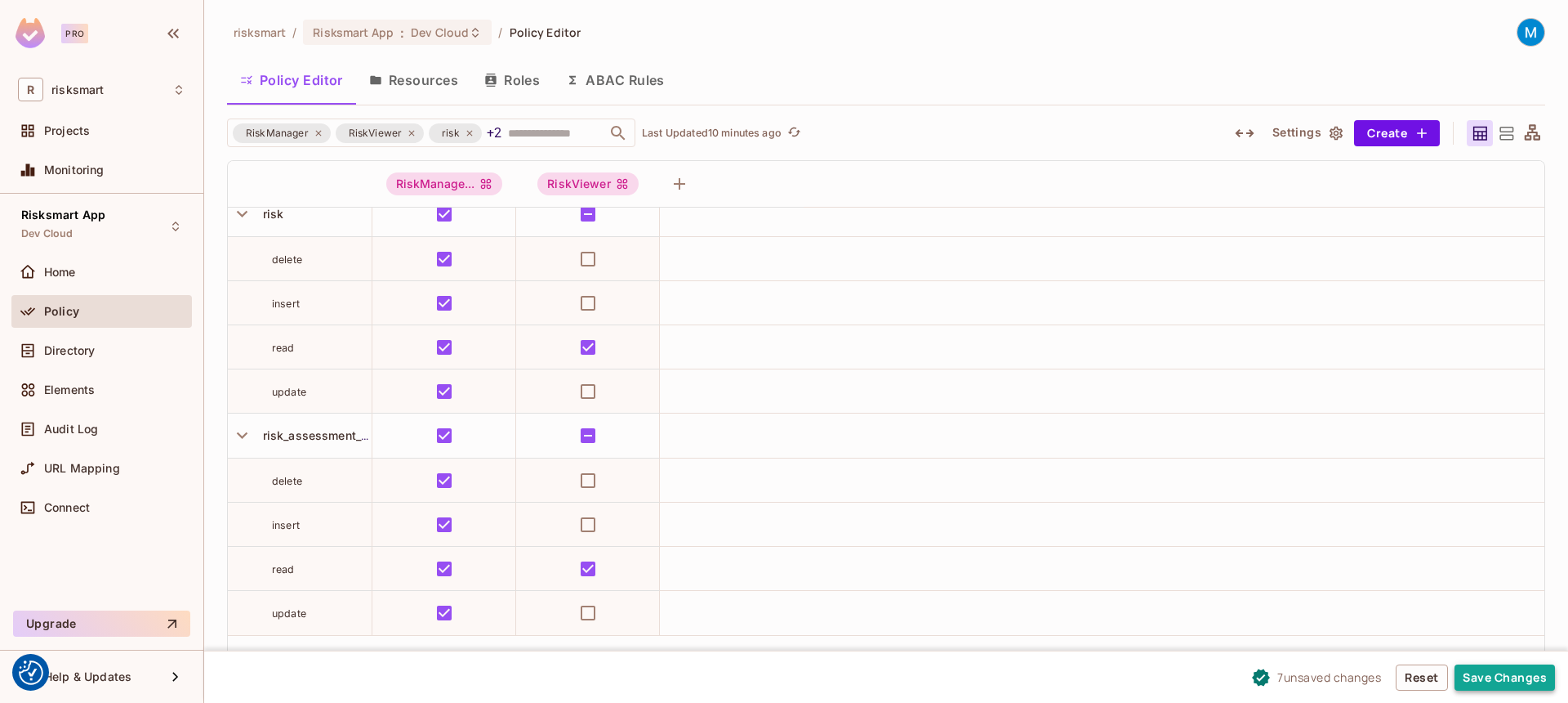
click at [1545, 665] on button "Save Changes" at bounding box center [1505, 677] width 101 height 26
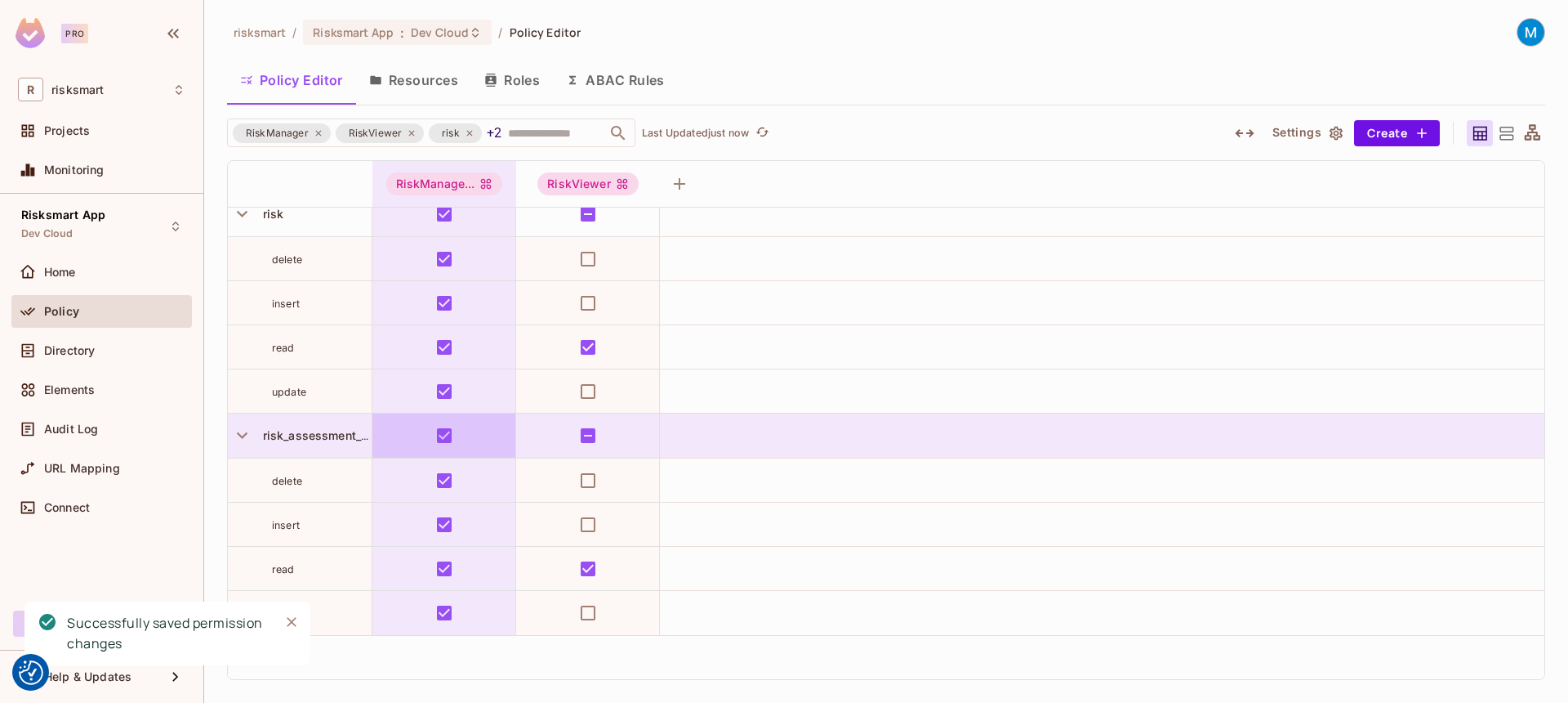
scroll to position [0, 0]
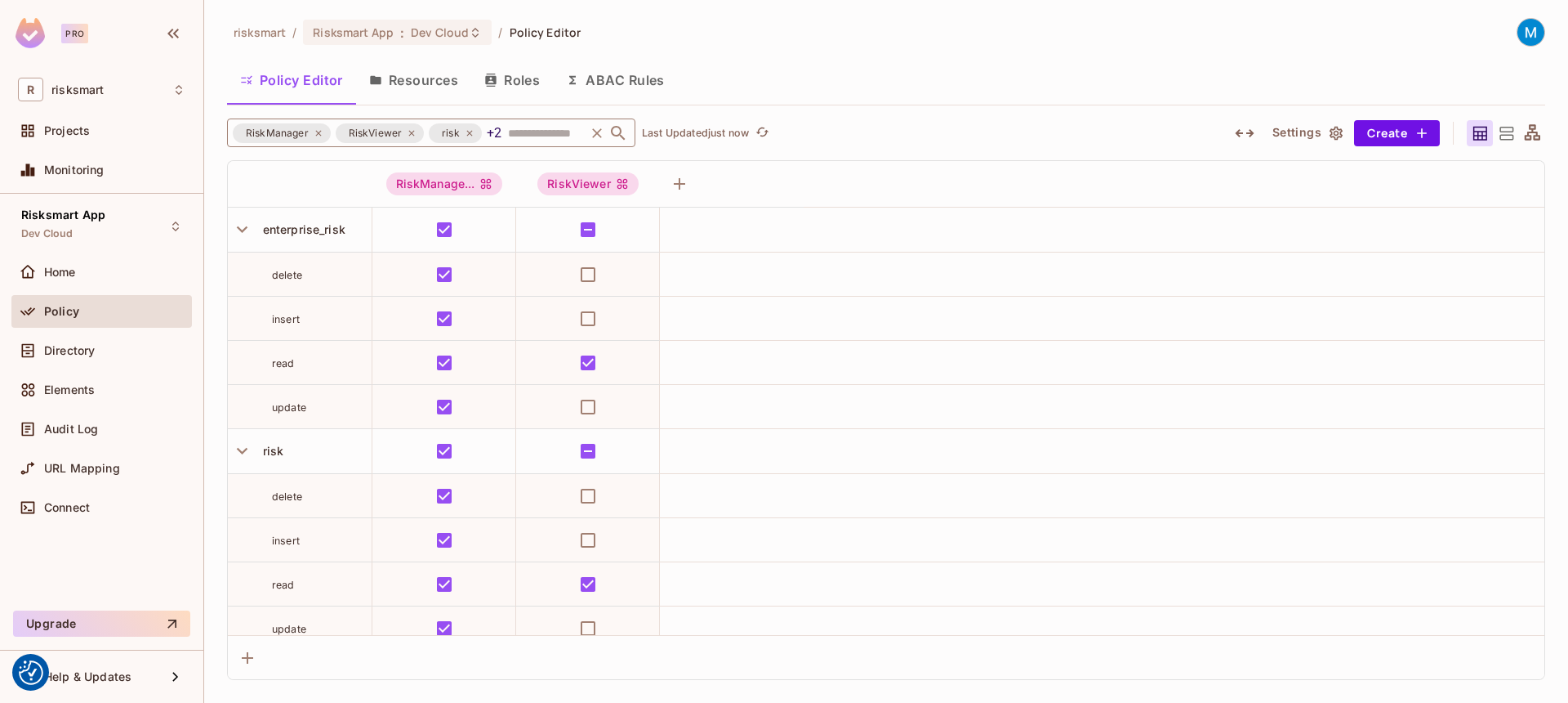
click at [505, 138] on div "RiskManager RiskViewer risk +2 ​" at bounding box center [432, 133] width 408 height 29
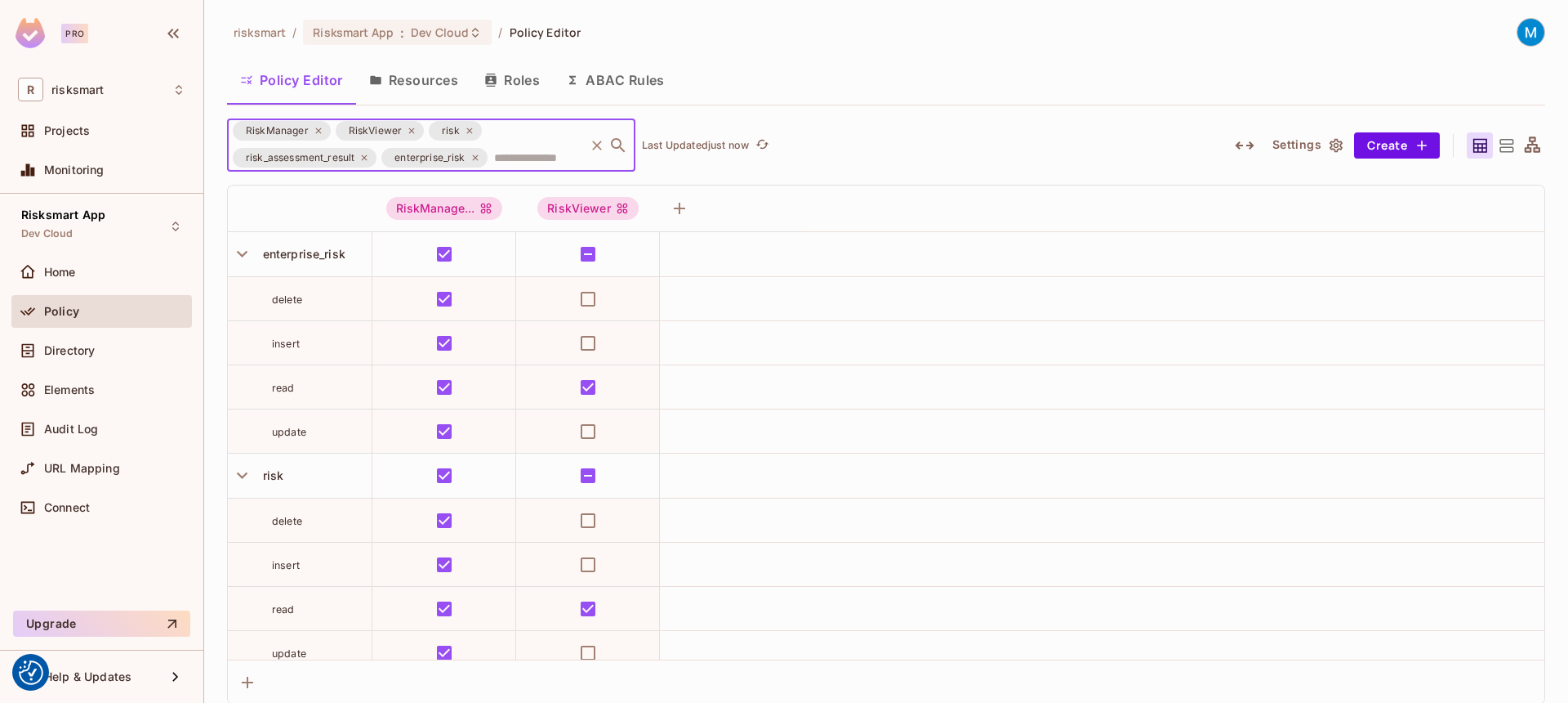
click at [510, 129] on div "RiskManager RiskViewer risk risk_assessment_result enterprise_risk ​" at bounding box center [432, 144] width 408 height 53
click at [507, 153] on input "text" at bounding box center [535, 158] width 92 height 29
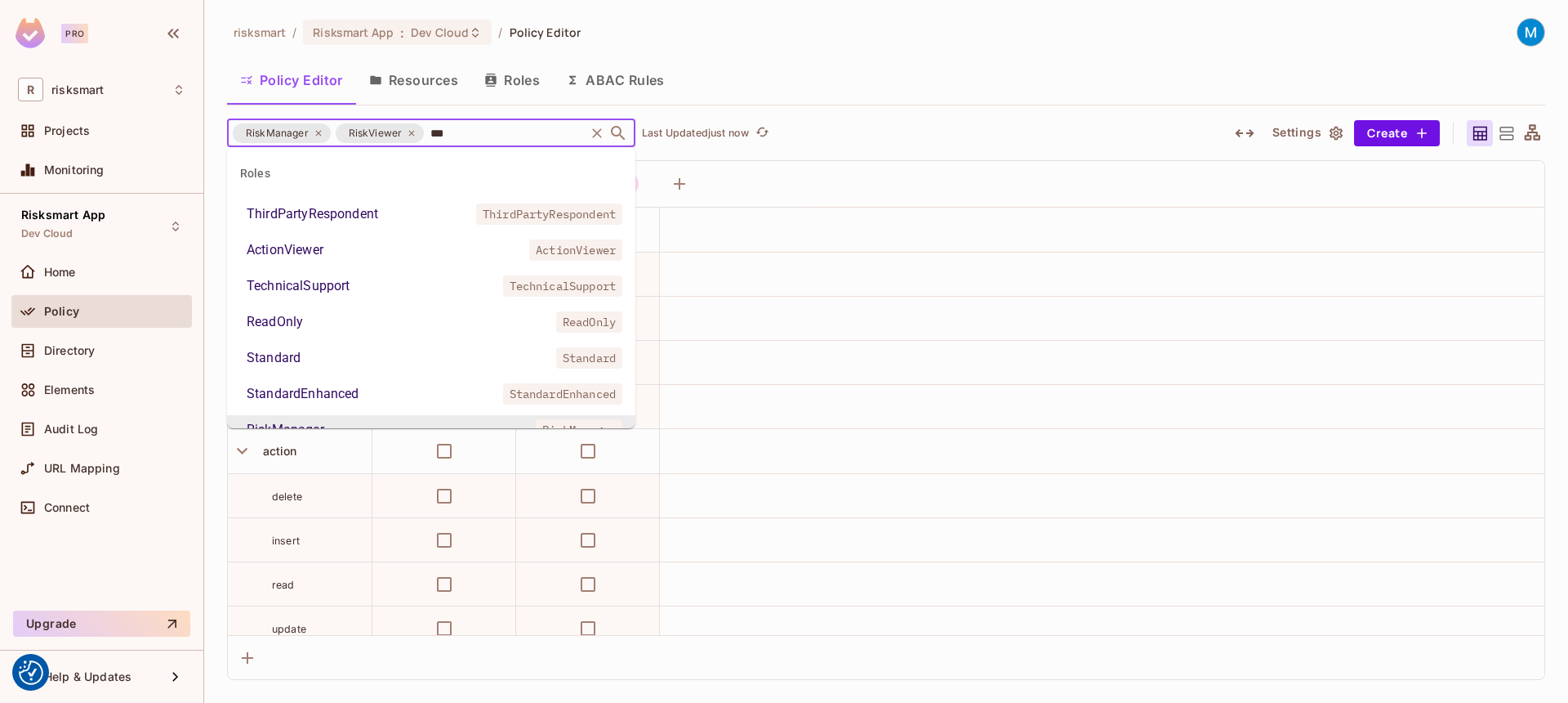
type input "****"
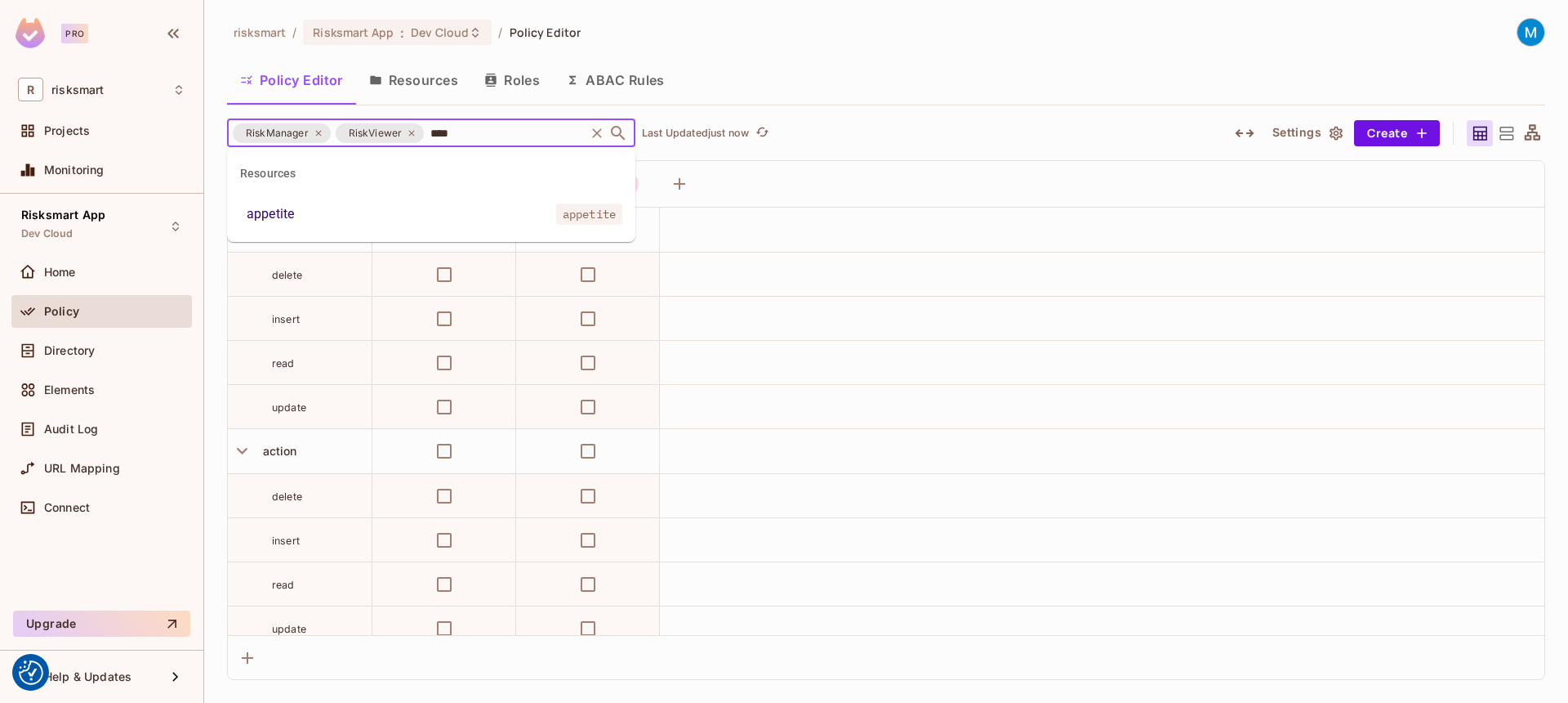
click at [396, 223] on li "appetite appetite" at bounding box center [432, 214] width 408 height 29
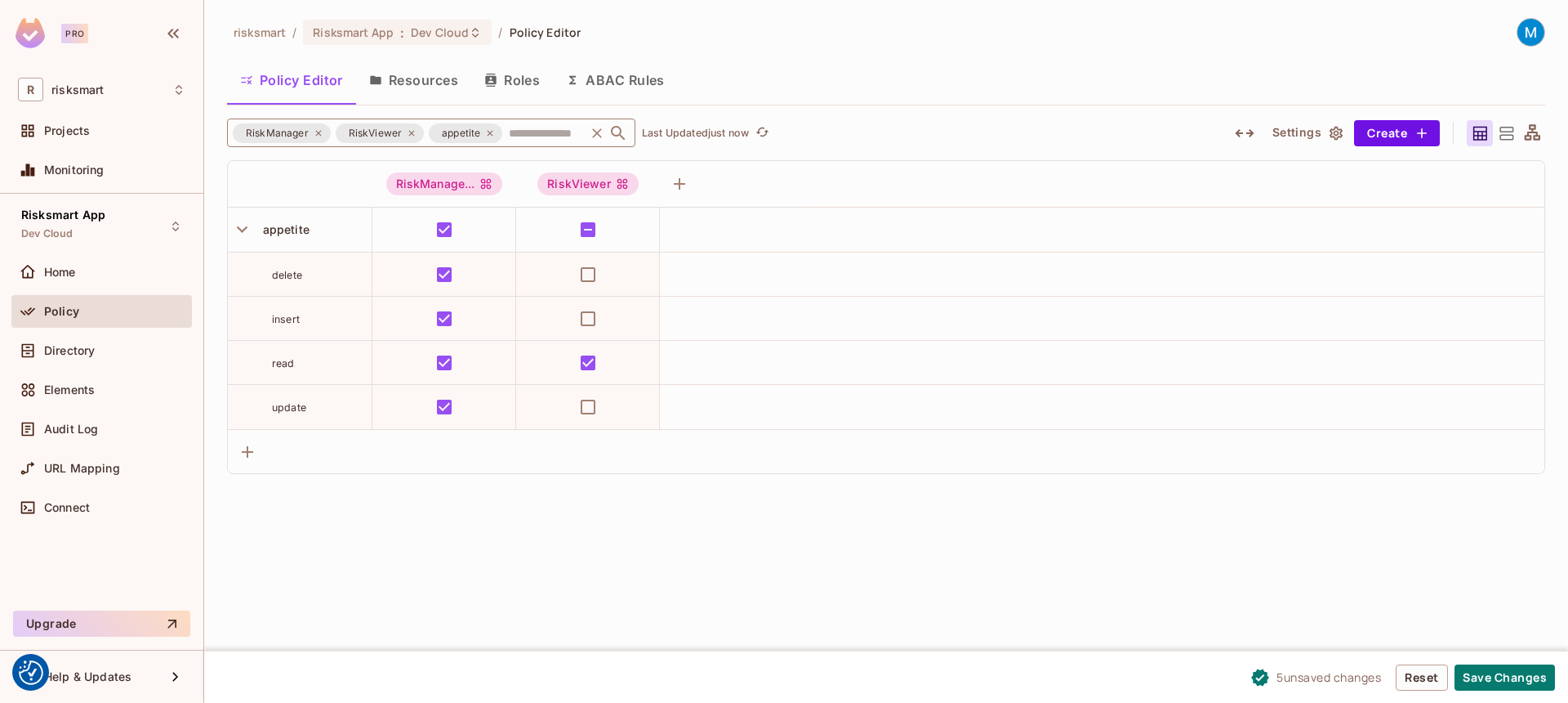
click at [485, 136] on icon at bounding box center [490, 133] width 10 height 10
click at [505, 134] on input "text" at bounding box center [544, 133] width 77 height 29
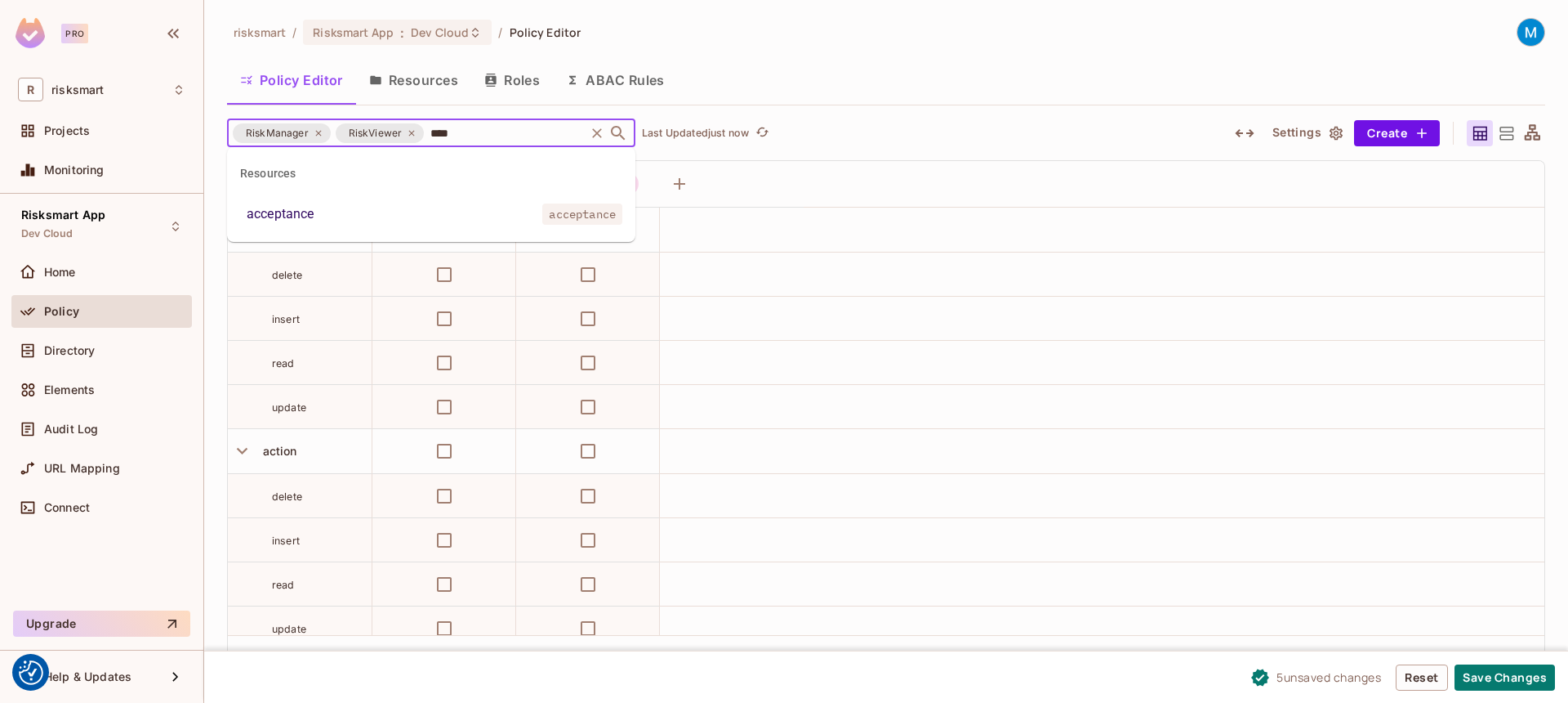
type input "*****"
click at [411, 197] on li "Resources acceptance acceptance" at bounding box center [432, 192] width 408 height 76
click at [411, 220] on li "acceptance acceptance" at bounding box center [432, 214] width 408 height 29
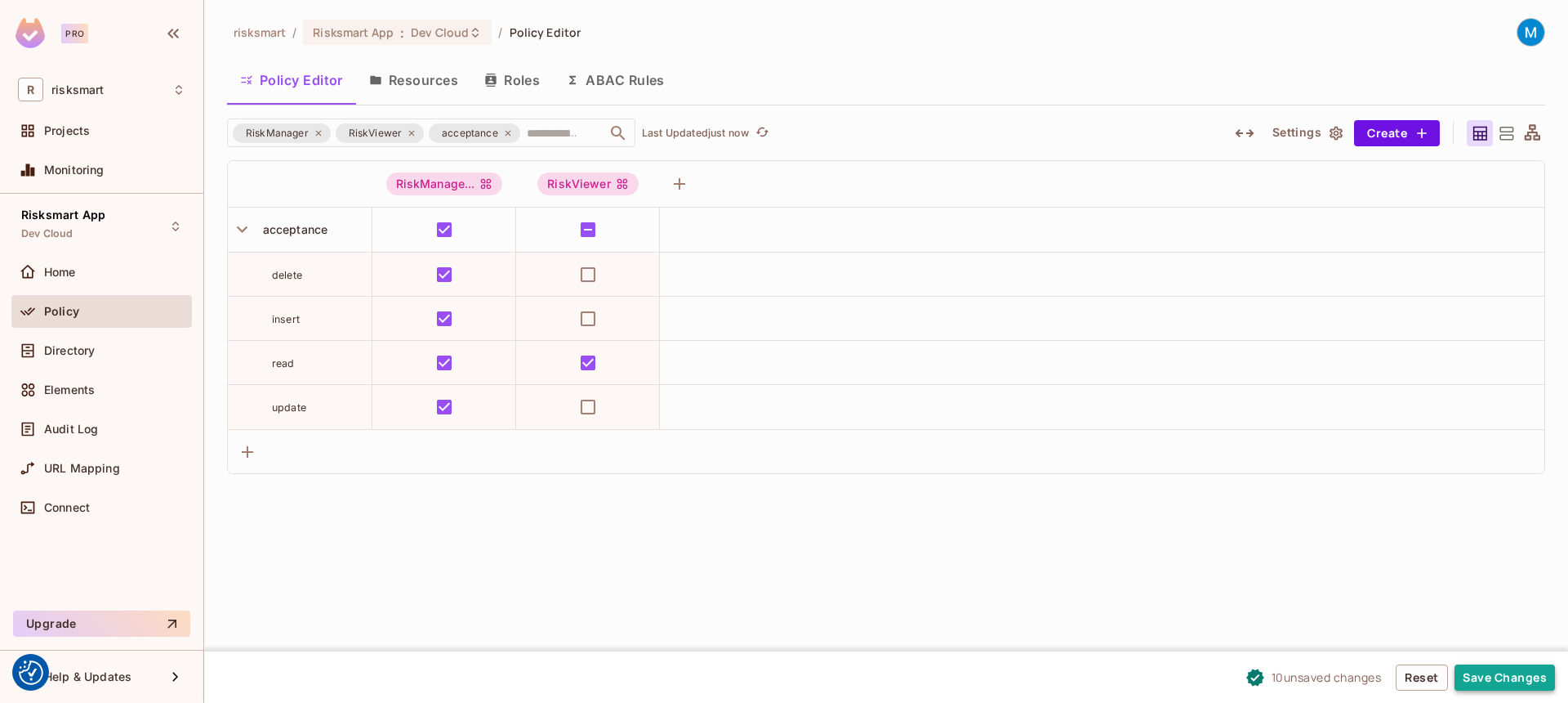
click at [1493, 669] on button "Save Changes" at bounding box center [1505, 677] width 101 height 26
click at [555, 147] on div "RiskManager RiskViewer acceptance ​ Last Updated 2 minutes ago Settings Create …" at bounding box center [887, 295] width 1318 height 355
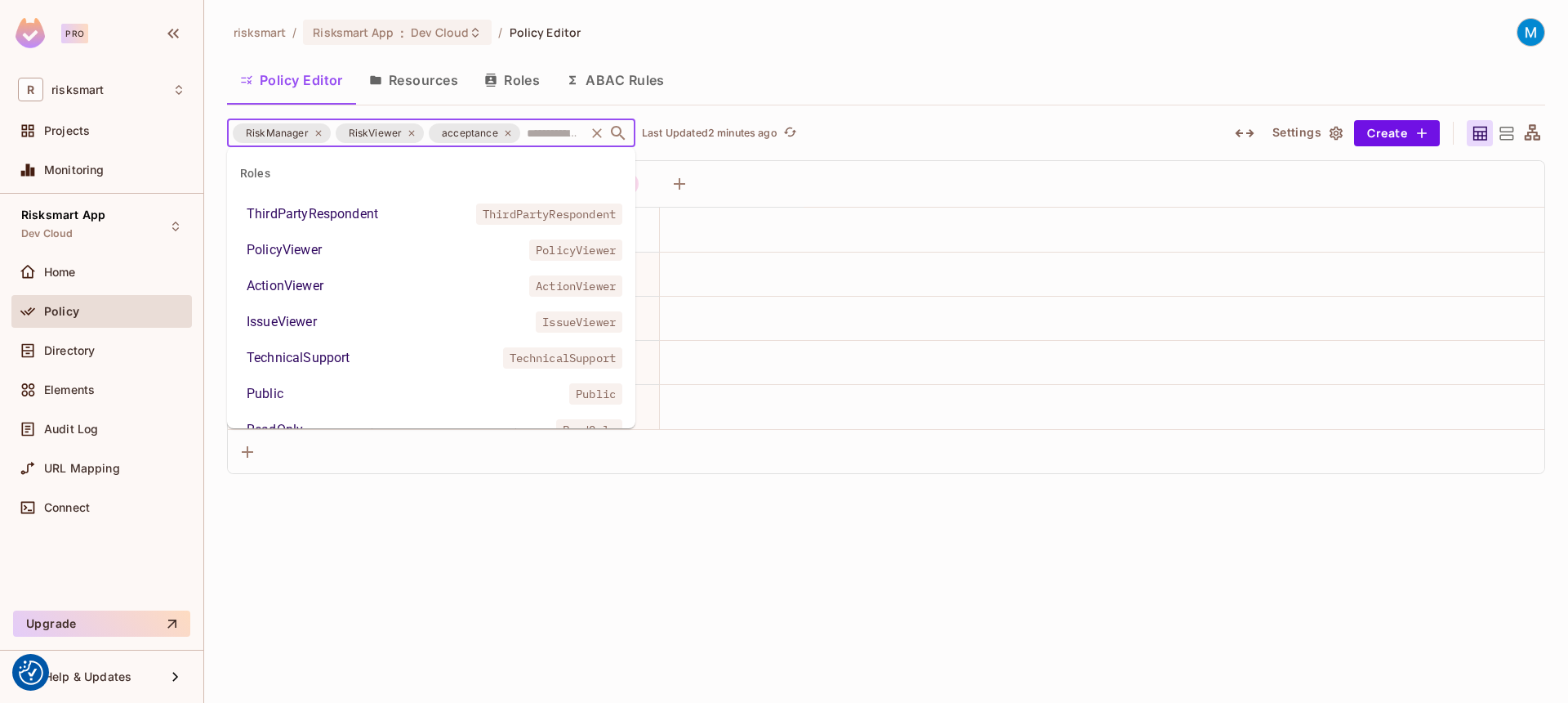
click at [555, 147] on body "We use cookies to enhance your browsing experience, serve personalized ads or c…" at bounding box center [784, 352] width 1568 height 703
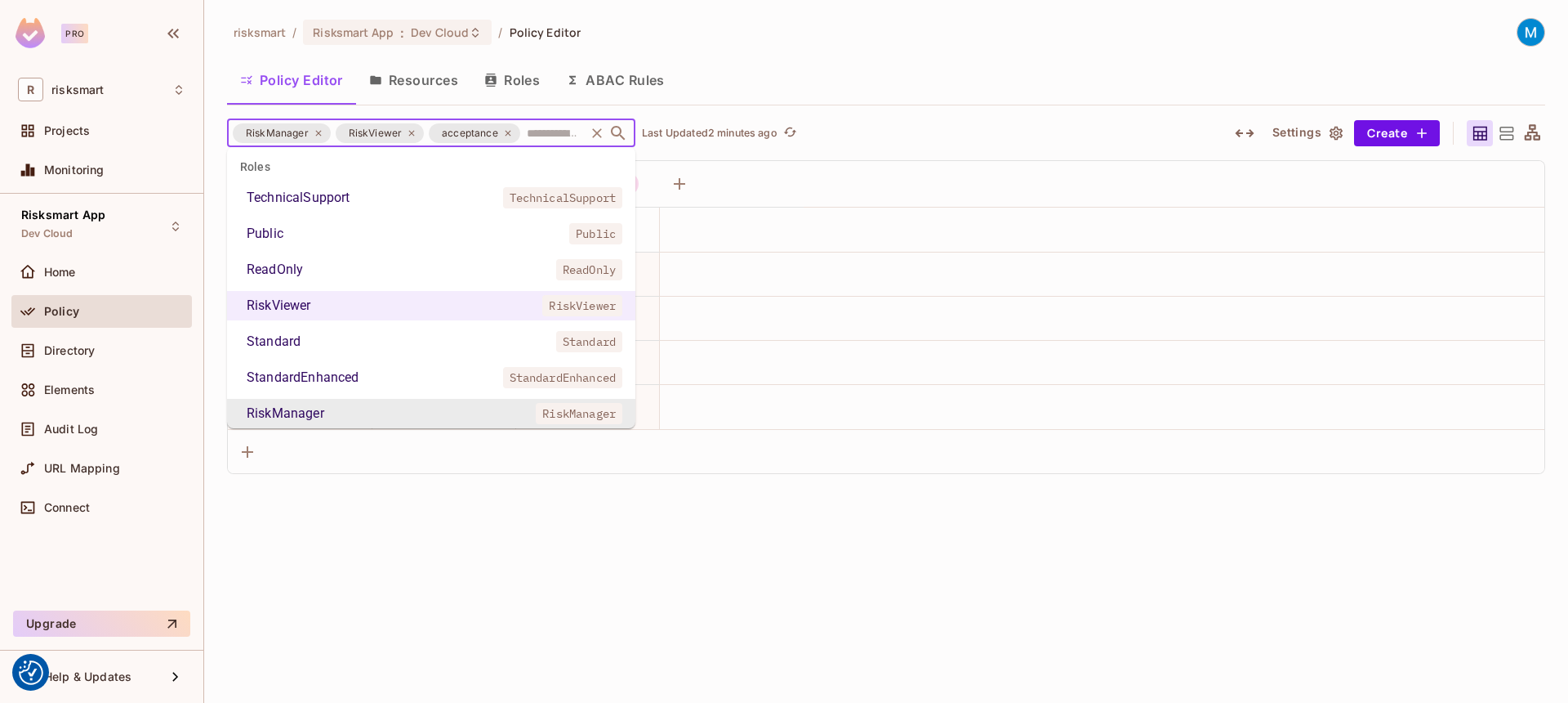
click at [502, 138] on span "acceptance" at bounding box center [469, 133] width 75 height 16
click at [503, 138] on span "acceptance" at bounding box center [469, 133] width 75 height 16
click at [505, 134] on icon at bounding box center [508, 133] width 6 height 6
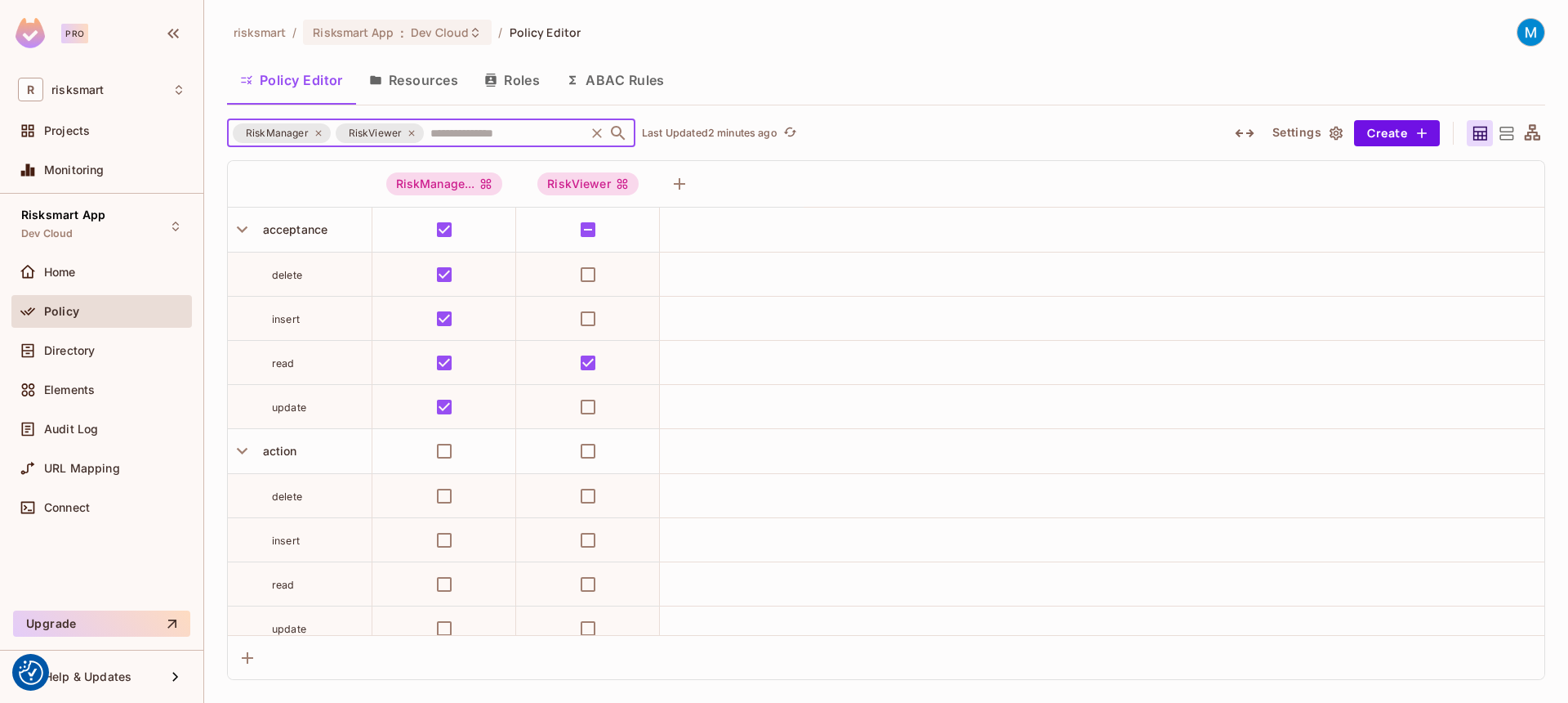
click at [504, 134] on input "text" at bounding box center [504, 133] width 156 height 29
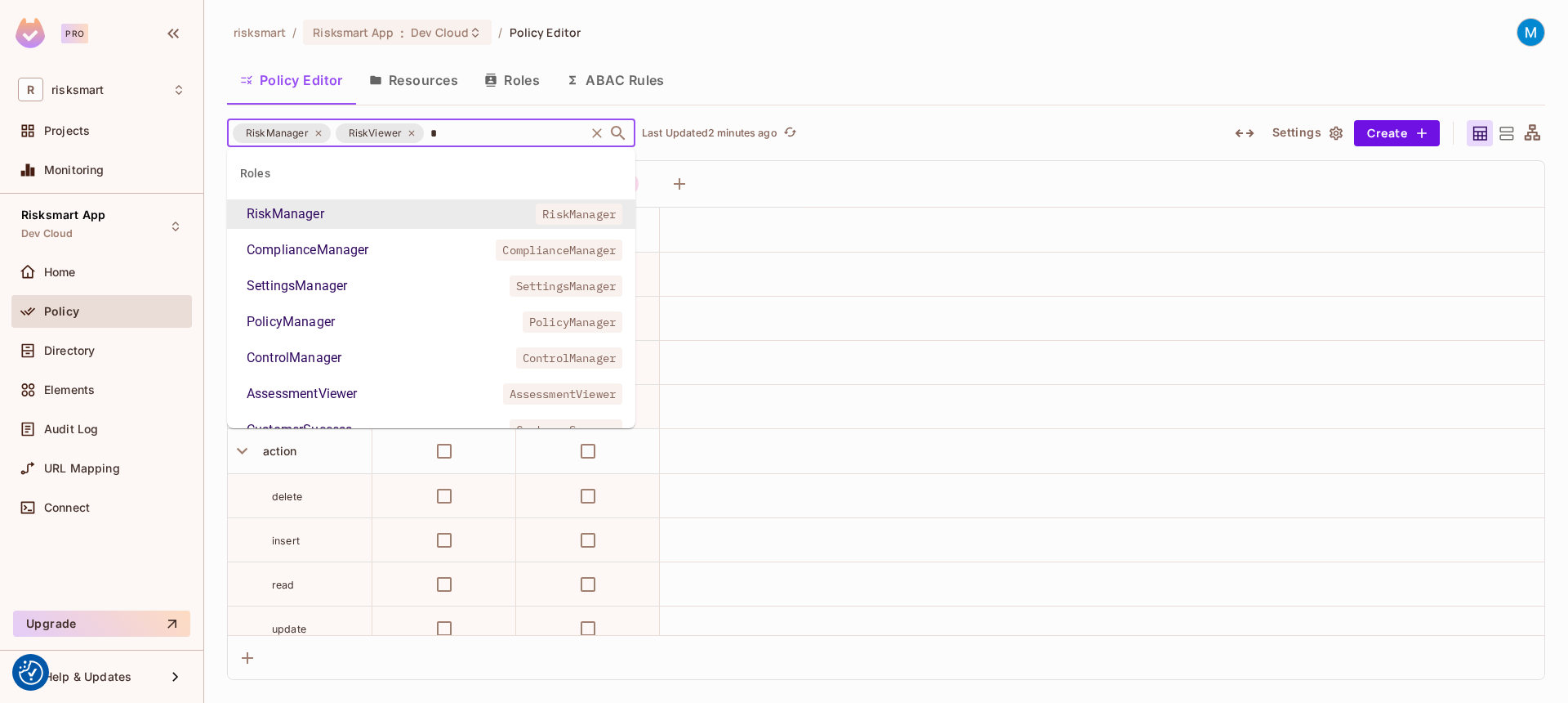
type input "**"
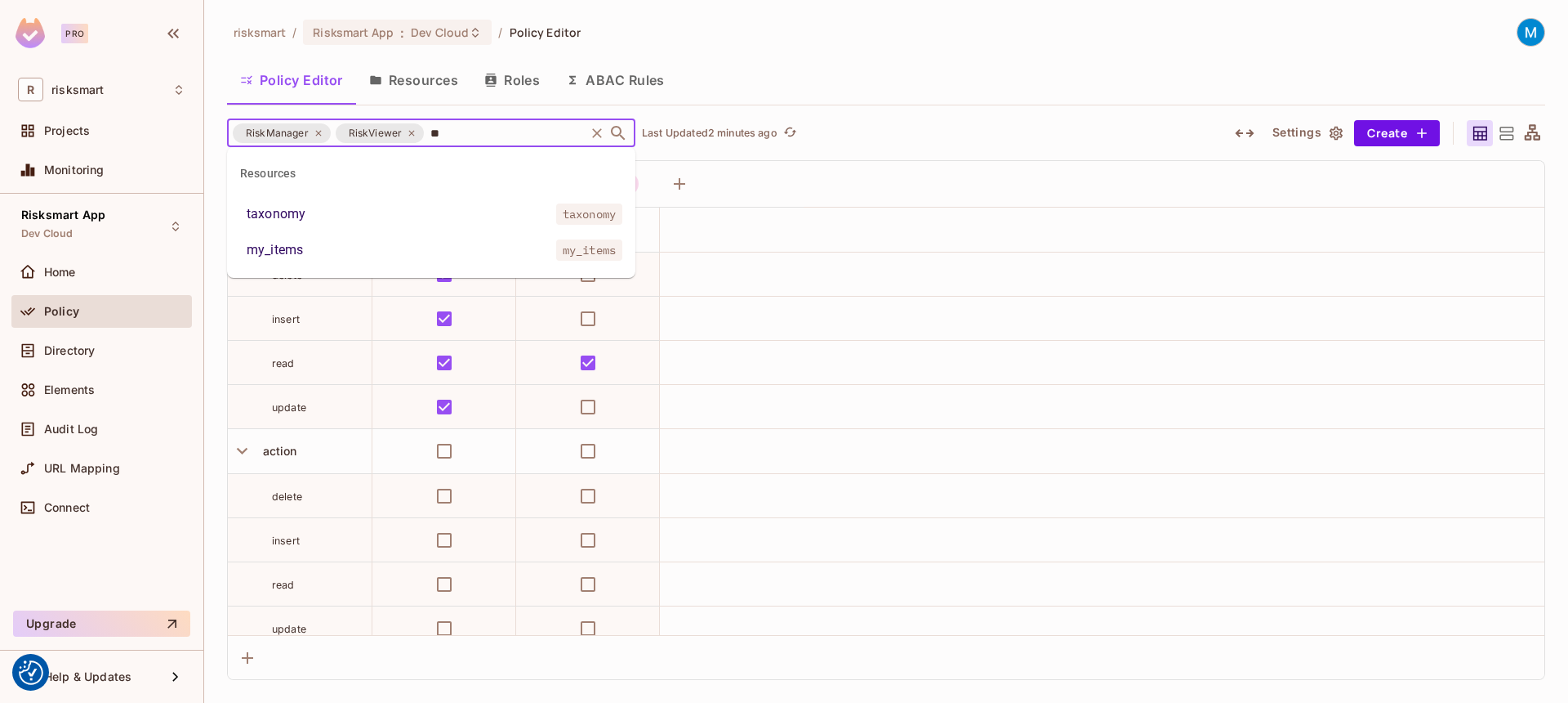
click at [431, 242] on li "my_items my_items" at bounding box center [432, 250] width 408 height 29
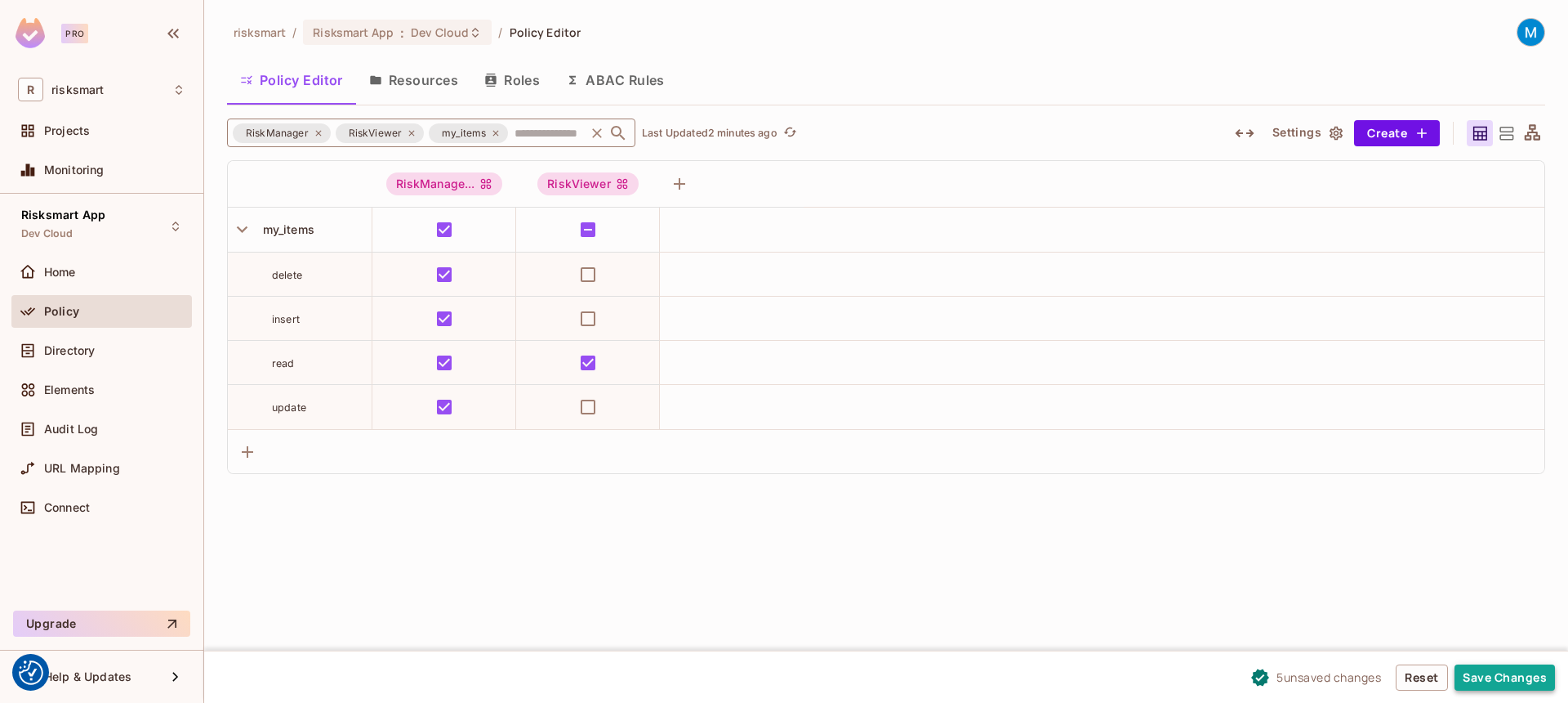
click at [1508, 684] on button "Save Changes" at bounding box center [1505, 677] width 101 height 26
click at [542, 138] on input "text" at bounding box center [546, 133] width 72 height 29
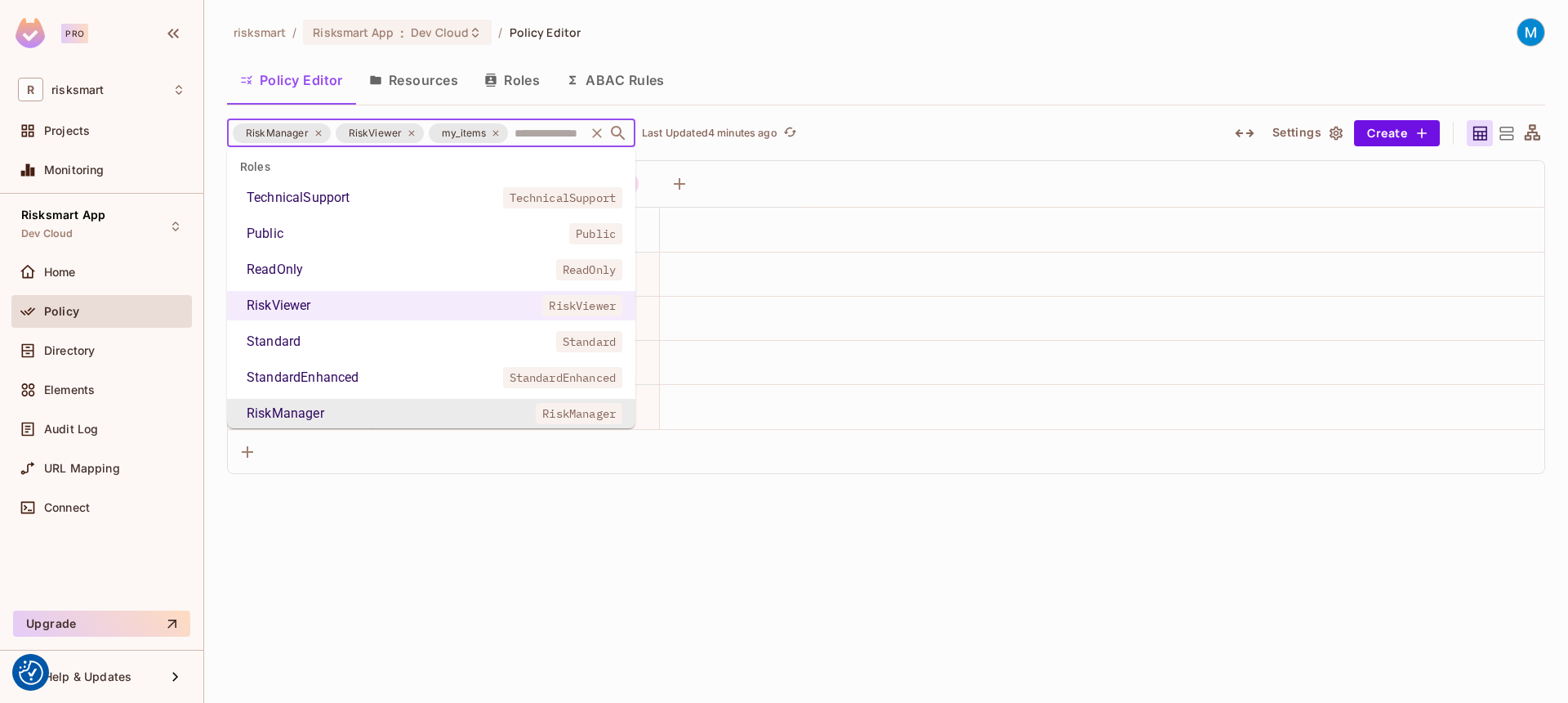
click at [407, 136] on icon at bounding box center [411, 133] width 10 height 10
click at [317, 133] on icon at bounding box center [318, 133] width 6 height 6
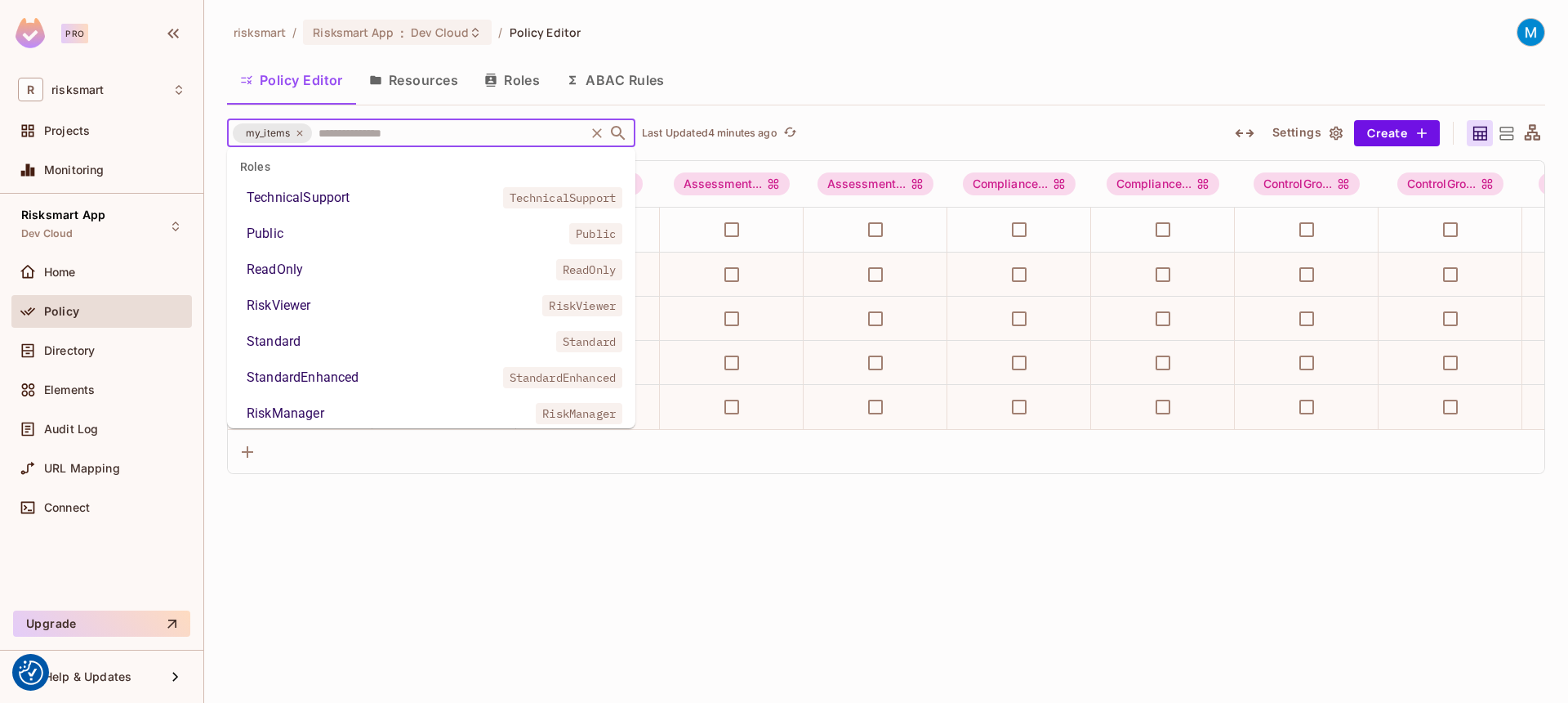
click at [680, 595] on div "risksmart / Risksmart App : Dev Cloud / Policy Editor Policy Editor Resources R…" at bounding box center [886, 352] width 1364 height 703
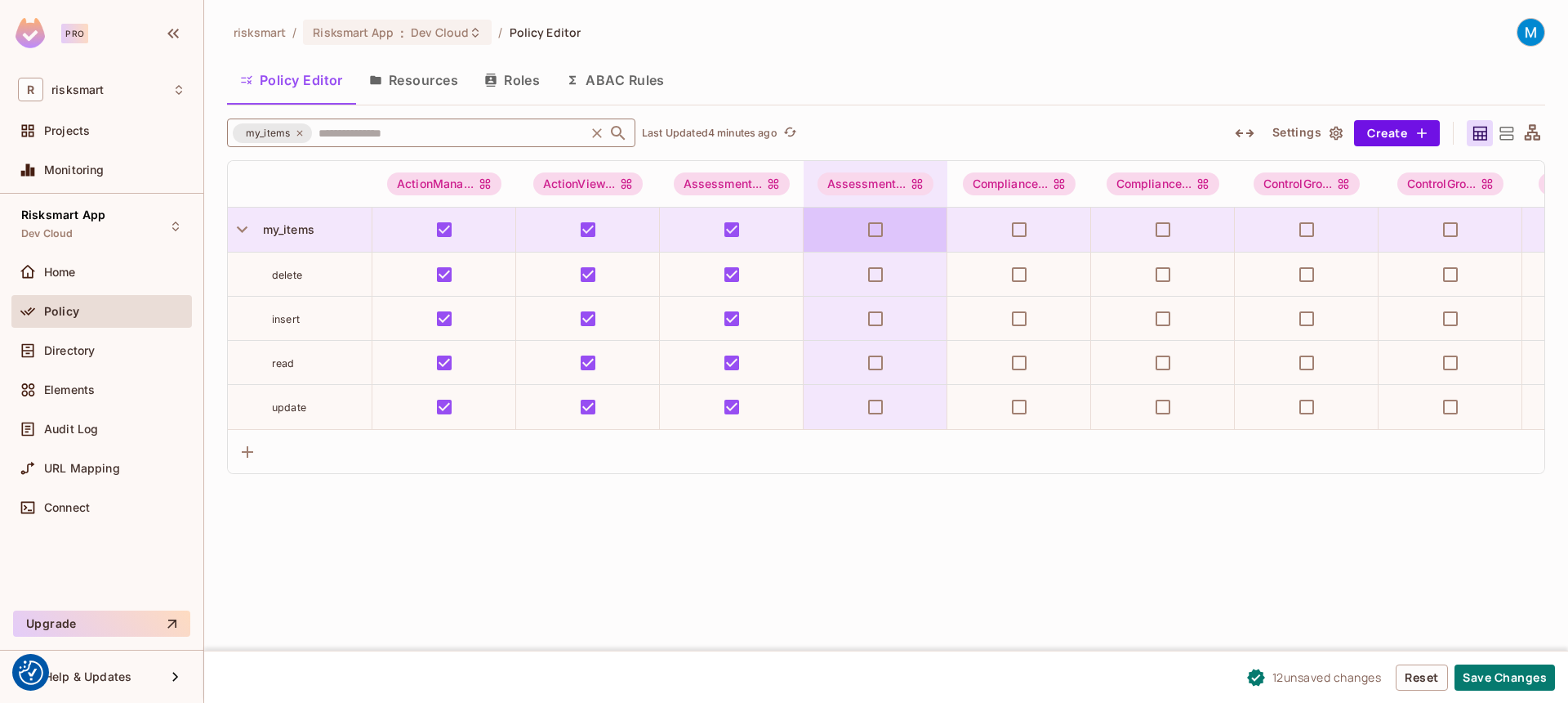
click at [909, 229] on td at bounding box center [875, 229] width 144 height 45
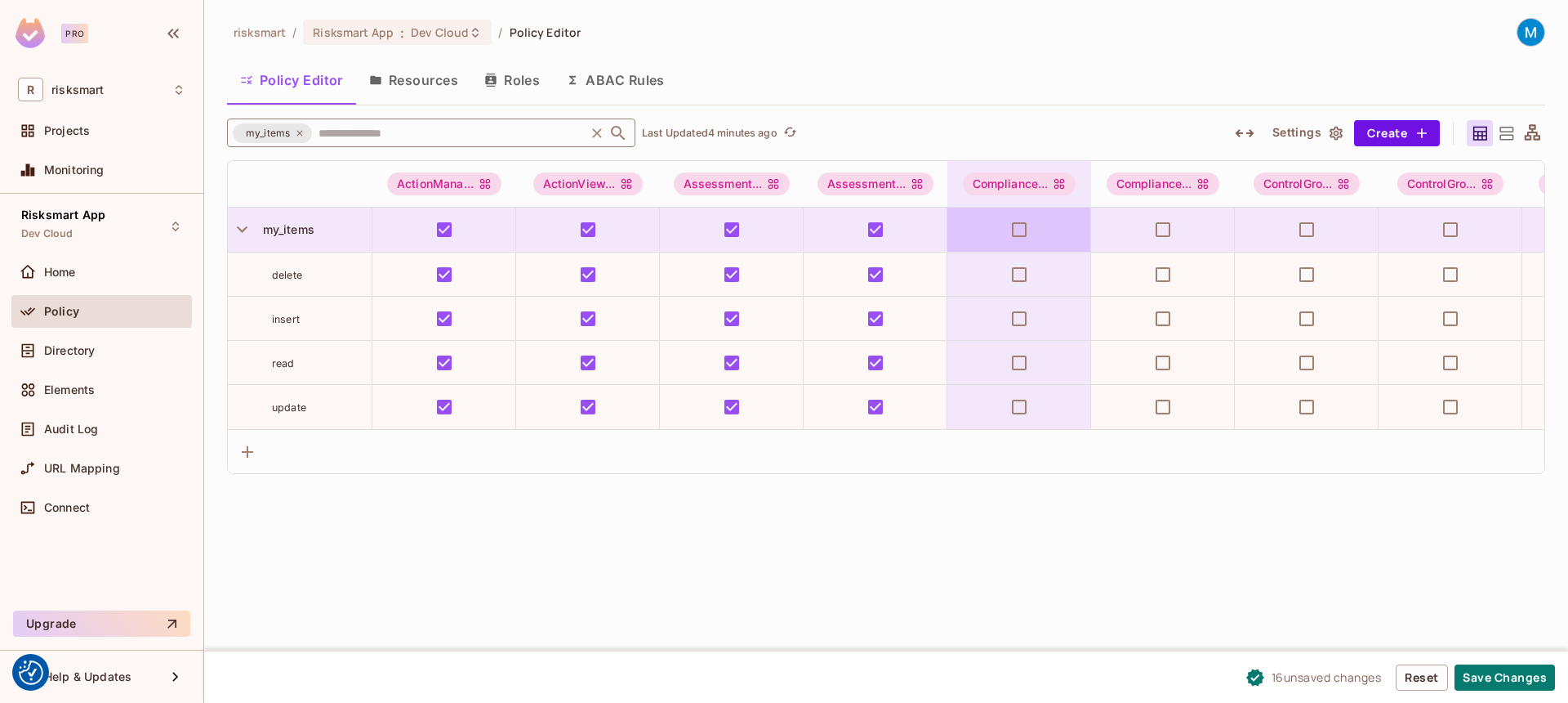
click at [995, 229] on td at bounding box center [1019, 229] width 144 height 45
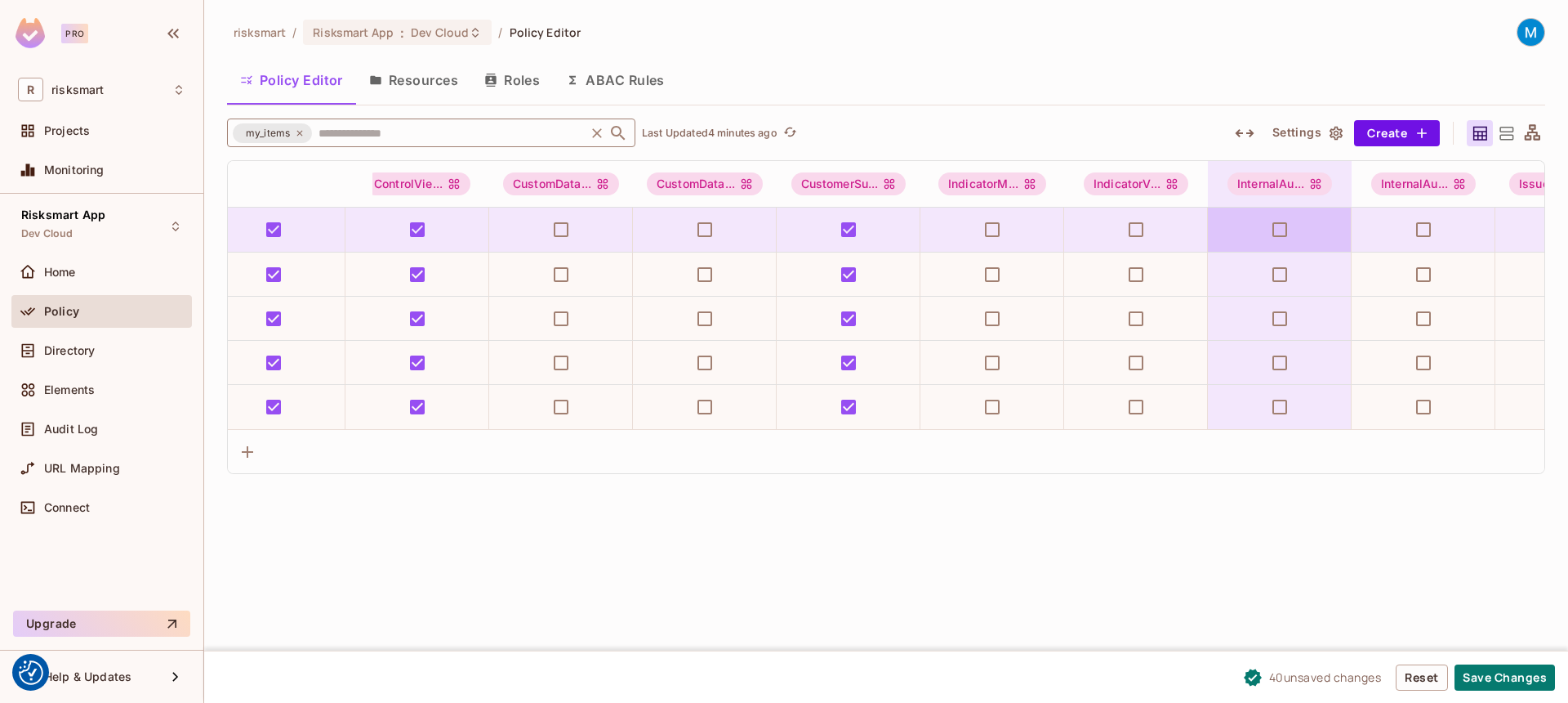
scroll to position [0, 1364]
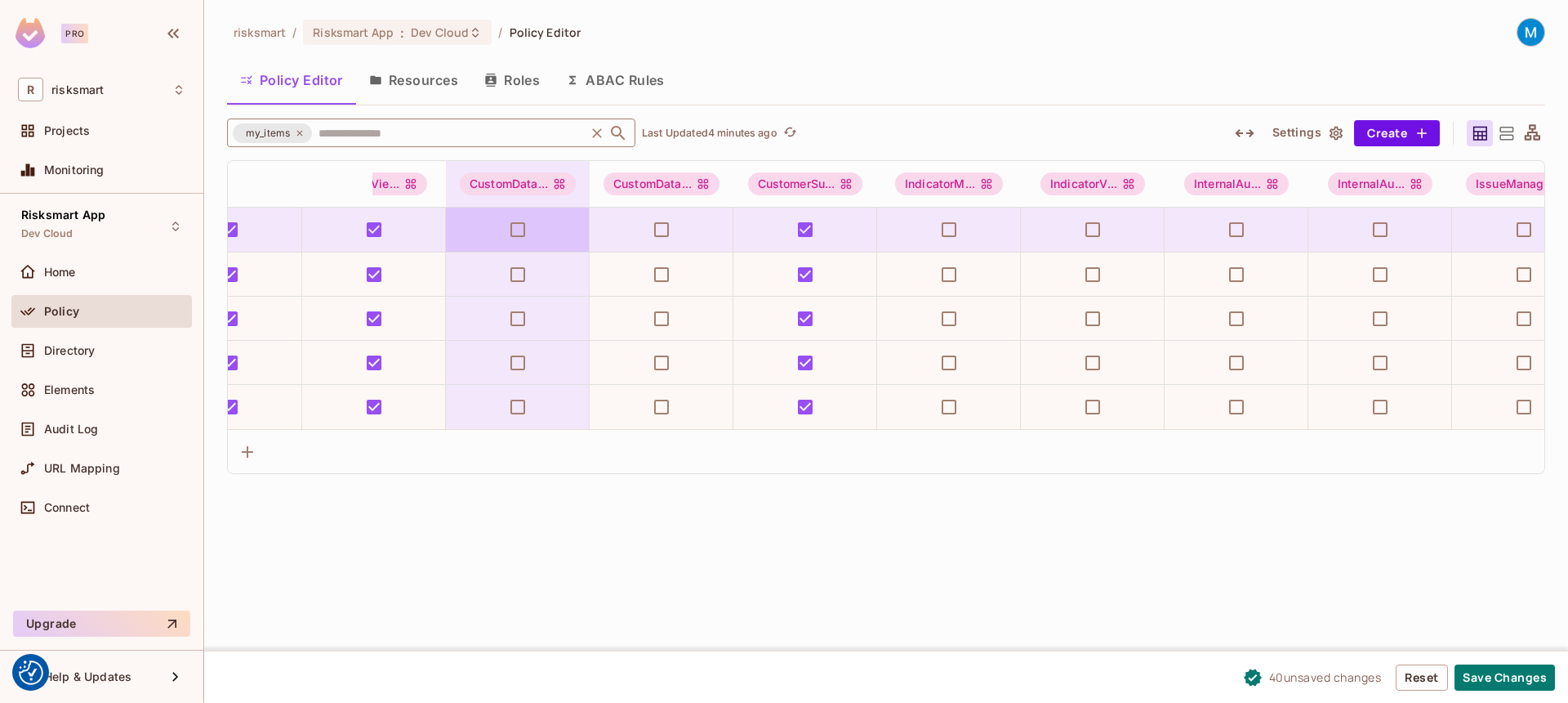
click at [544, 251] on td at bounding box center [518, 229] width 144 height 45
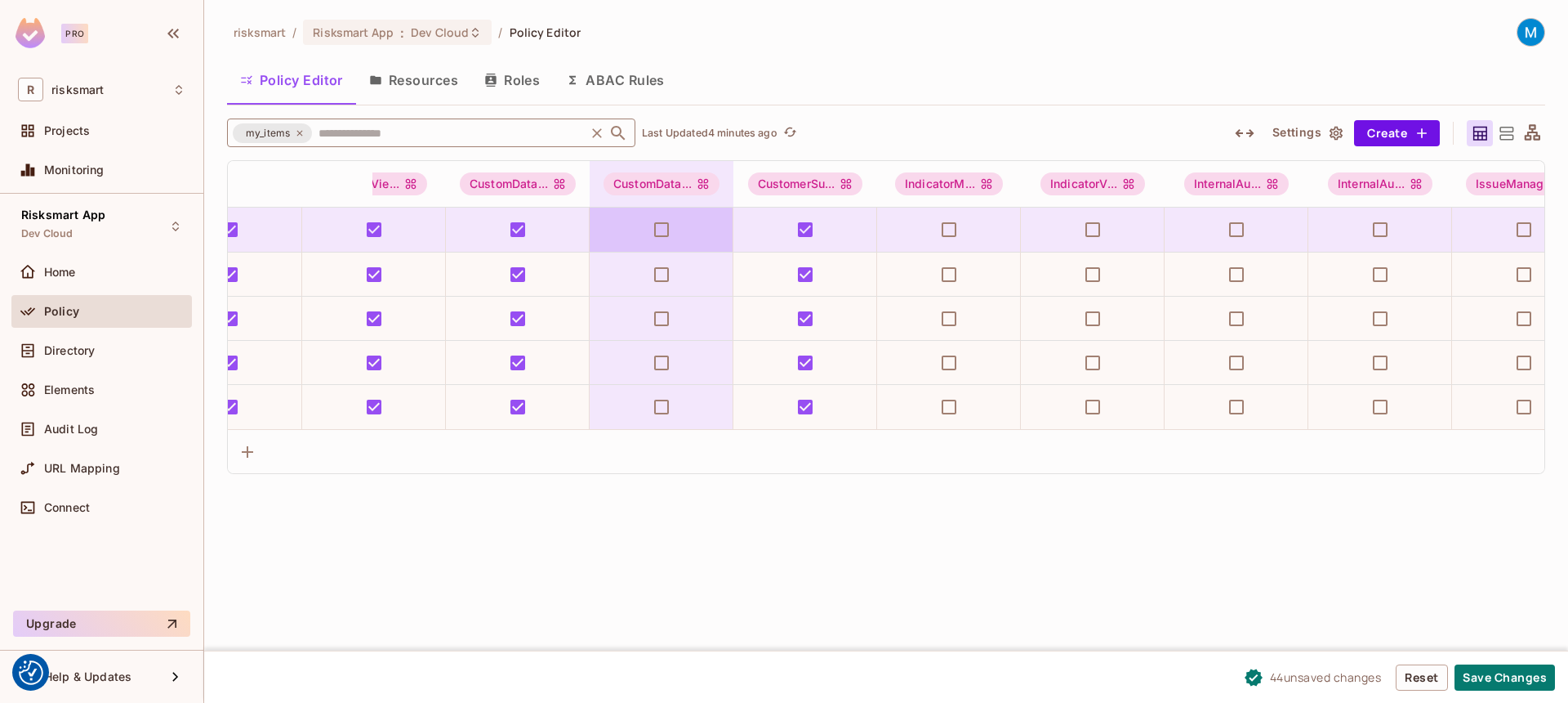
click at [693, 237] on td at bounding box center [661, 229] width 144 height 45
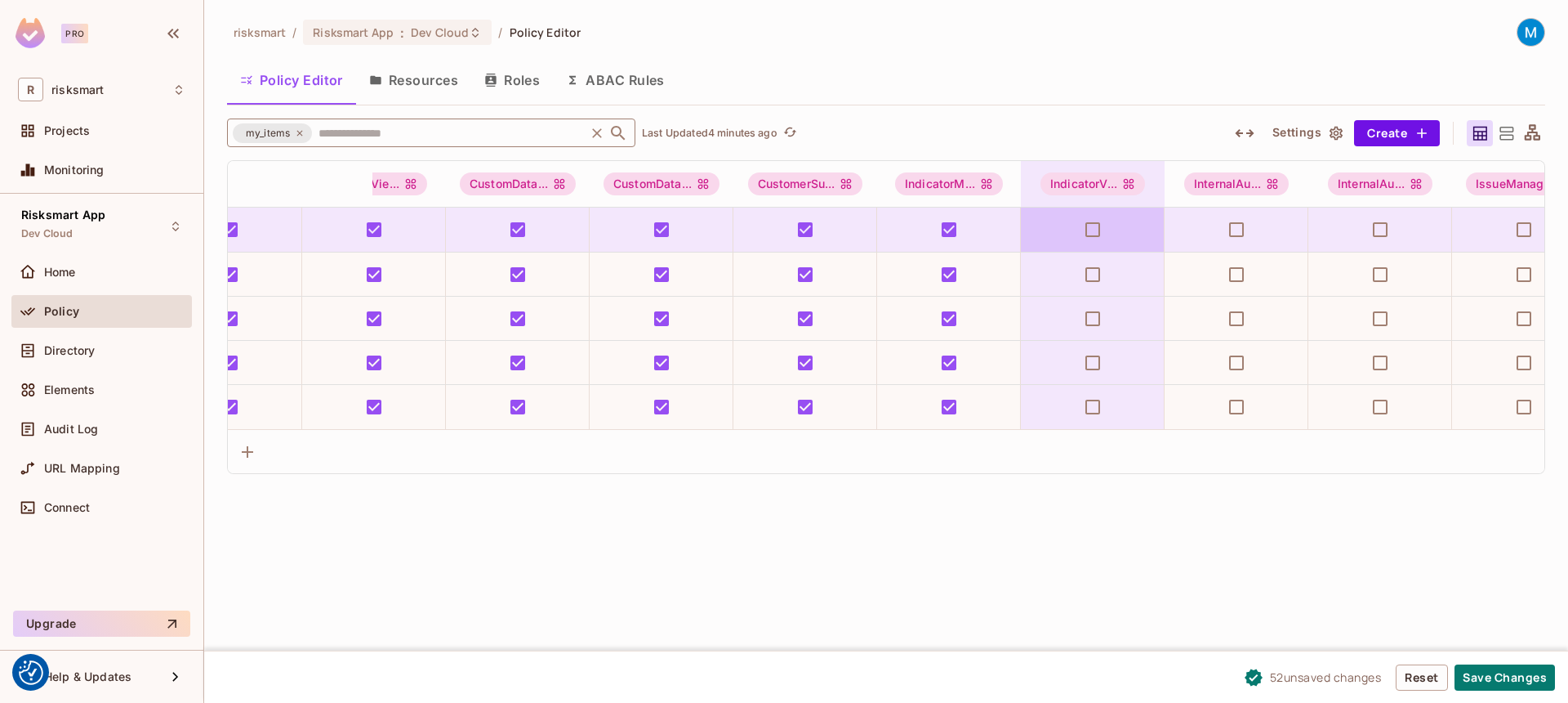
click at [1089, 208] on td at bounding box center [1093, 229] width 144 height 45
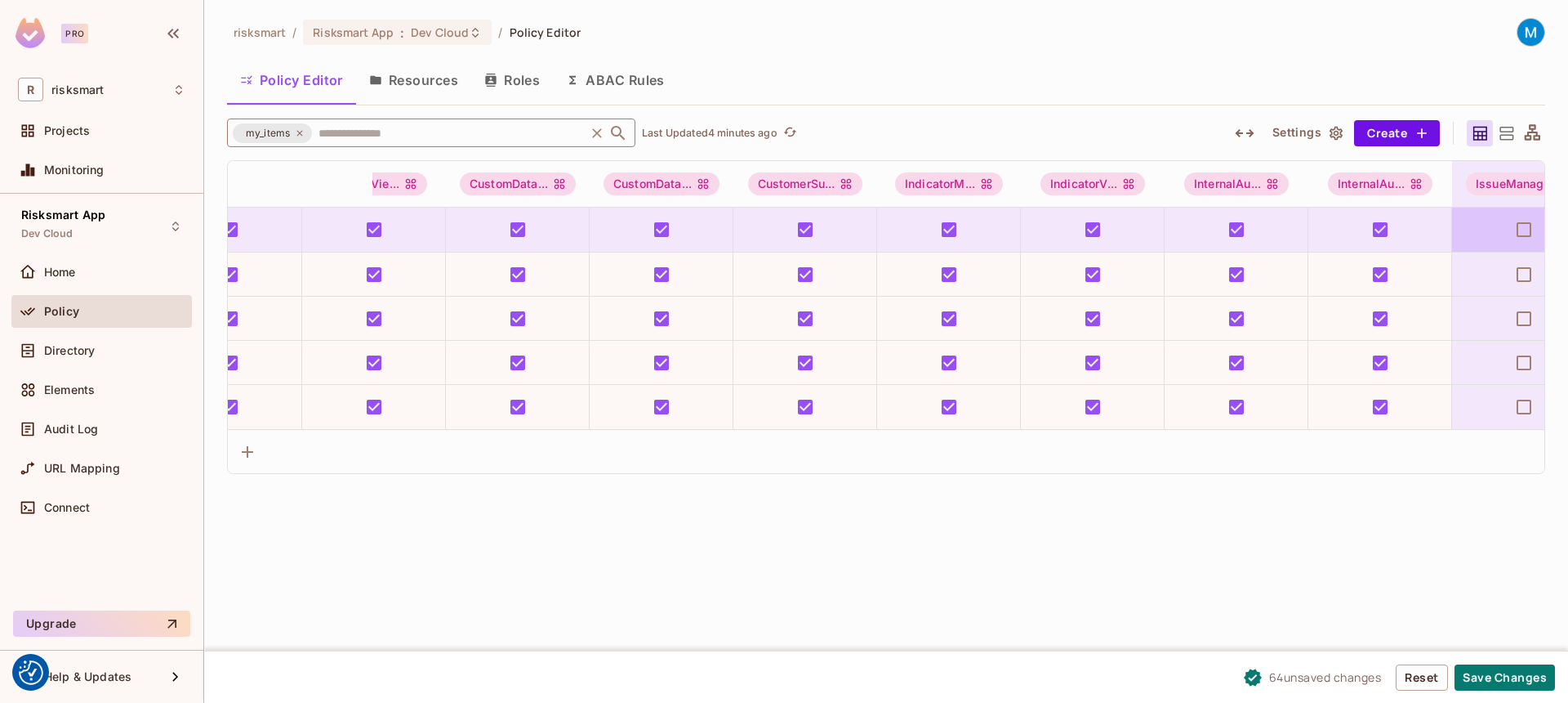
click at [1504, 226] on td at bounding box center [1523, 229] width 144 height 45
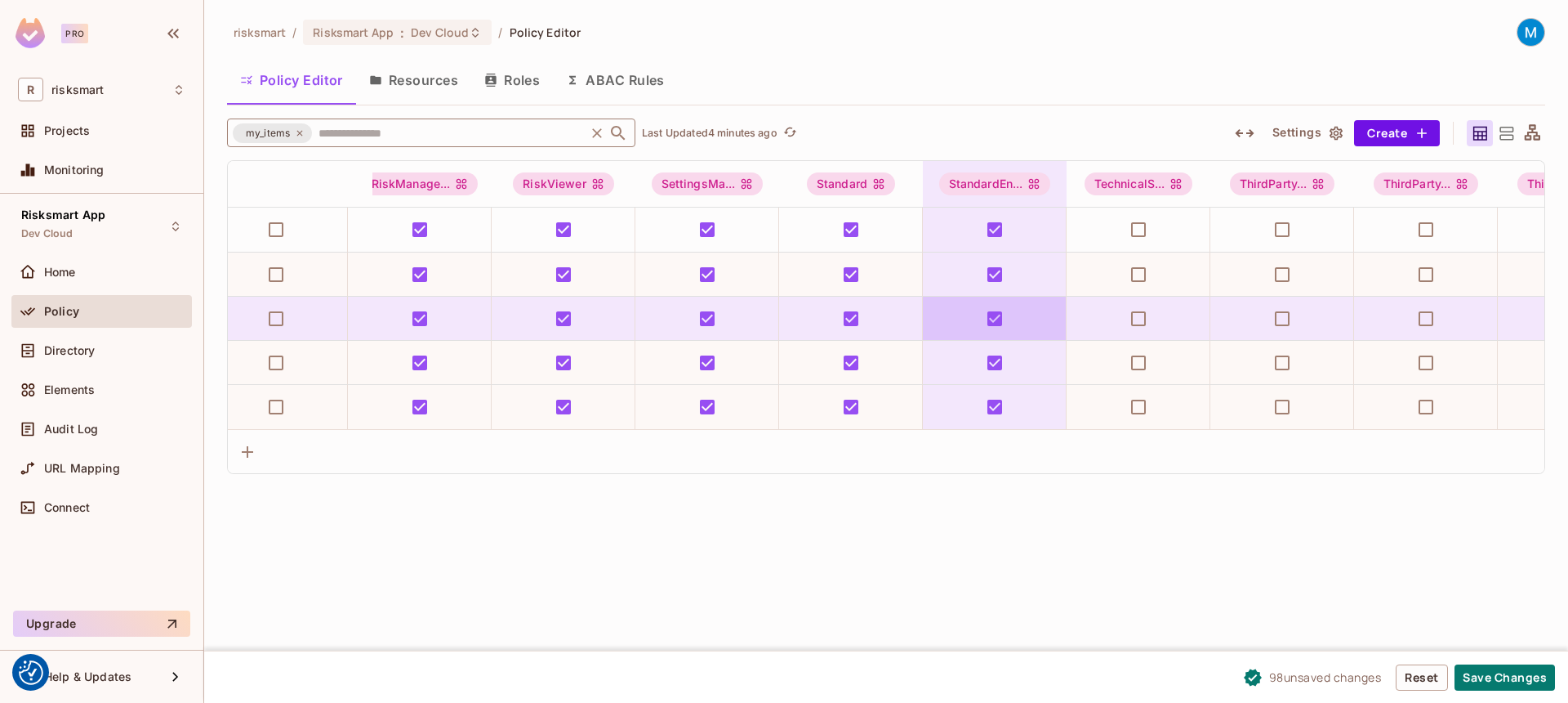
scroll to position [0, 3647]
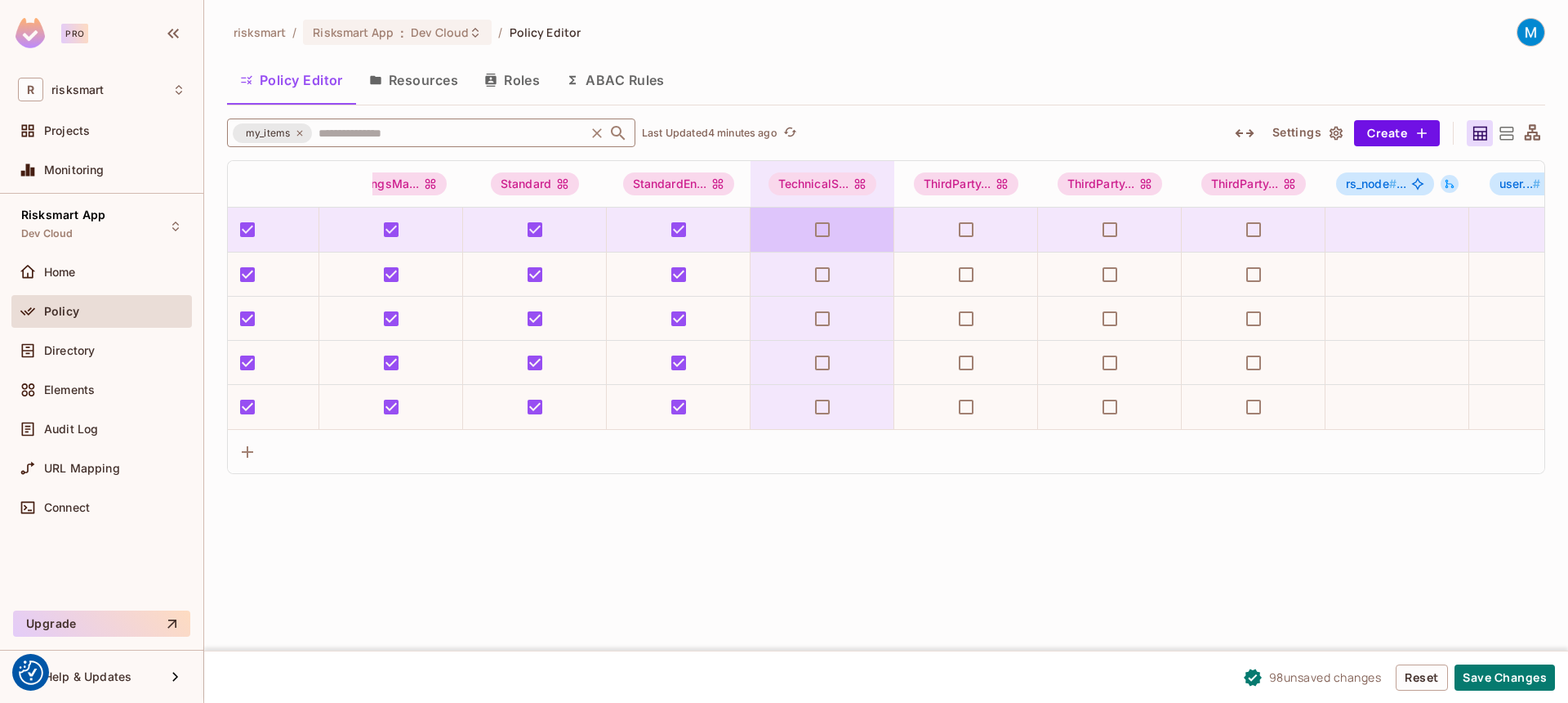
click at [850, 232] on td at bounding box center [823, 229] width 144 height 45
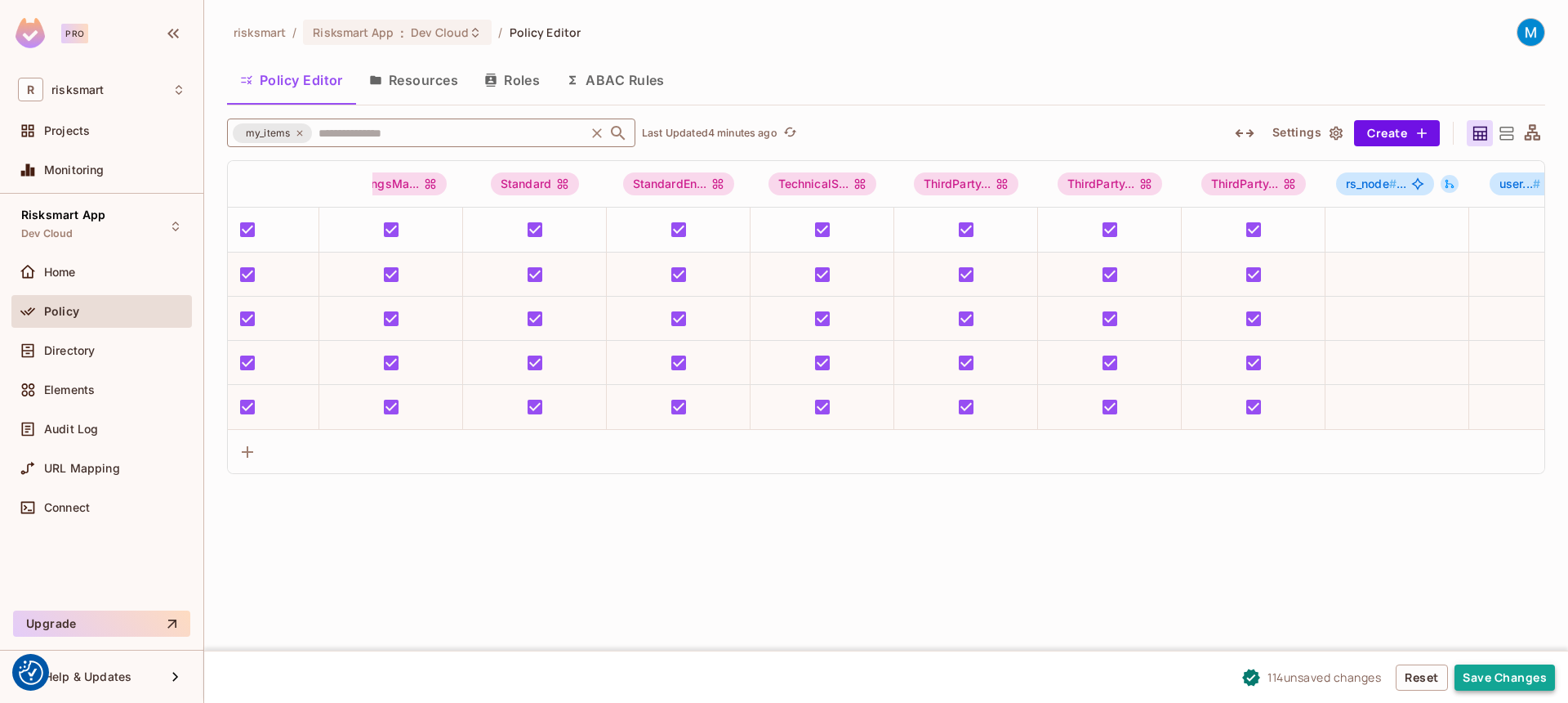
click at [1493, 680] on button "Save Changes" at bounding box center [1505, 677] width 101 height 26
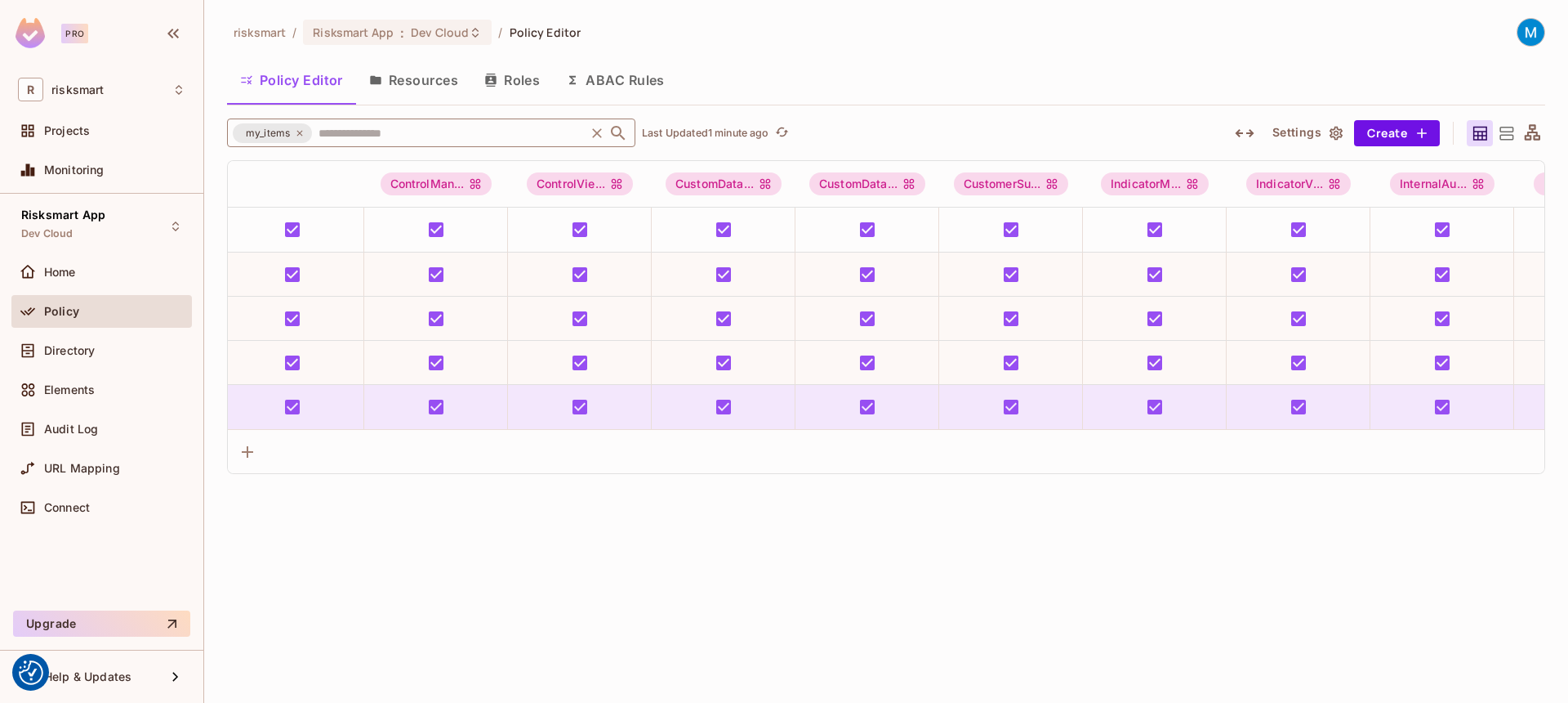
scroll to position [0, 735]
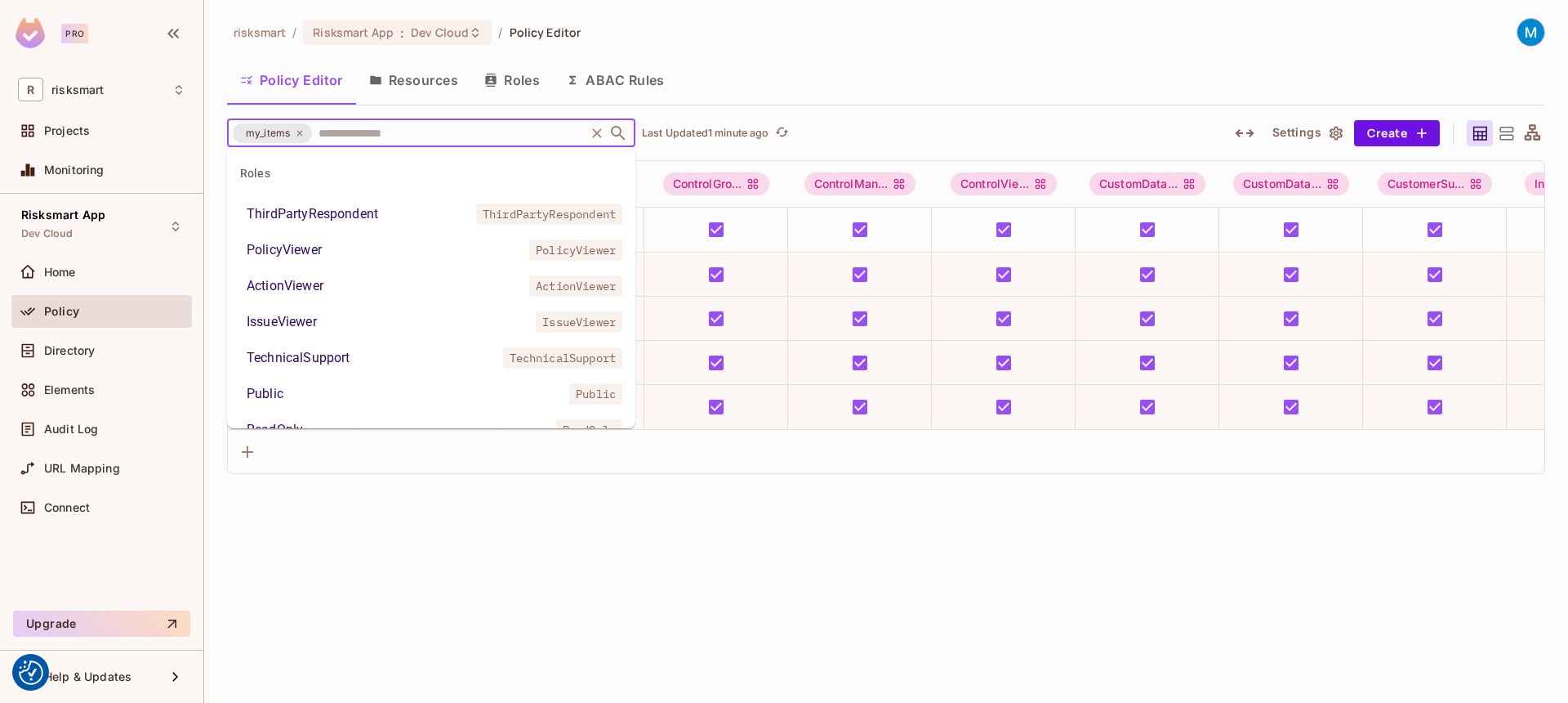
click at [465, 129] on input "text" at bounding box center [448, 133] width 268 height 29
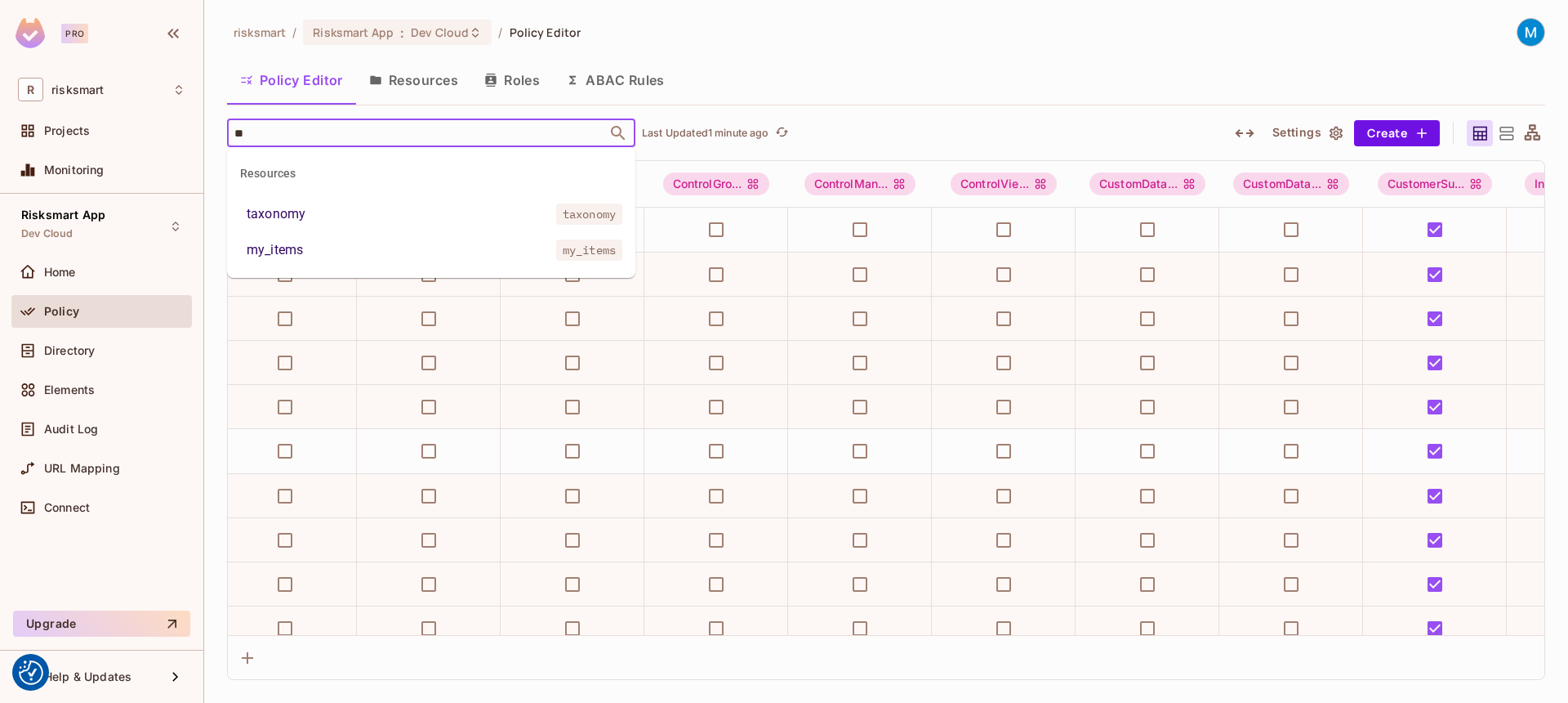
scroll to position [0, 0]
type input "**"
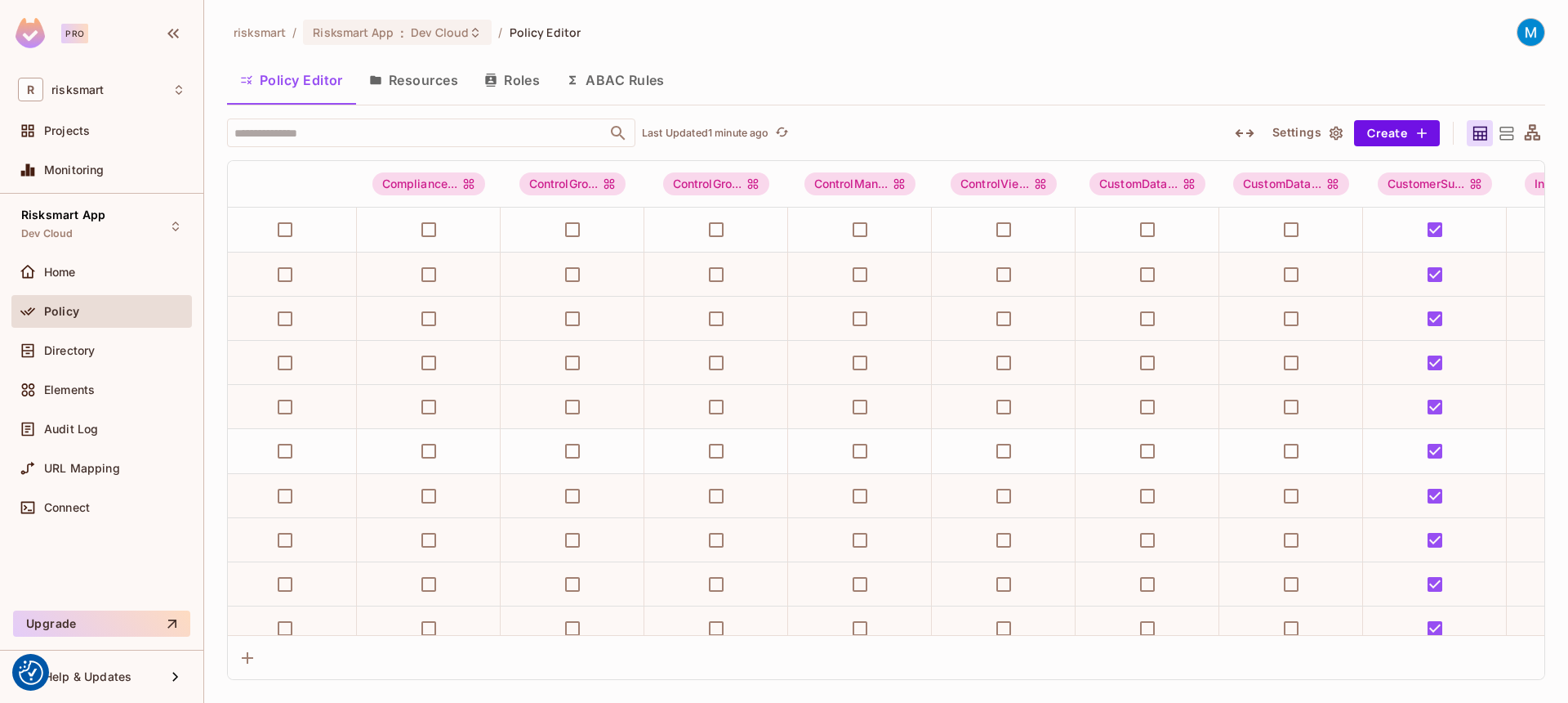
click at [914, 76] on div "Policy Editor Resources Roles ABAC Rules" at bounding box center [887, 80] width 1318 height 41
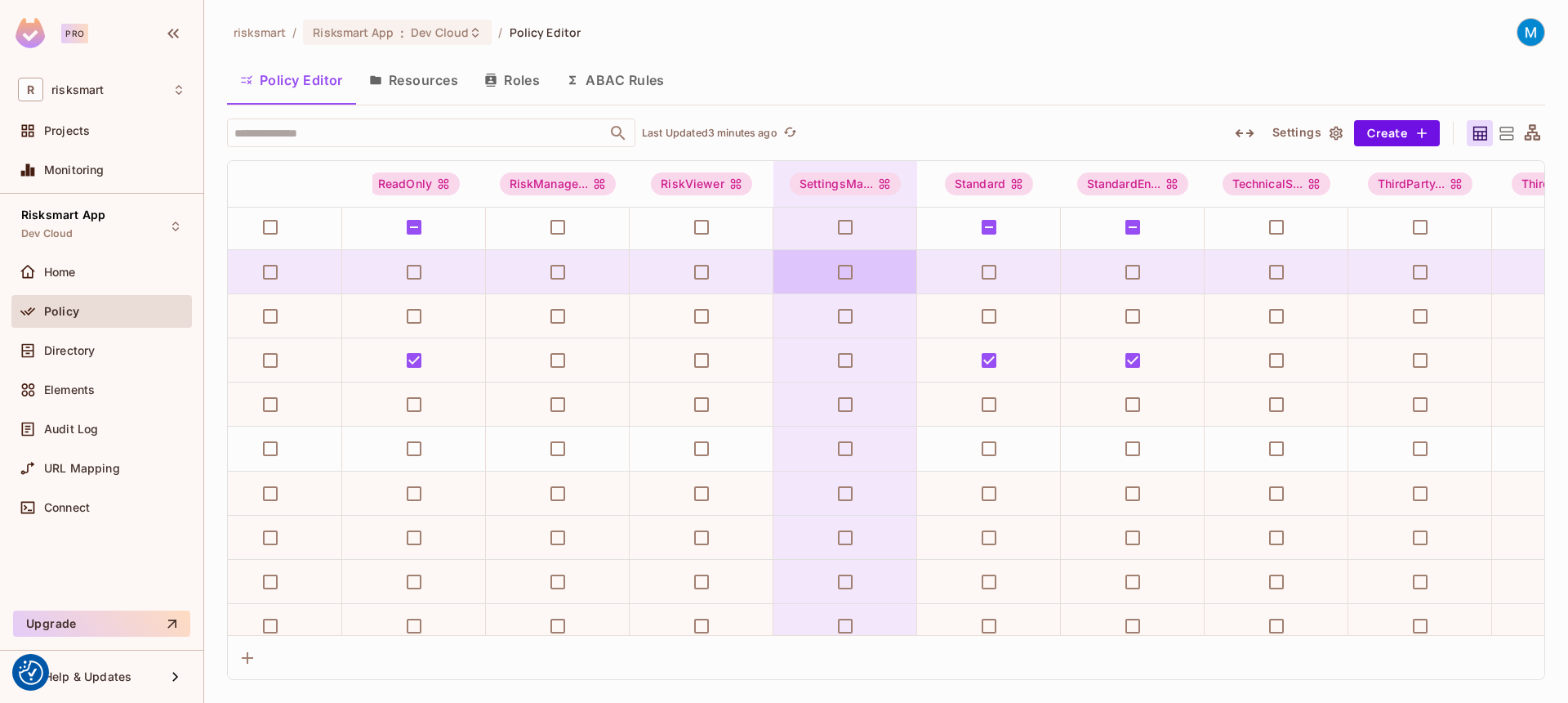
scroll to position [4887, 3193]
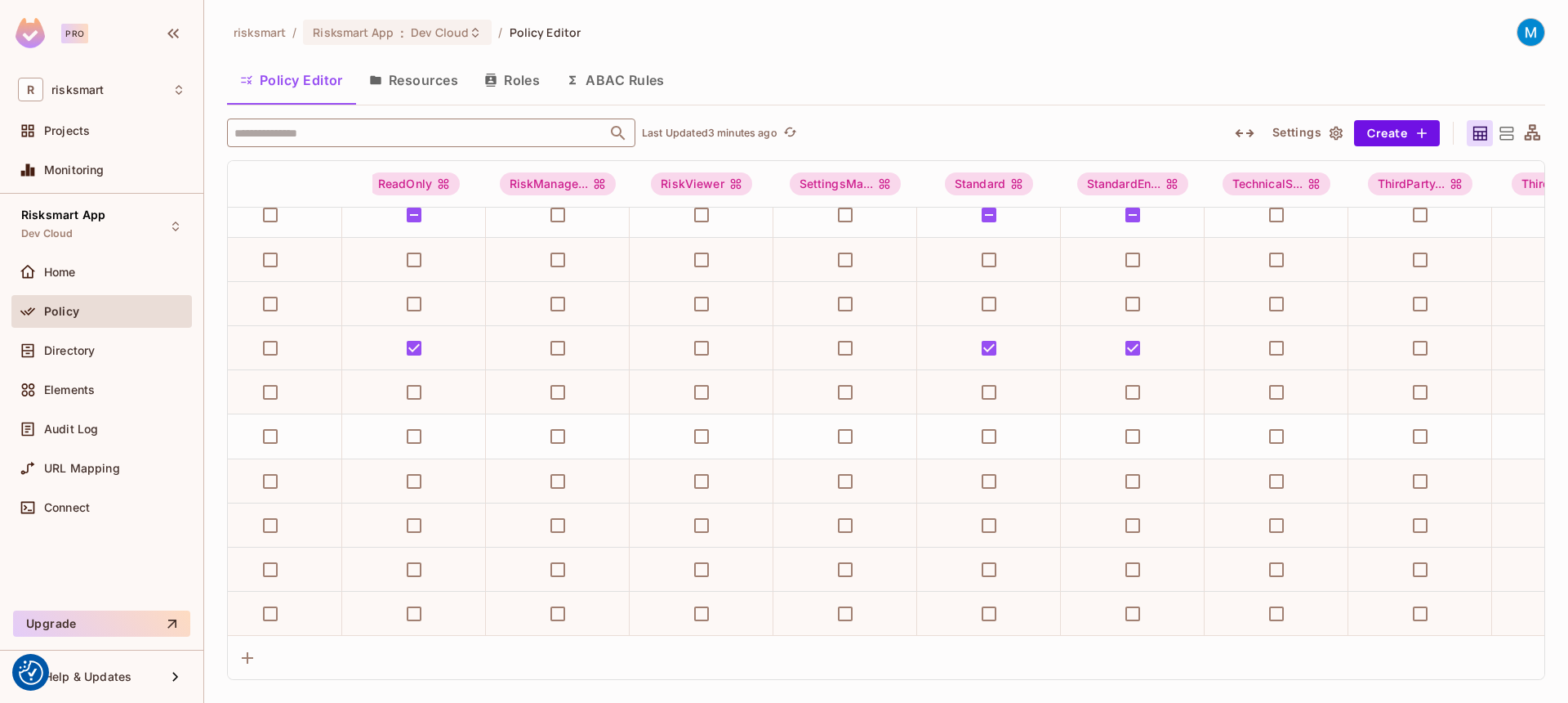
click at [366, 139] on input "text" at bounding box center [417, 133] width 374 height 29
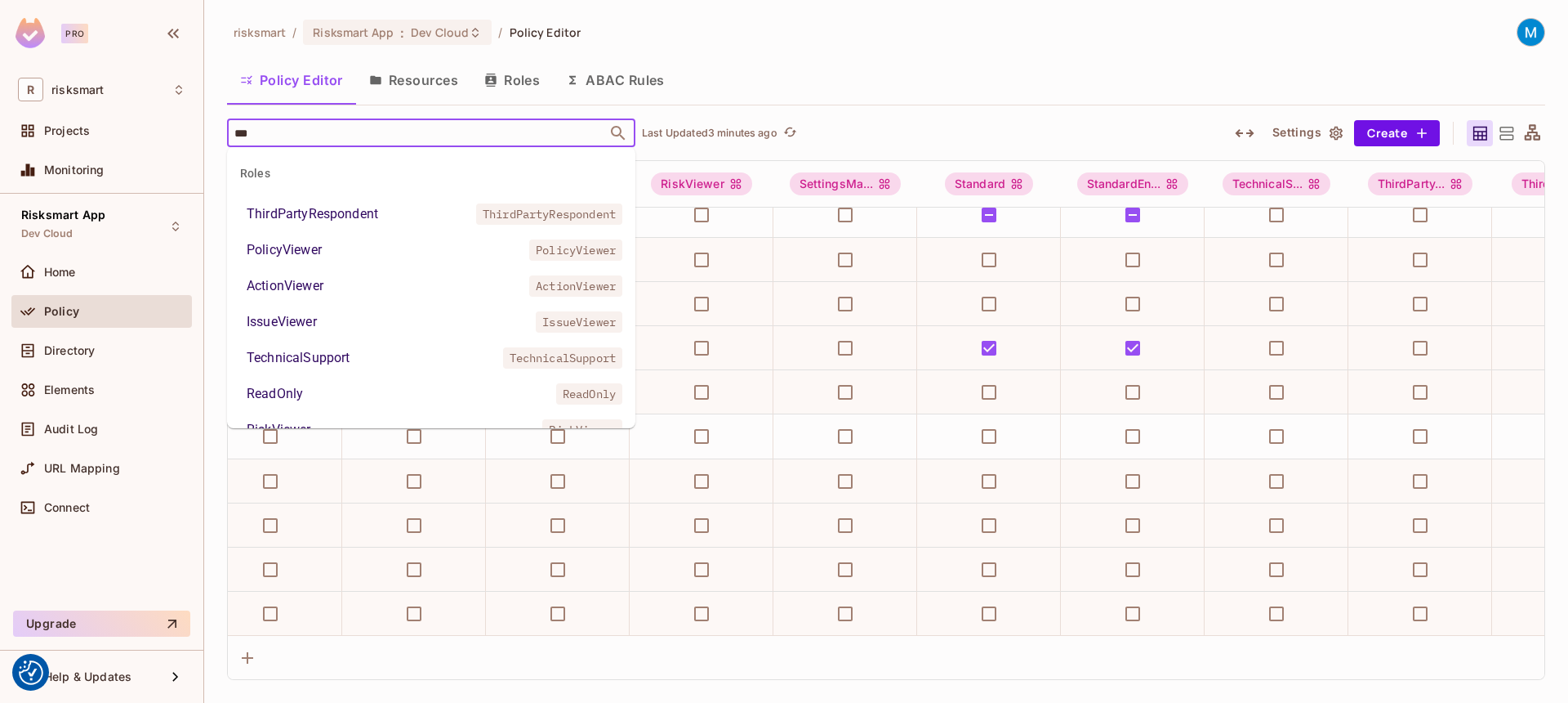
type input "****"
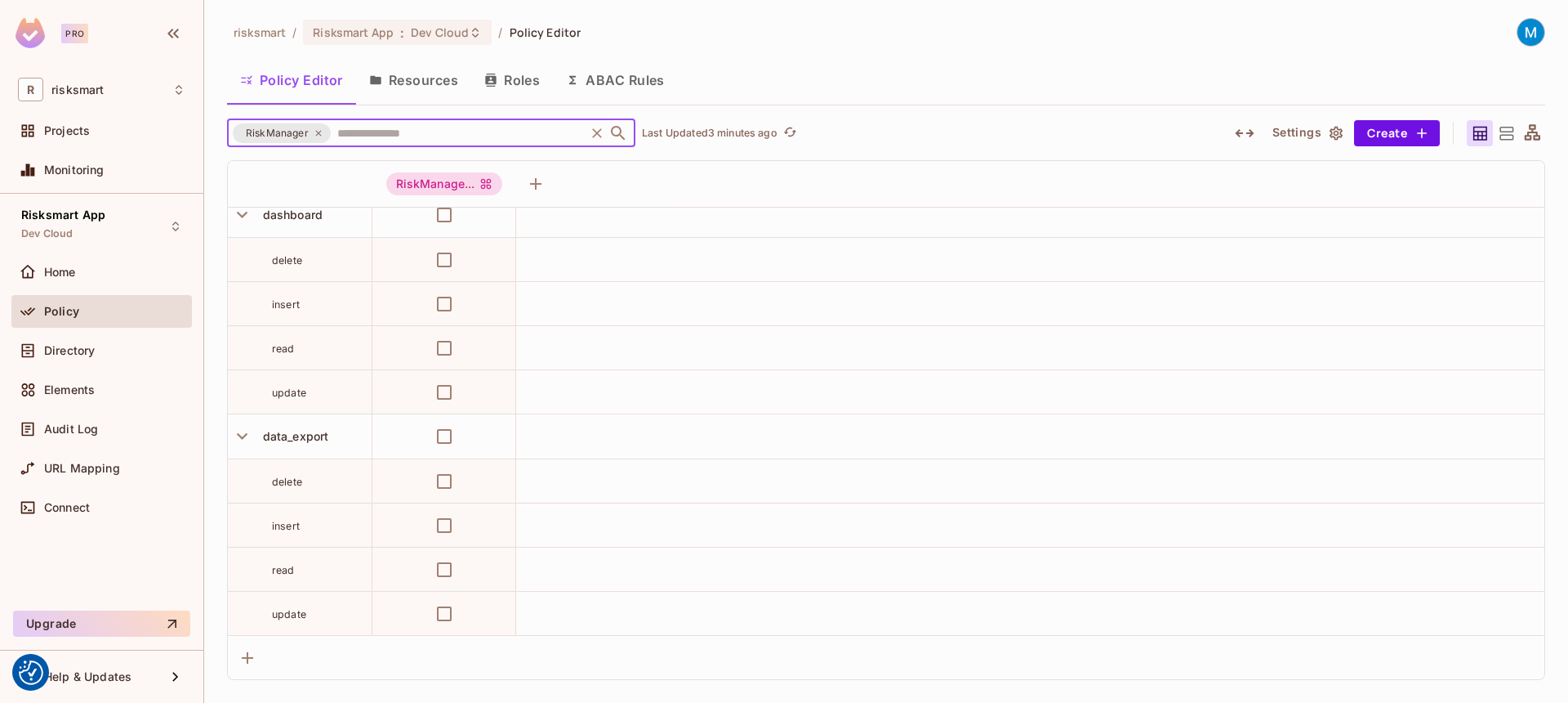
scroll to position [4887, 0]
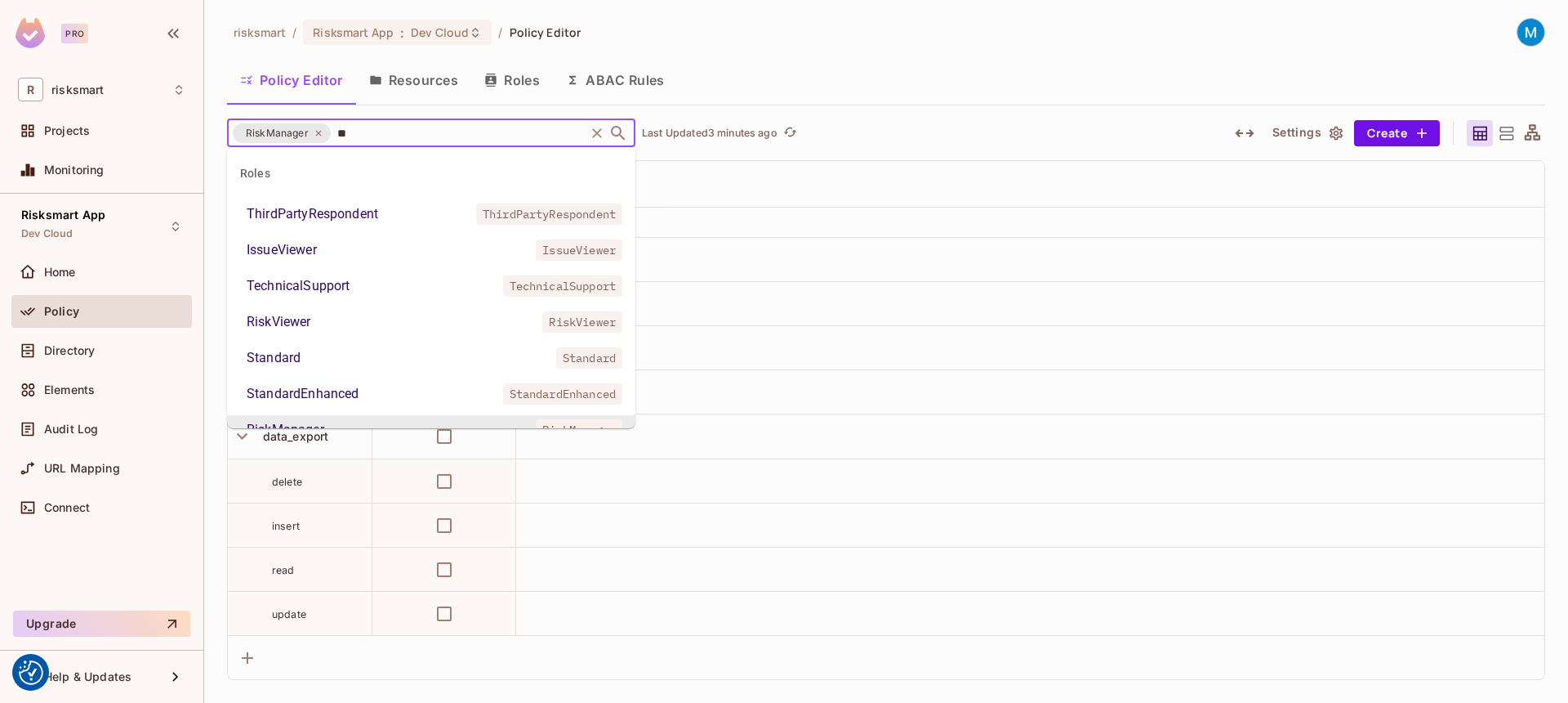
type input "***"
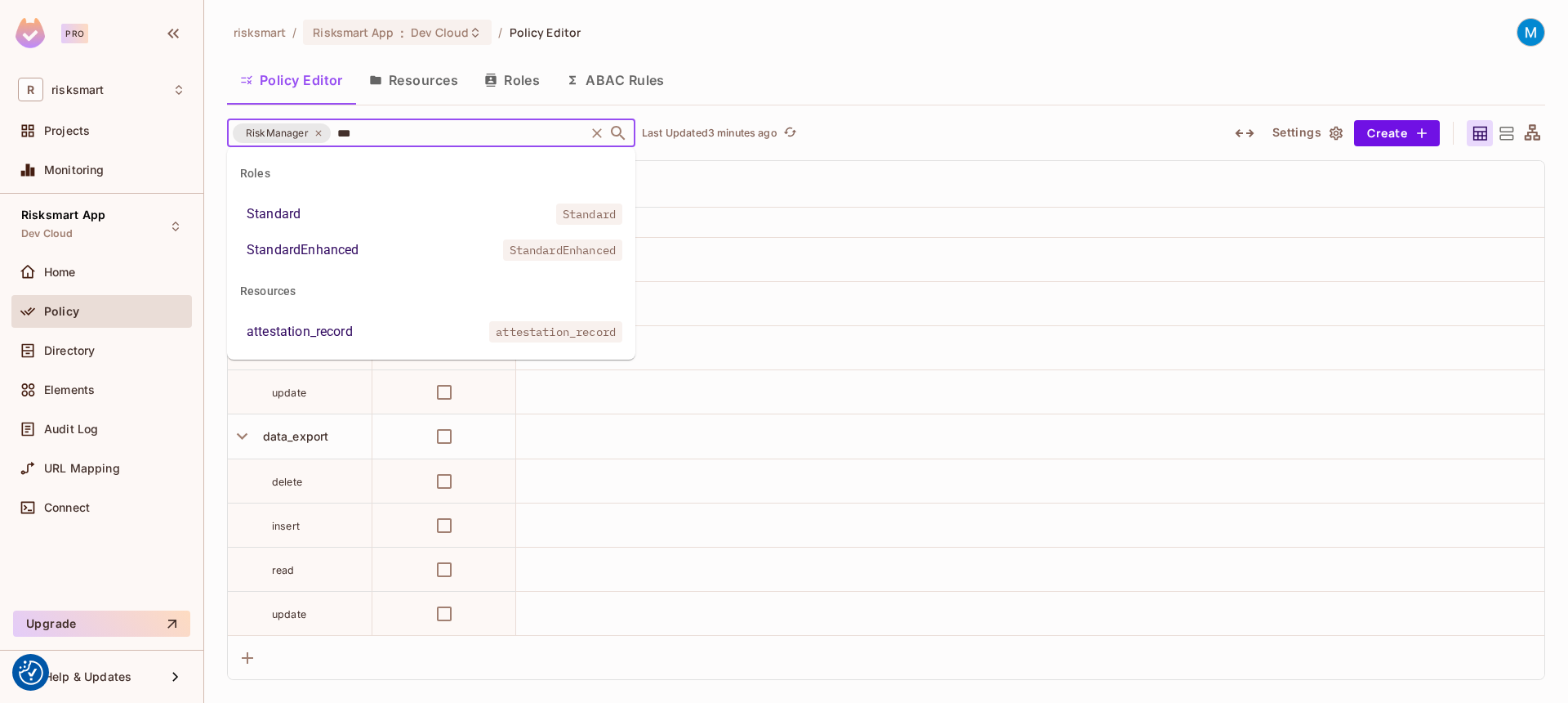
click at [264, 227] on li "Standard Standard" at bounding box center [432, 214] width 408 height 29
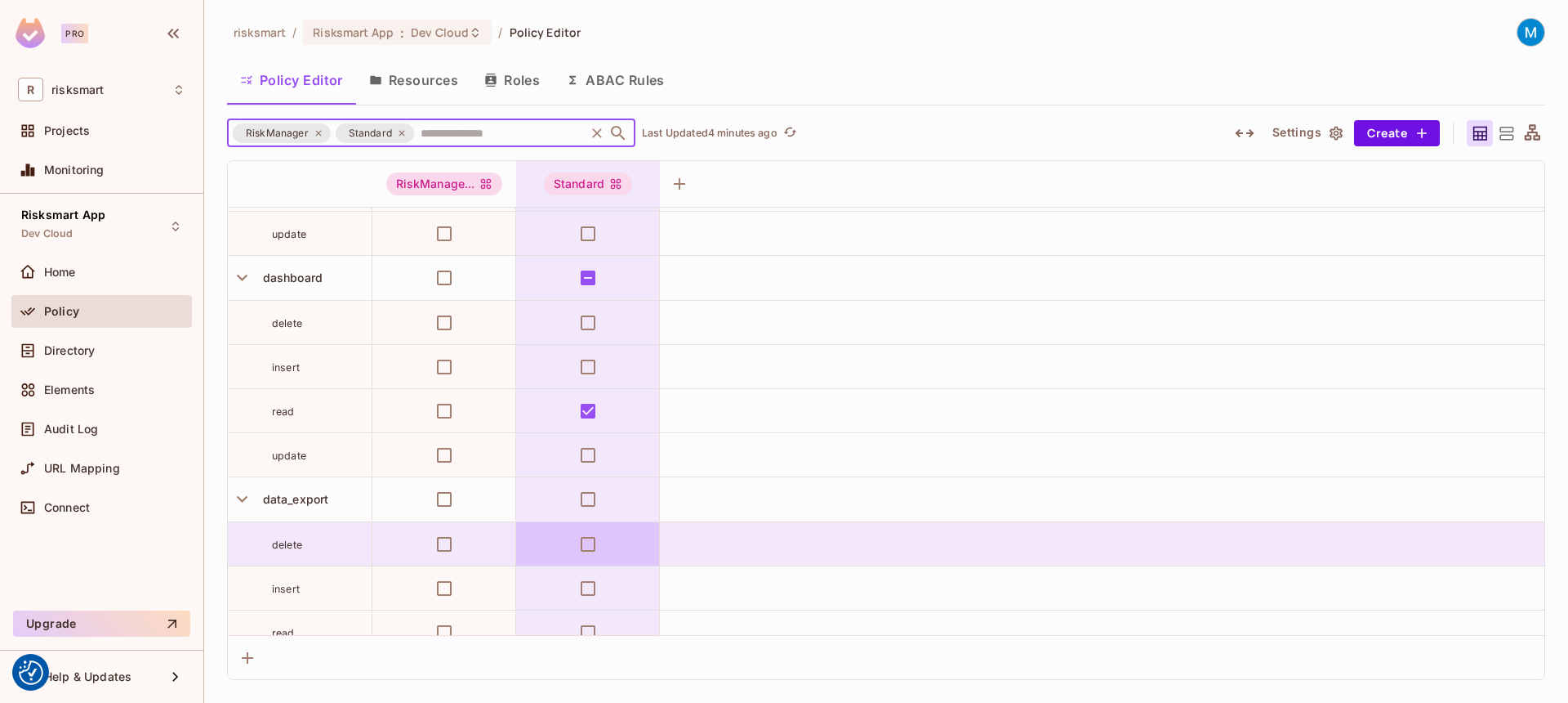
scroll to position [4798, 0]
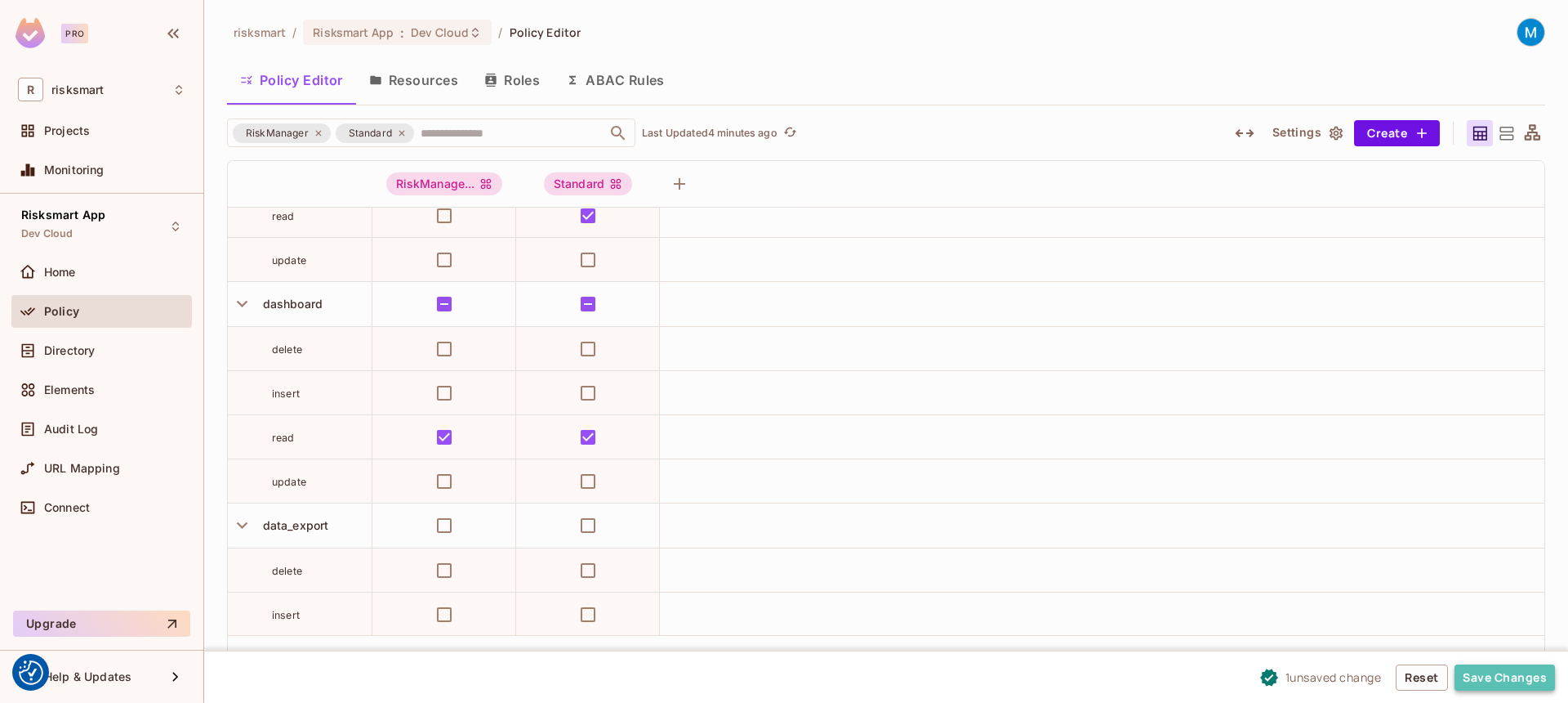
click at [1486, 680] on button "Save Changes" at bounding box center [1505, 677] width 101 height 26
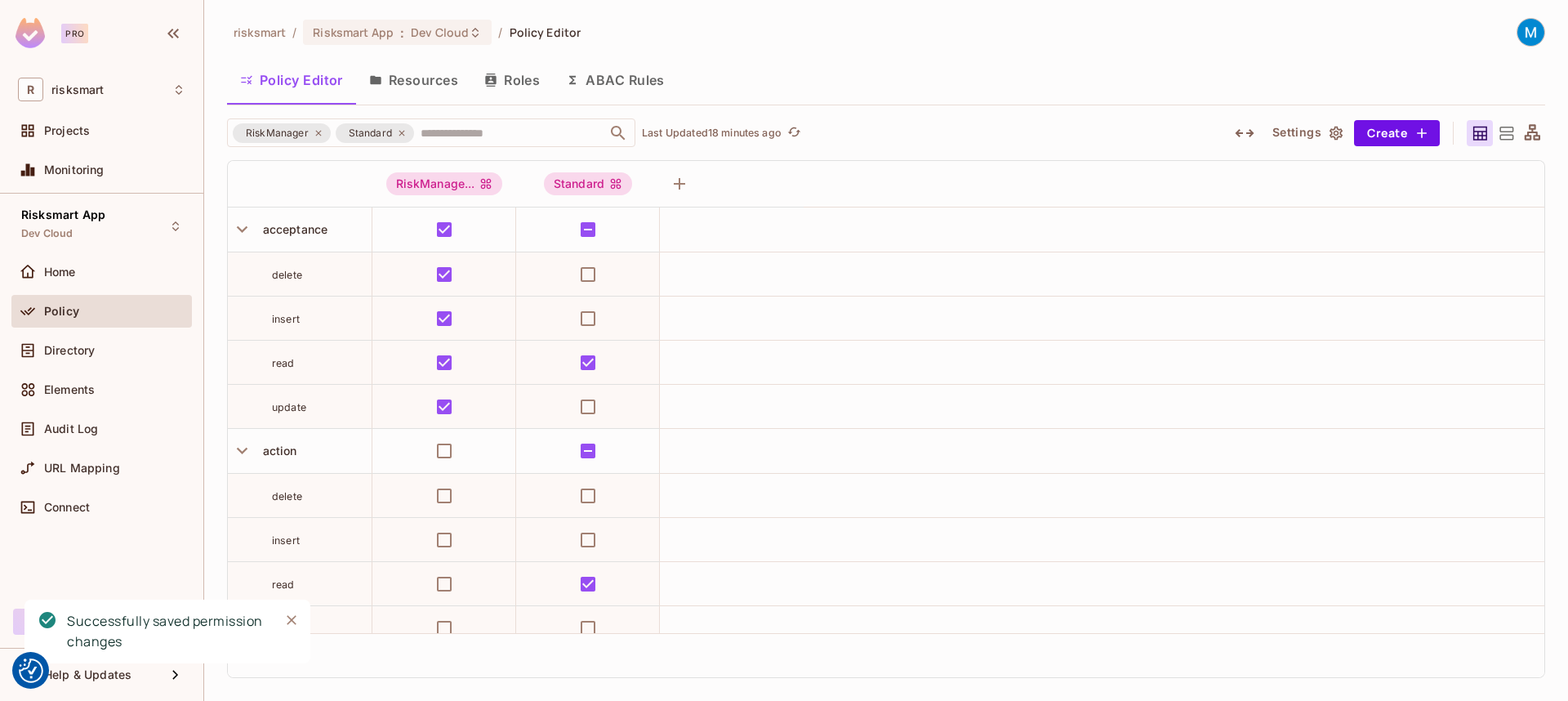
scroll to position [4798, 0]
